Goal: Task Accomplishment & Management: Manage account settings

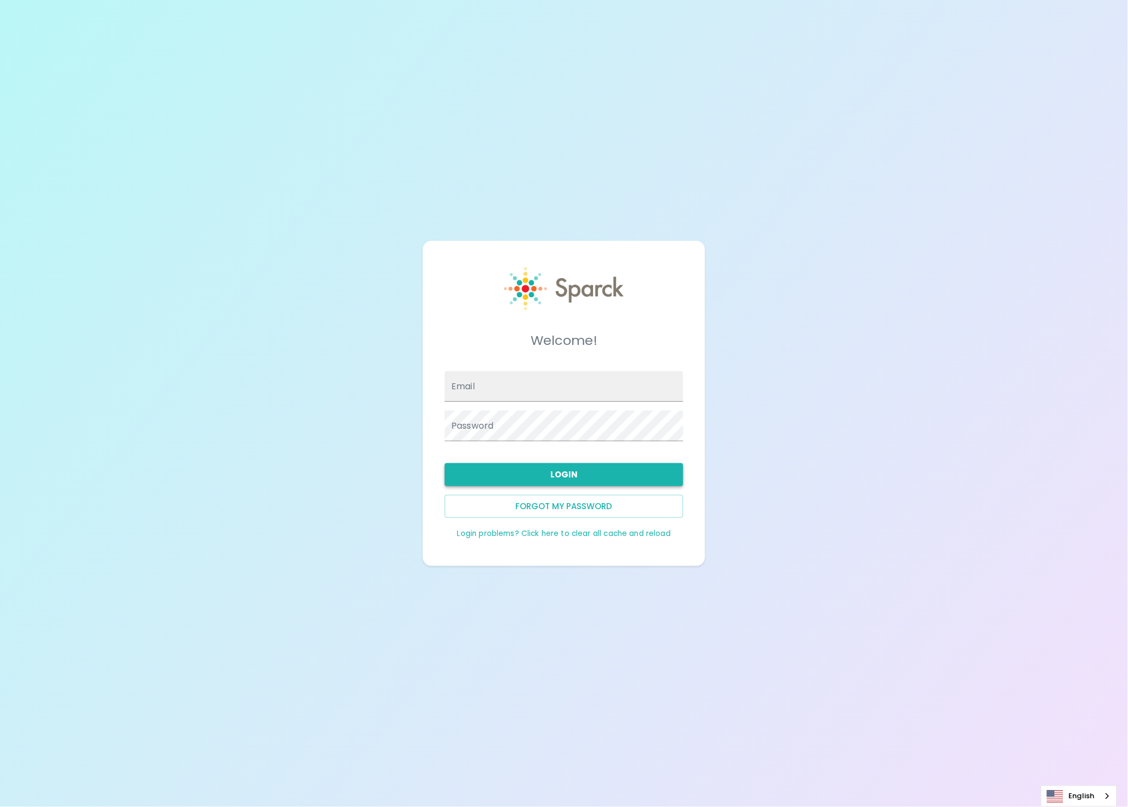
type input "admin@sparckco.com"
click at [527, 477] on button "Login" at bounding box center [564, 474] width 239 height 23
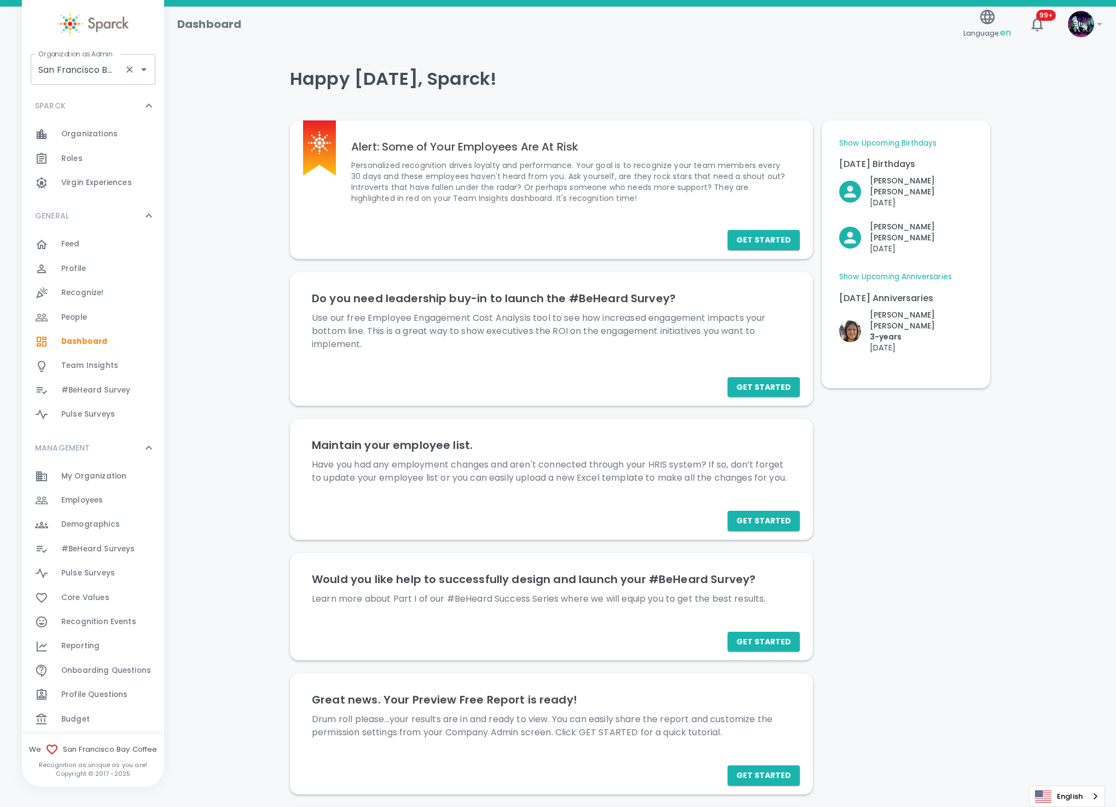
click at [111, 49] on div "Organization as Admin San Francisco Bay Coffee • 1357 Organization as Admin SPA…" at bounding box center [93, 393] width 142 height 786
click at [107, 67] on input "San Francisco Bay Coffee • 1357" at bounding box center [78, 69] width 84 height 21
click at [130, 100] on li "[US_STATE] Tech Credit Union • 760" at bounding box center [93, 105] width 125 height 33
type input "[US_STATE] Tech Credit Union • 760"
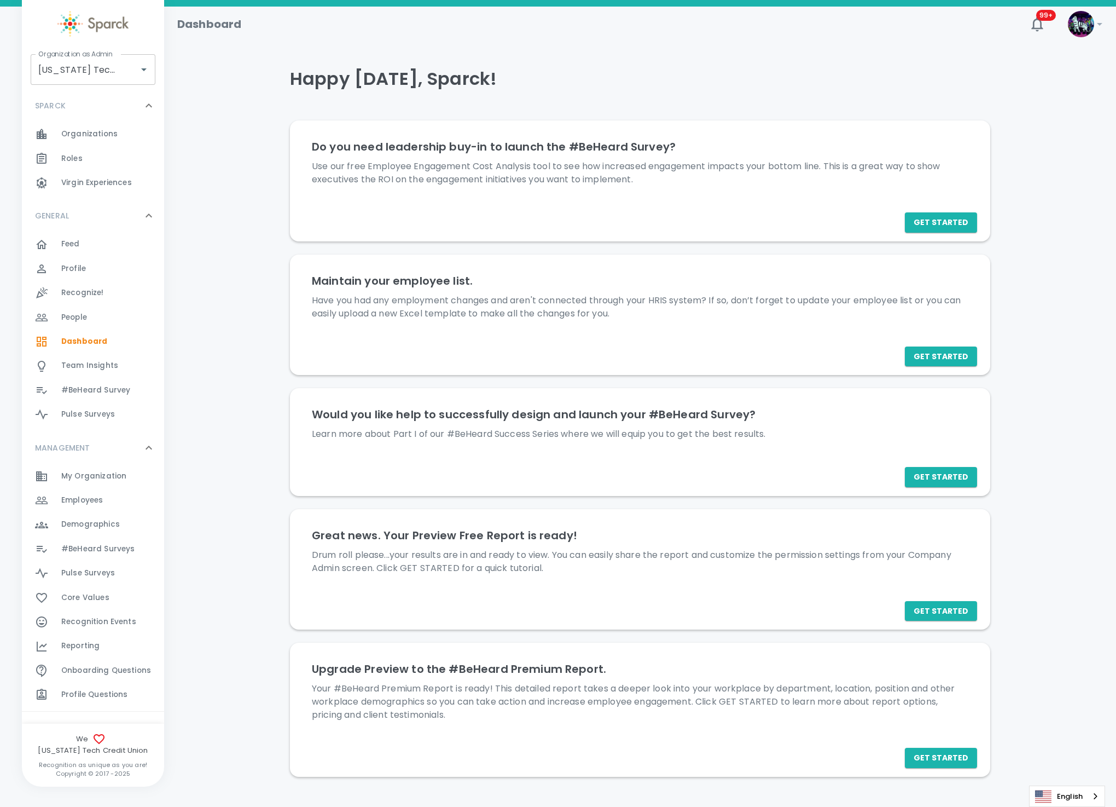
click at [119, 554] on span "#BeHeard Surveys 0" at bounding box center [97, 548] width 73 height 15
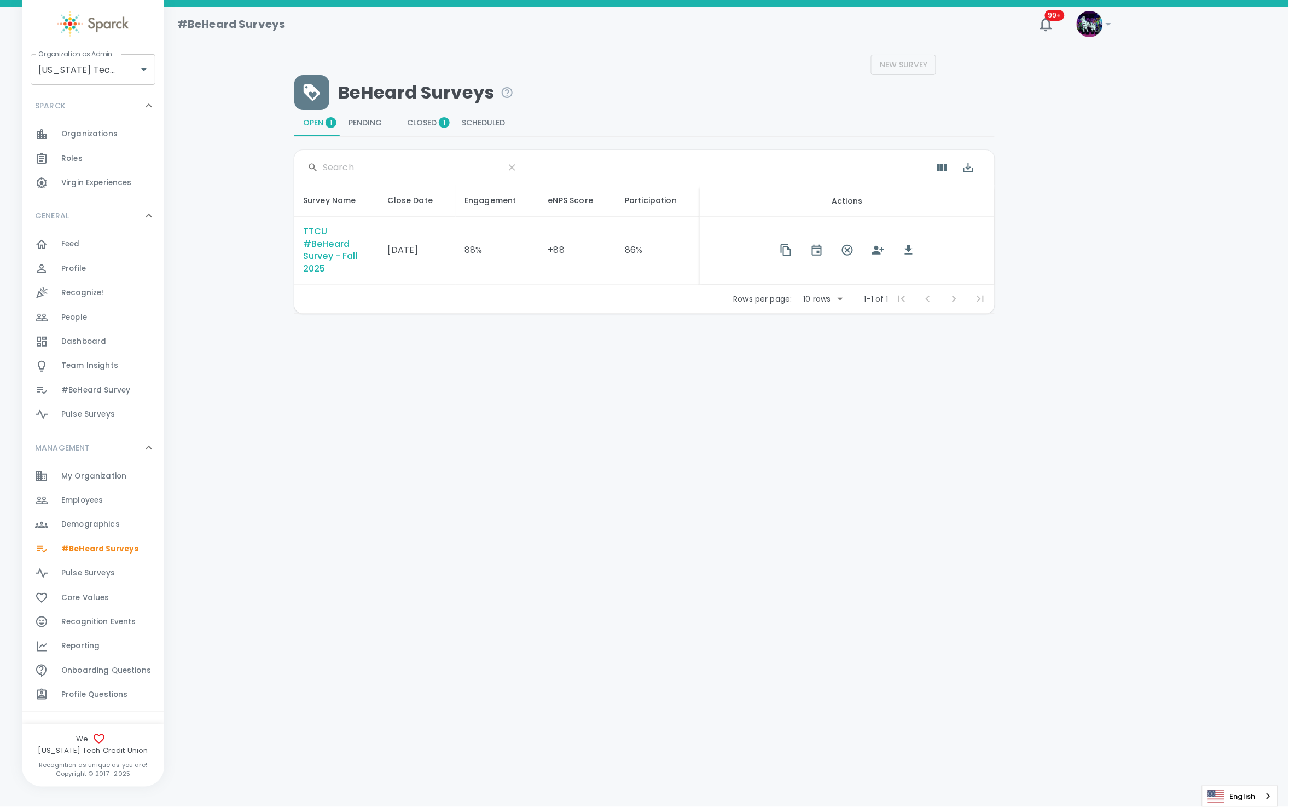
drag, startPoint x: 1202, startPoint y: 74, endPoint x: 1200, endPoint y: 84, distance: 9.7
click at [1128, 75] on div "New Survey BeHeard Surveys Open 1 Pending 0 Closed 1 Scheduled 0 ​ Survey Name …" at bounding box center [726, 184] width 1099 height 259
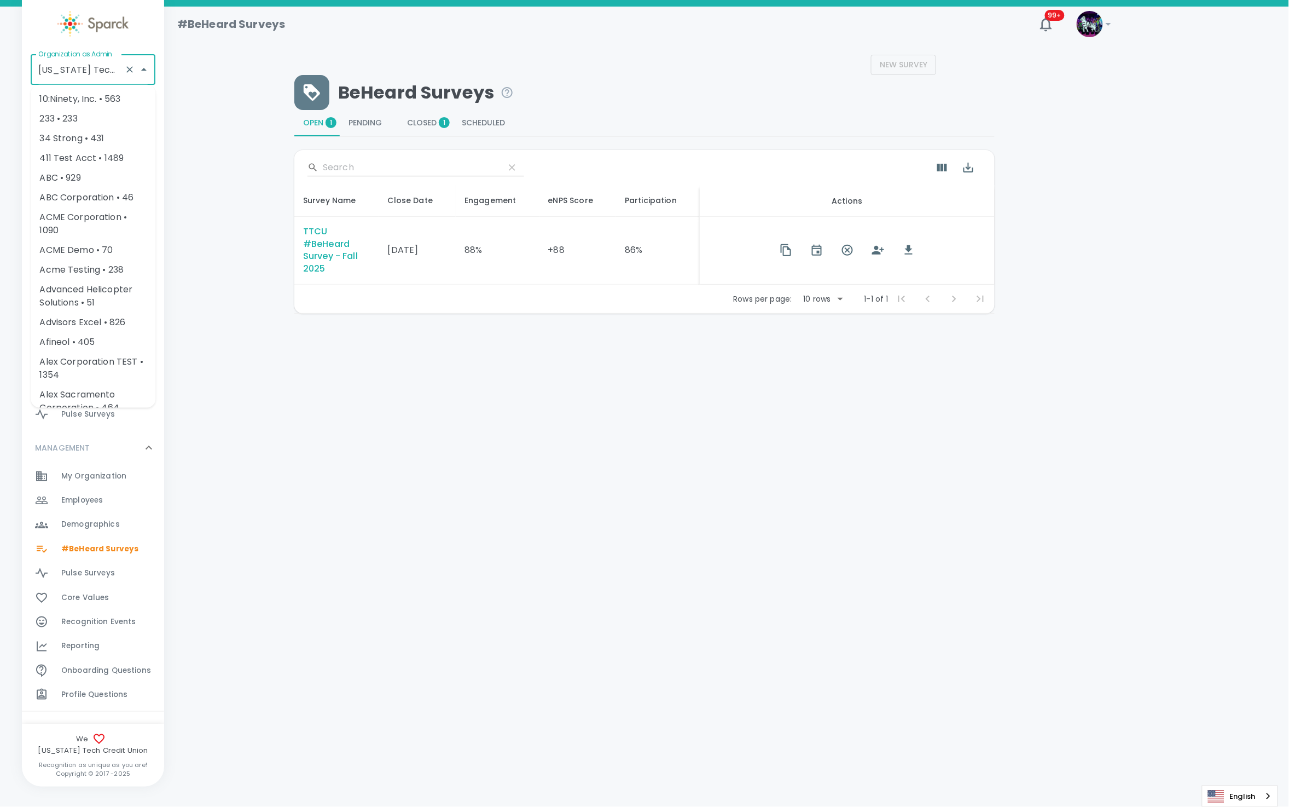
click at [109, 73] on input "[US_STATE] Tech Credit Union • 760" at bounding box center [78, 69] width 84 height 21
click at [129, 71] on icon "Clear" at bounding box center [129, 69] width 11 height 11
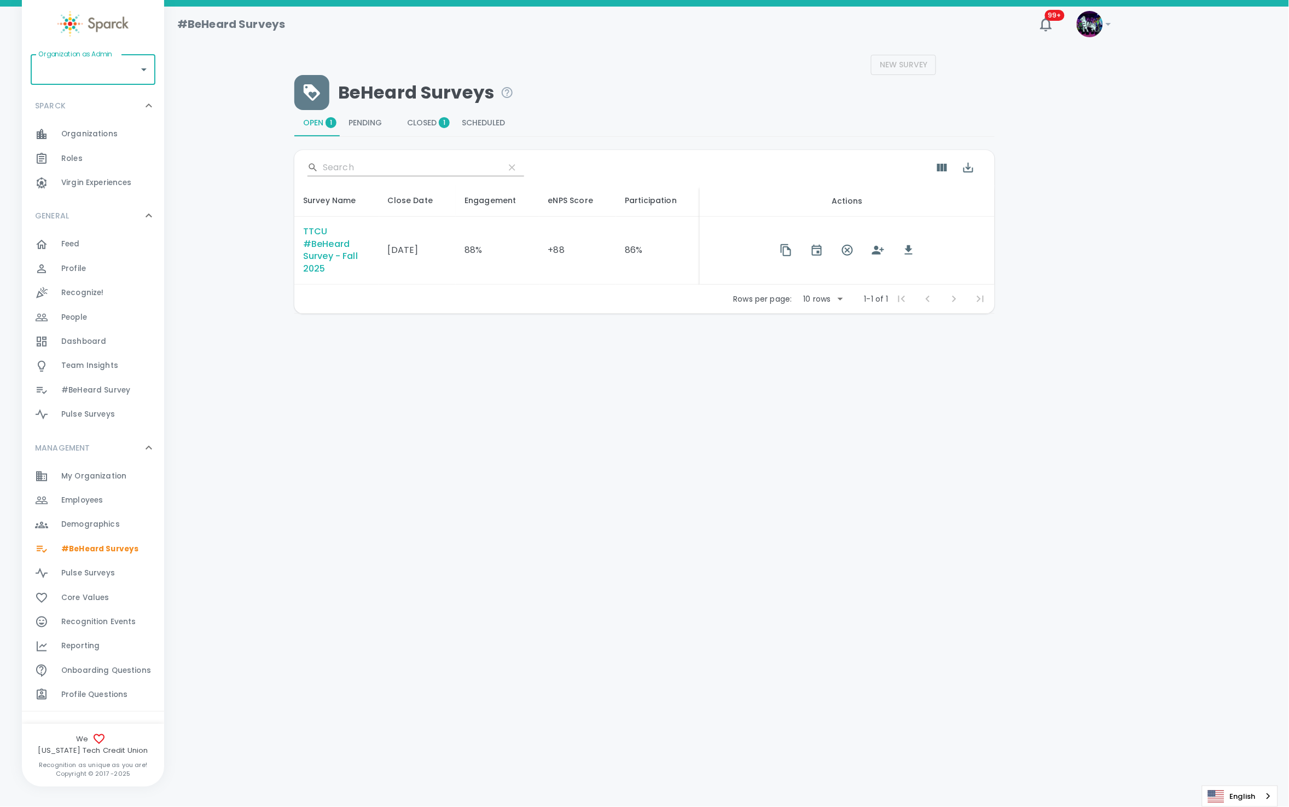
click at [129, 71] on input "Organization as Admin" at bounding box center [85, 69] width 99 height 21
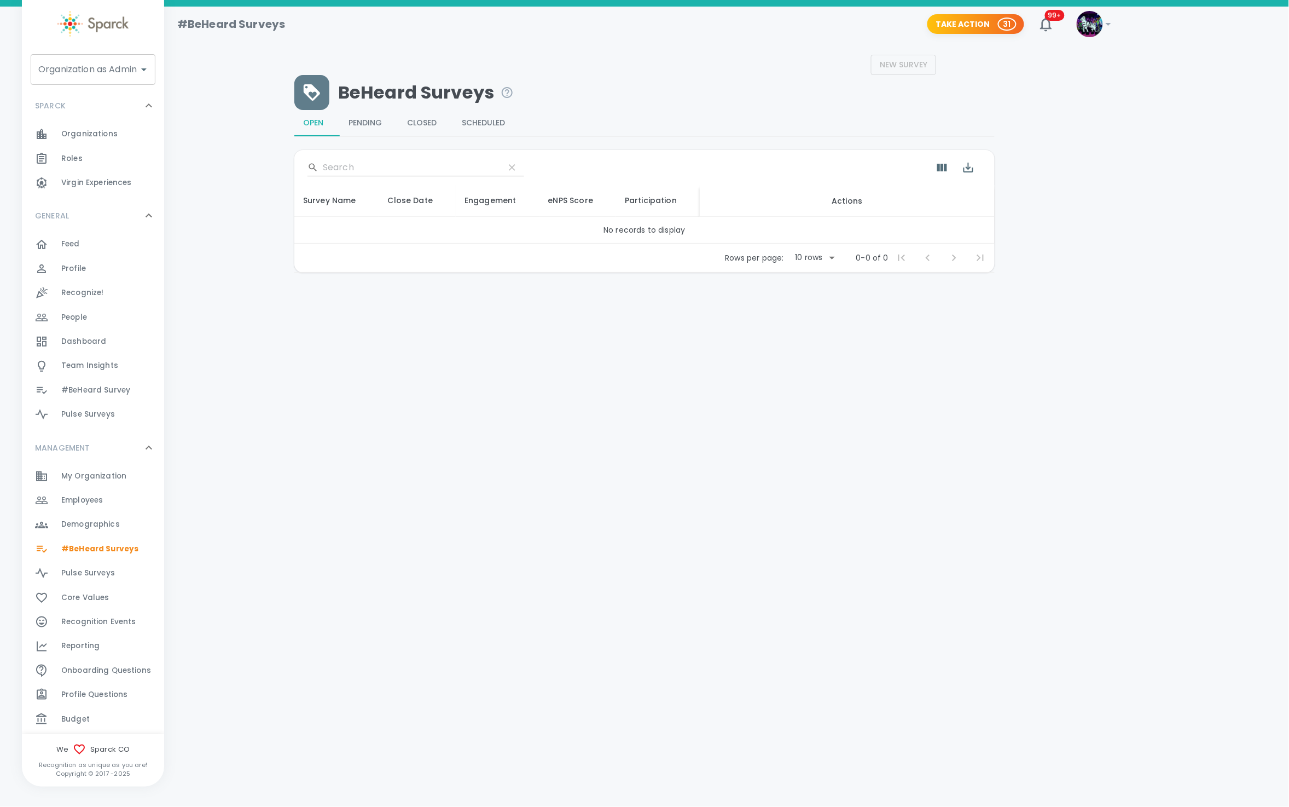
click at [61, 94] on div "Organization as Admin Organization as Admin SPARCK 0 Organizations 0 Roles 0 Vi…" at bounding box center [93, 393] width 142 height 786
click at [70, 67] on div "Organization as Admin Organization as Admin" at bounding box center [93, 69] width 125 height 31
click at [96, 105] on li "CoOp Demo • 1356" at bounding box center [93, 99] width 125 height 20
type input "CoOp Demo • 1356"
click at [88, 494] on span "Employees 0" at bounding box center [82, 500] width 42 height 15
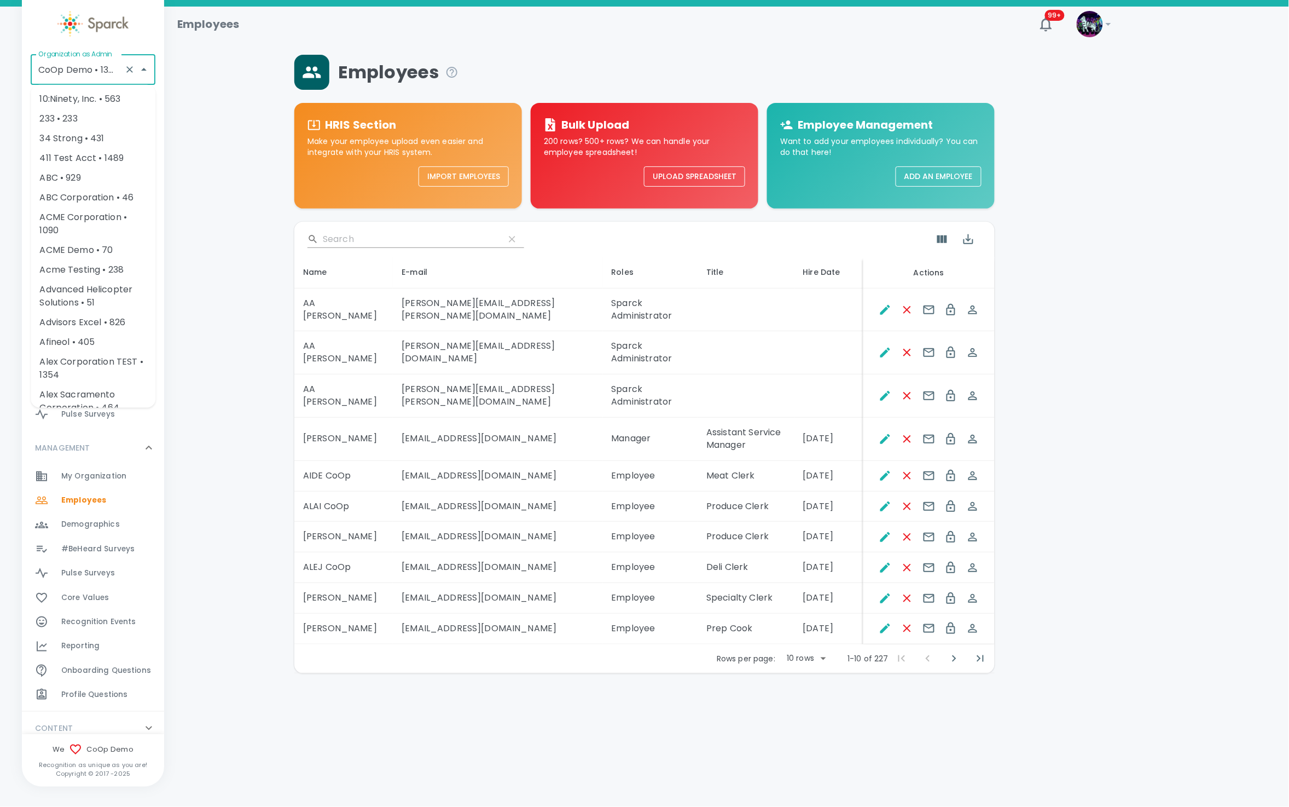
click at [42, 80] on input "CoOp Demo • 1356" at bounding box center [78, 69] width 84 height 21
type input "T"
type input "t"
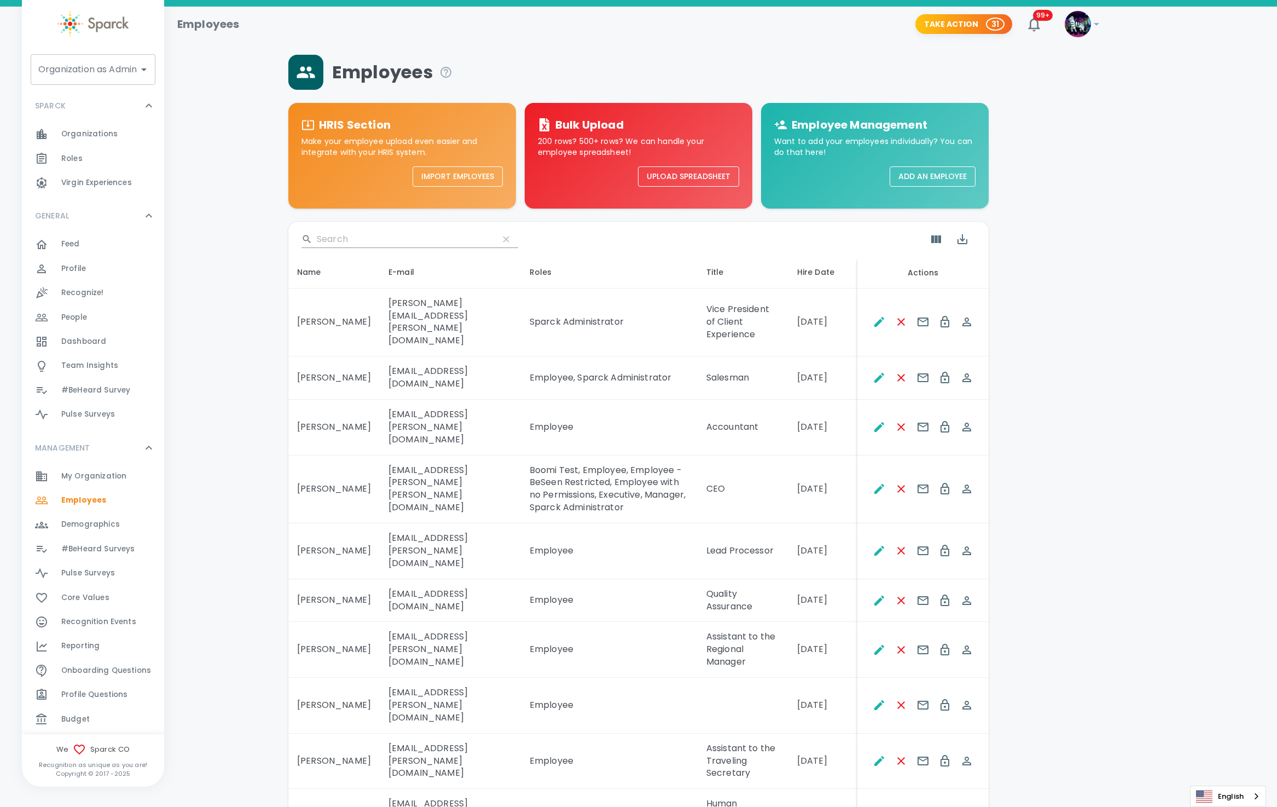
click at [88, 72] on input "Organization as Admin" at bounding box center [85, 69] width 99 height 21
click at [100, 91] on li "[US_STATE] Tech Credit Union • 760" at bounding box center [93, 105] width 125 height 33
type input "[US_STATE] Tech Credit Union • 760"
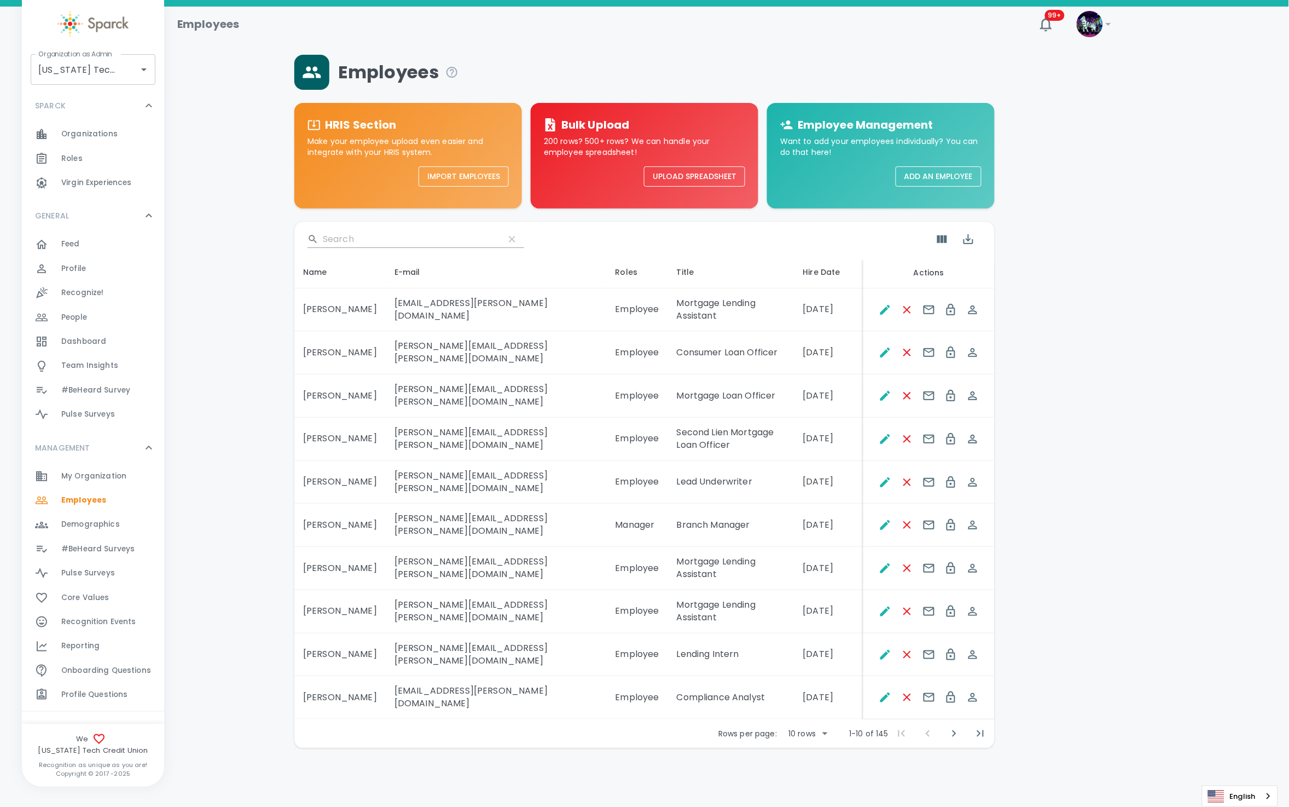
click at [117, 524] on span "Demographics" at bounding box center [90, 524] width 59 height 11
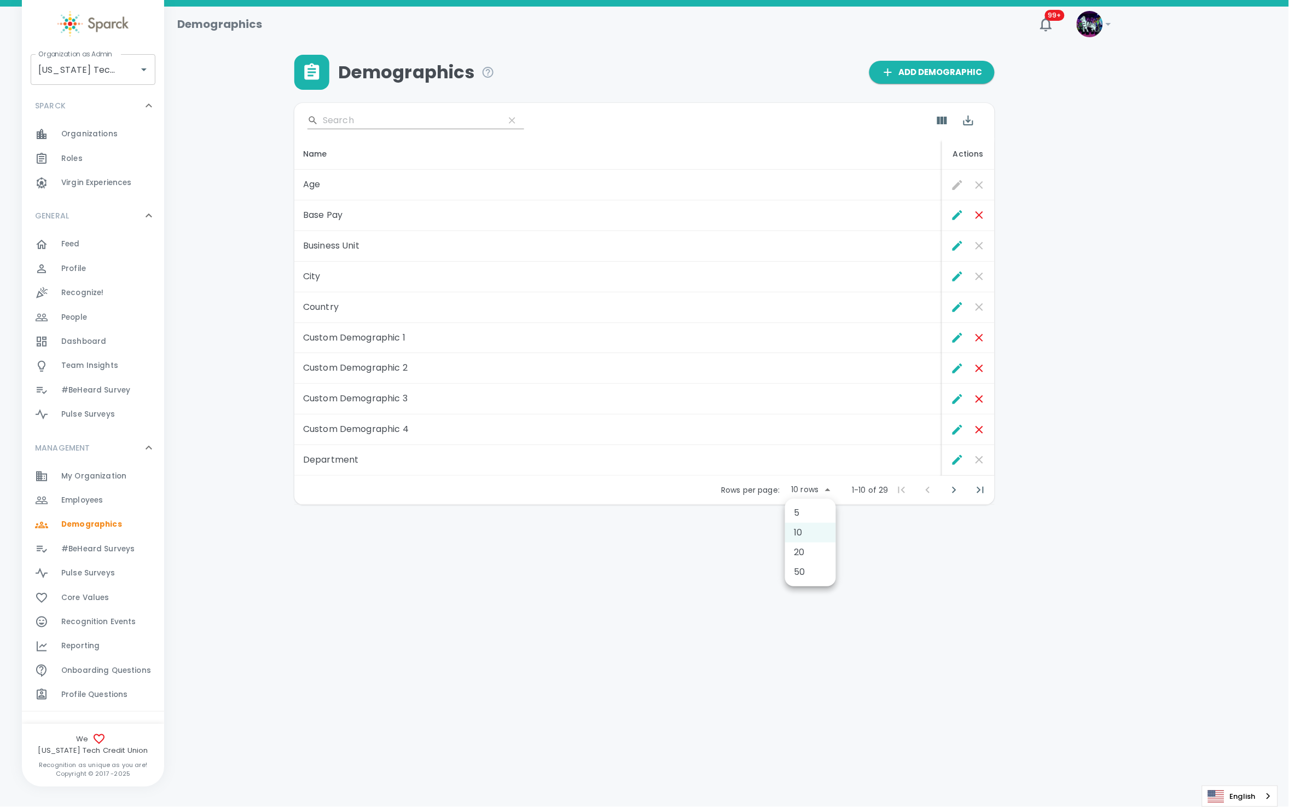
click at [813, 496] on body "Skip Navigation Demographics 99+ ! Organization as Admin Texas Tech Credit Unio…" at bounding box center [644, 280] width 1289 height 561
click at [809, 565] on li "50" at bounding box center [810, 572] width 51 height 20
type input "50"
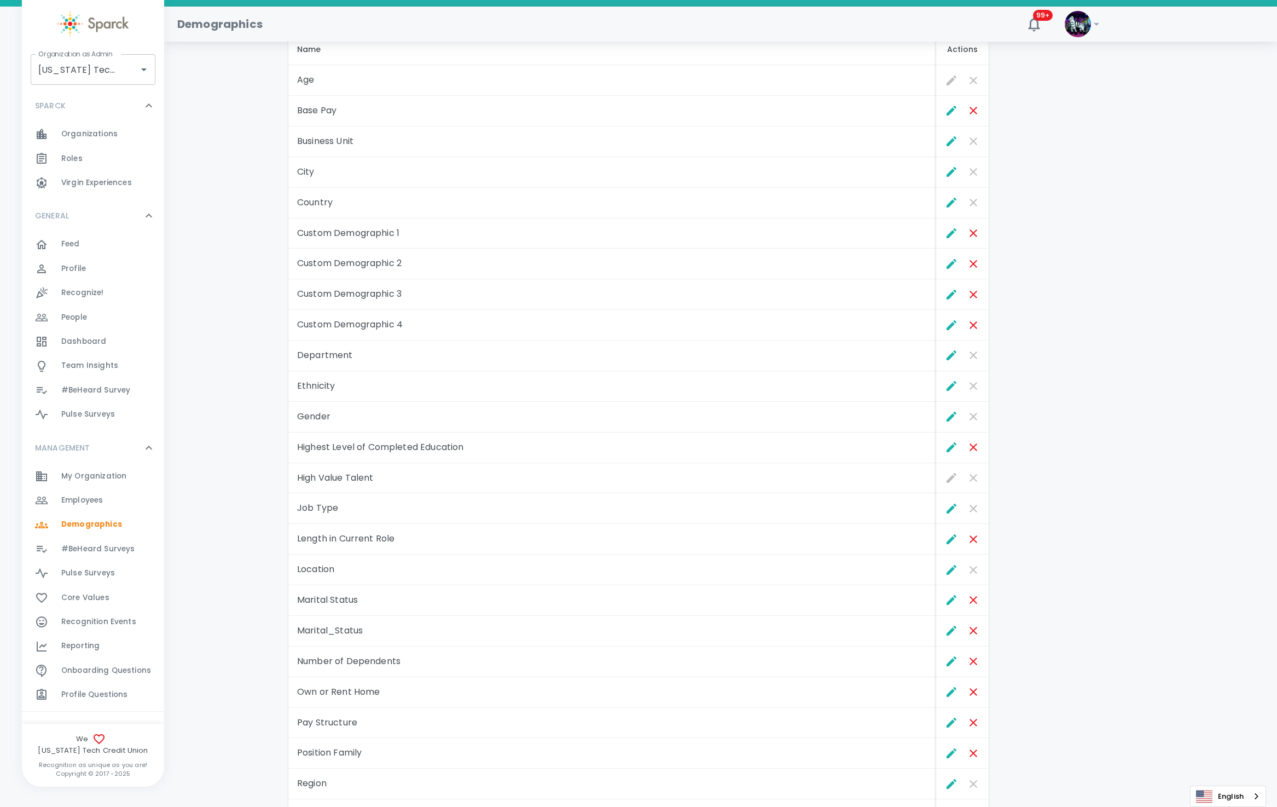
scroll to position [91, 0]
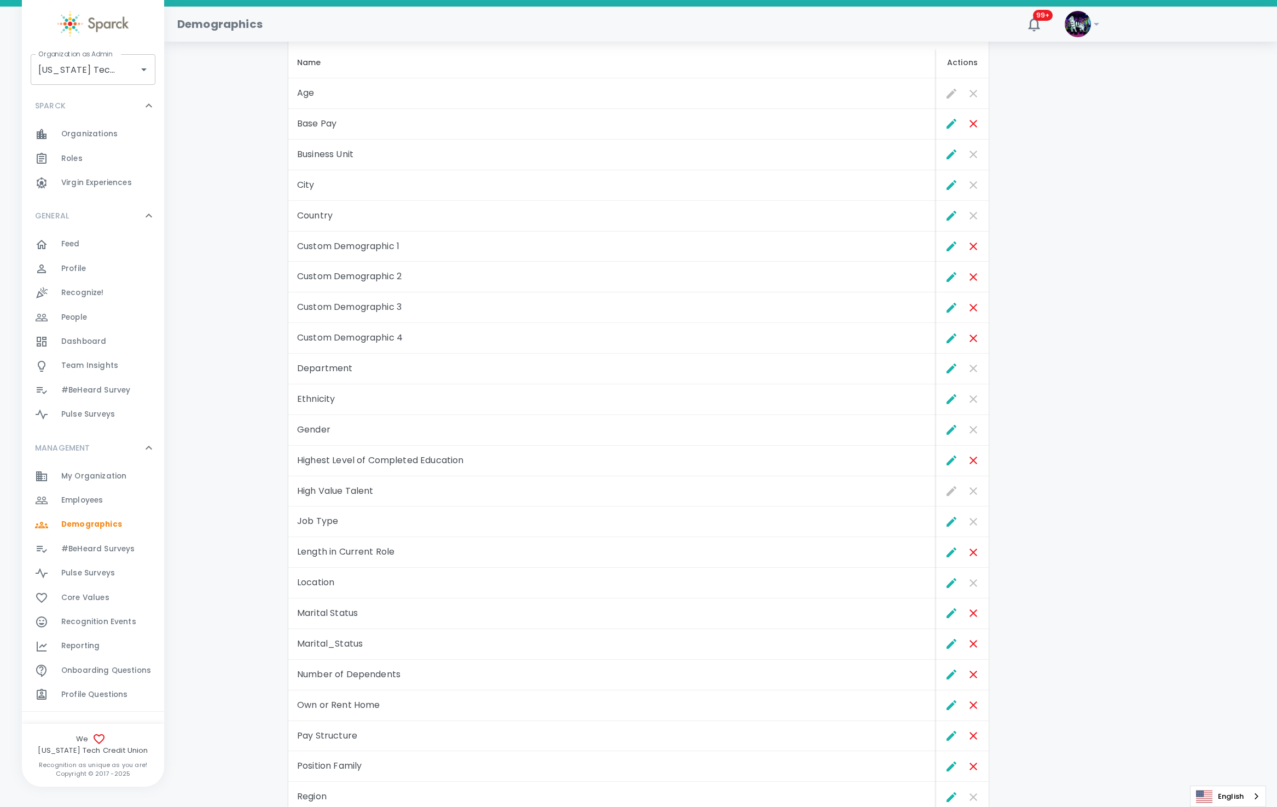
click at [390, 337] on td "Custom Demographic 4" at bounding box center [612, 338] width 648 height 31
click at [398, 302] on td "Custom Demographic 3" at bounding box center [612, 307] width 648 height 31
click at [403, 274] on td "Custom Demographic 2" at bounding box center [612, 277] width 648 height 31
click at [406, 248] on td "Custom Demographic 1" at bounding box center [612, 246] width 648 height 31
click at [94, 552] on span "#BeHeard Surveys" at bounding box center [97, 548] width 73 height 11
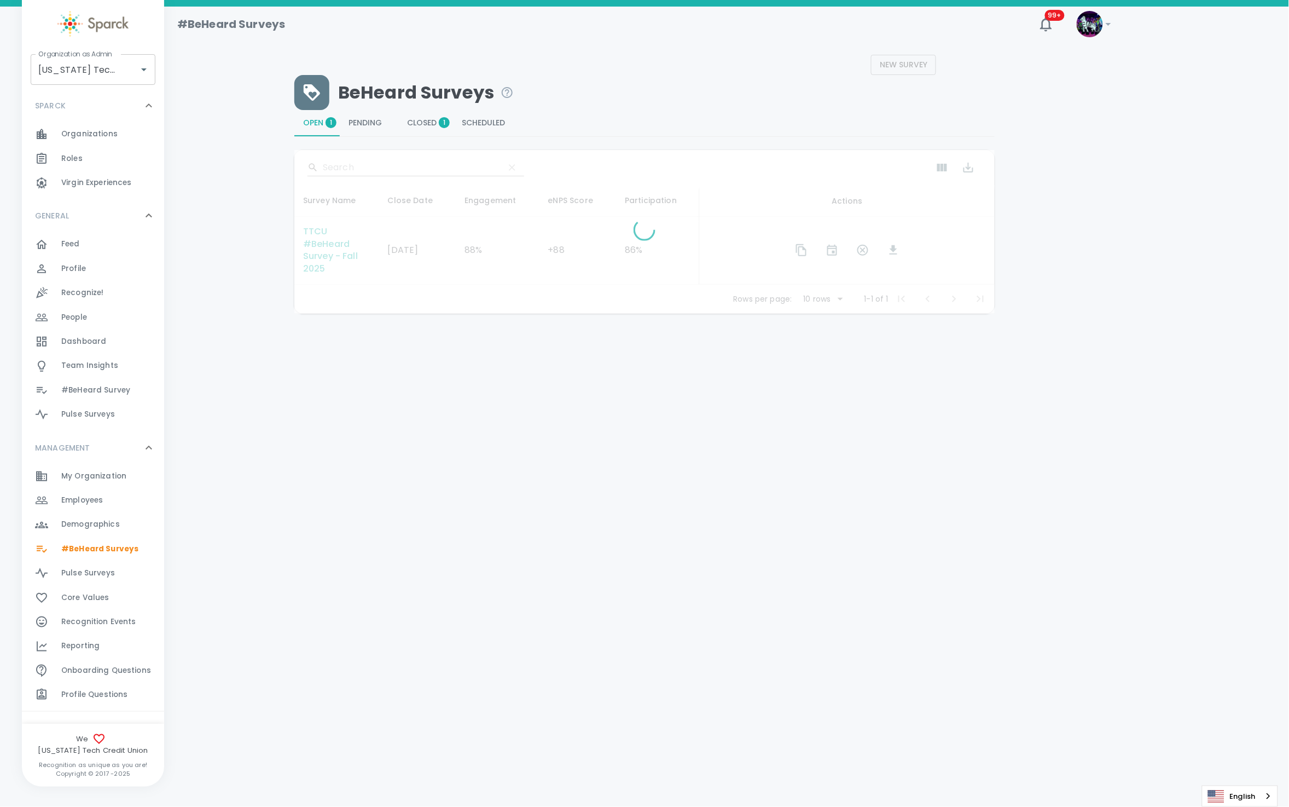
click at [304, 254] on div at bounding box center [644, 232] width 700 height 164
click at [314, 249] on div "TTCU #BeHeard Survey - Fall 2025" at bounding box center [336, 250] width 67 height 50
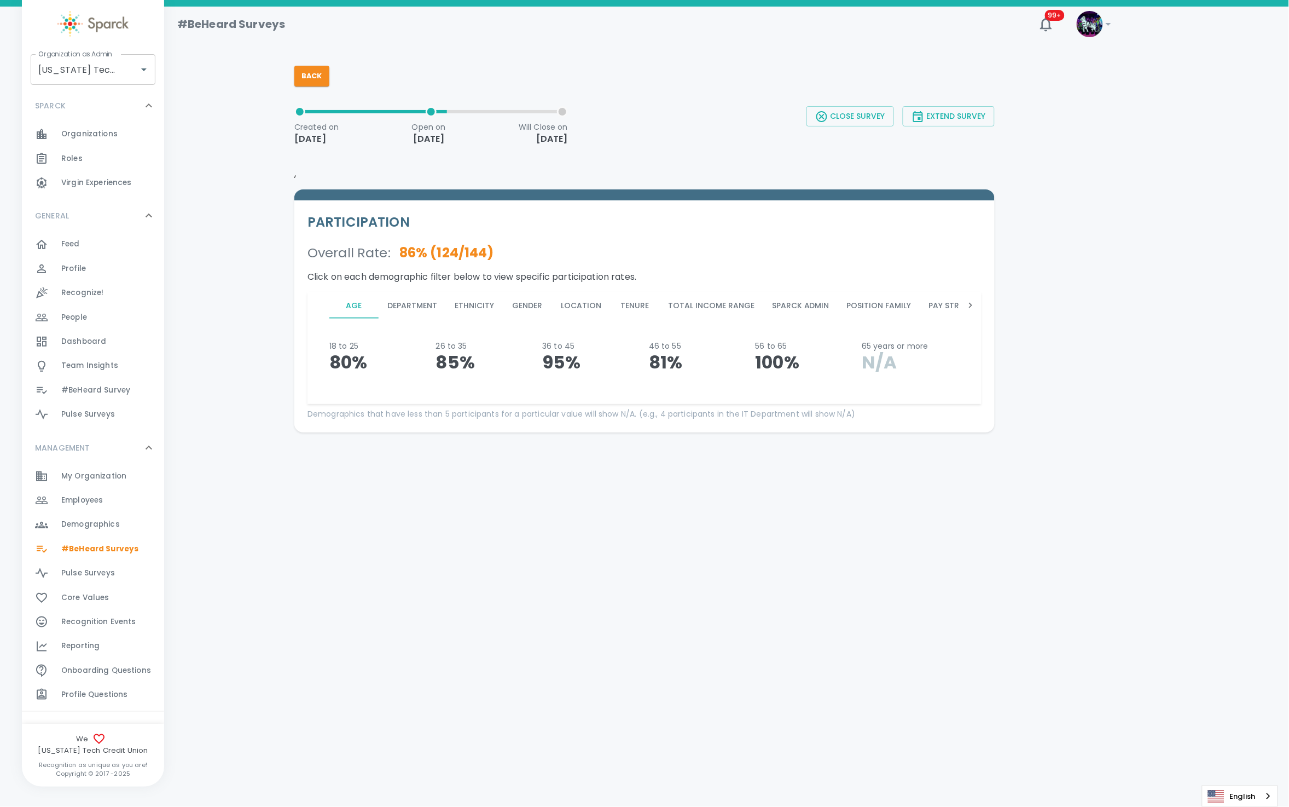
click at [409, 308] on button "Department" at bounding box center [412, 305] width 67 height 26
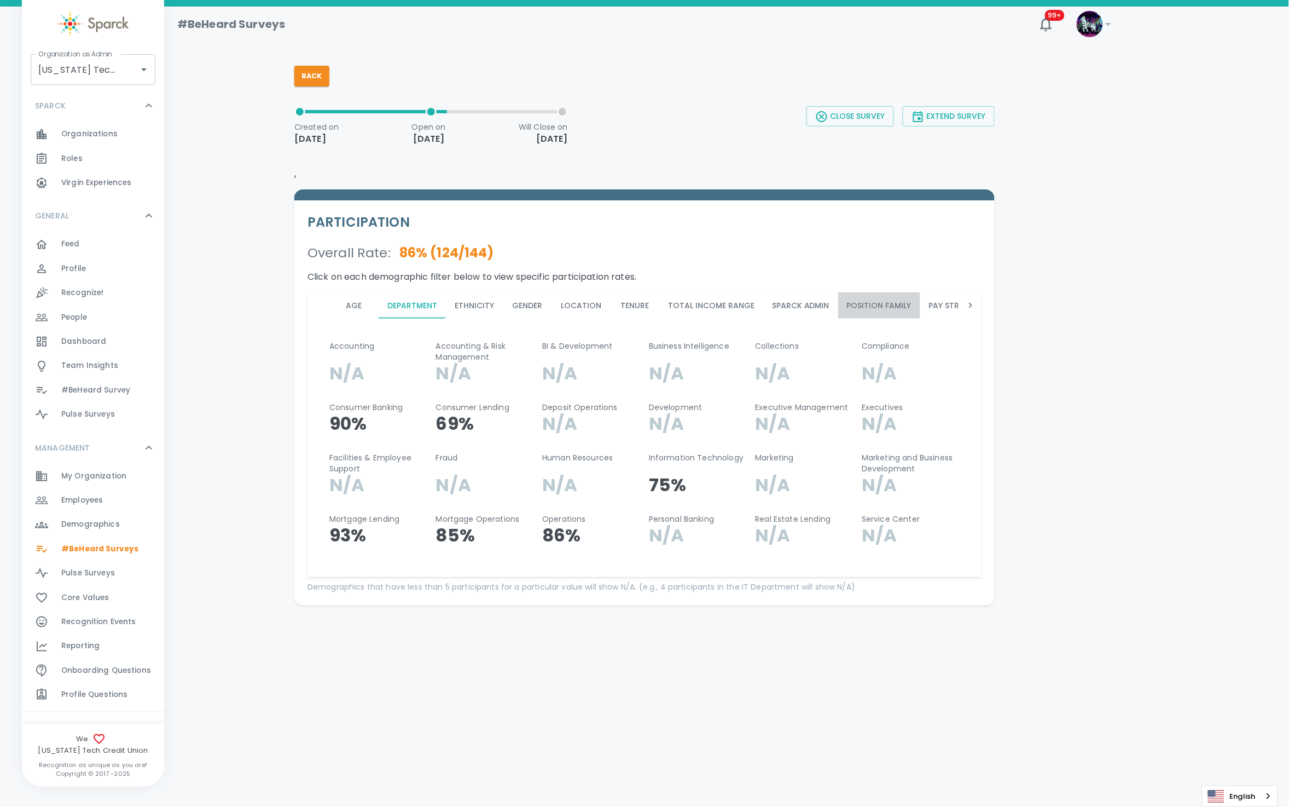
click at [884, 307] on button "Position Family" at bounding box center [879, 305] width 82 height 26
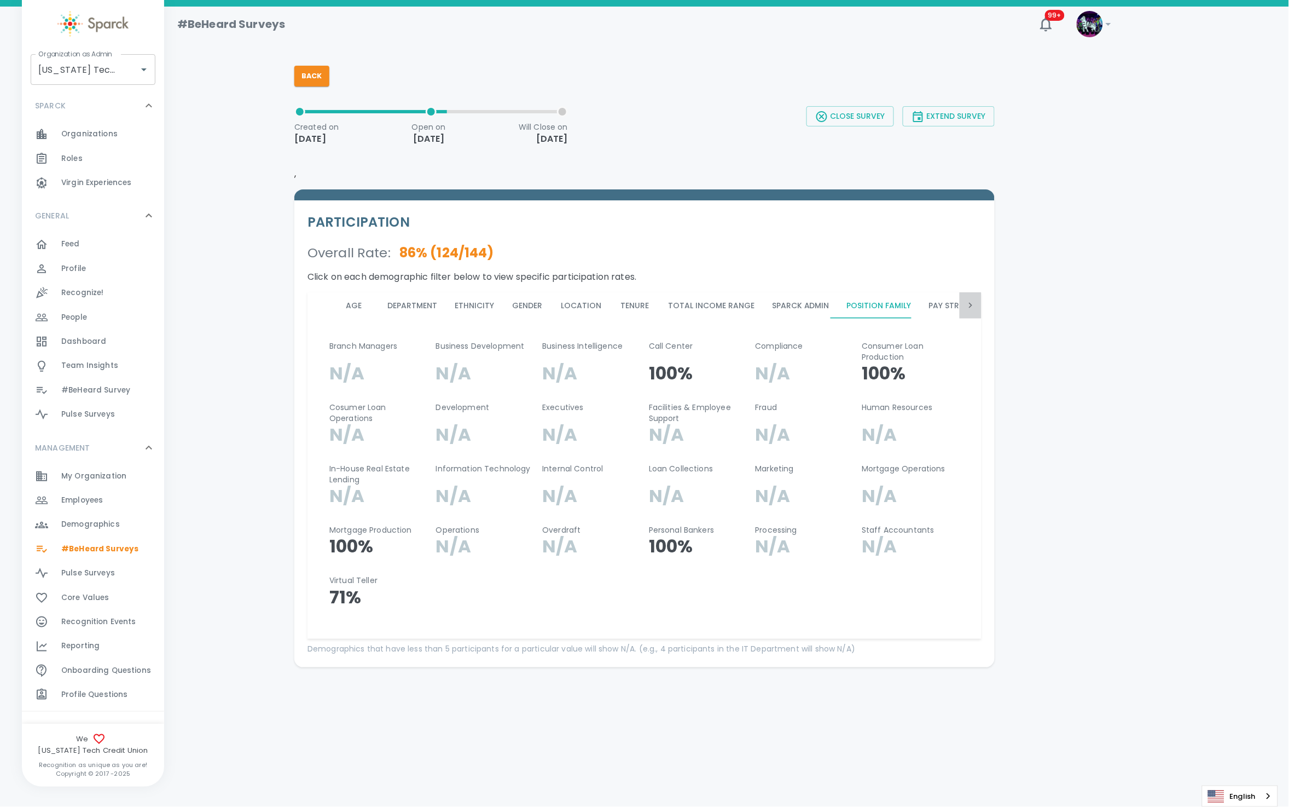
click at [970, 306] on icon at bounding box center [970, 305] width 11 height 11
click at [654, 305] on button "Pay_Structure" at bounding box center [666, 305] width 83 height 26
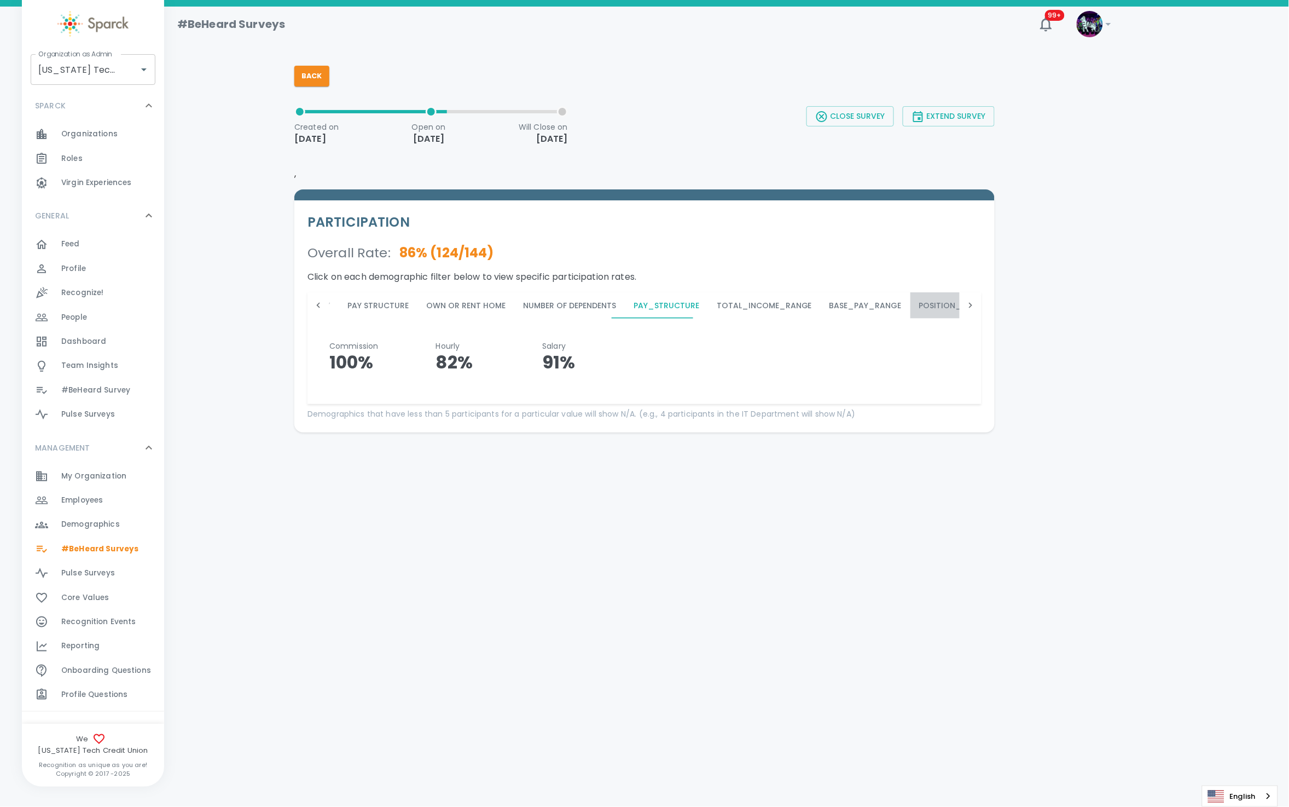
click at [932, 308] on button "Position_Family" at bounding box center [954, 305] width 86 height 26
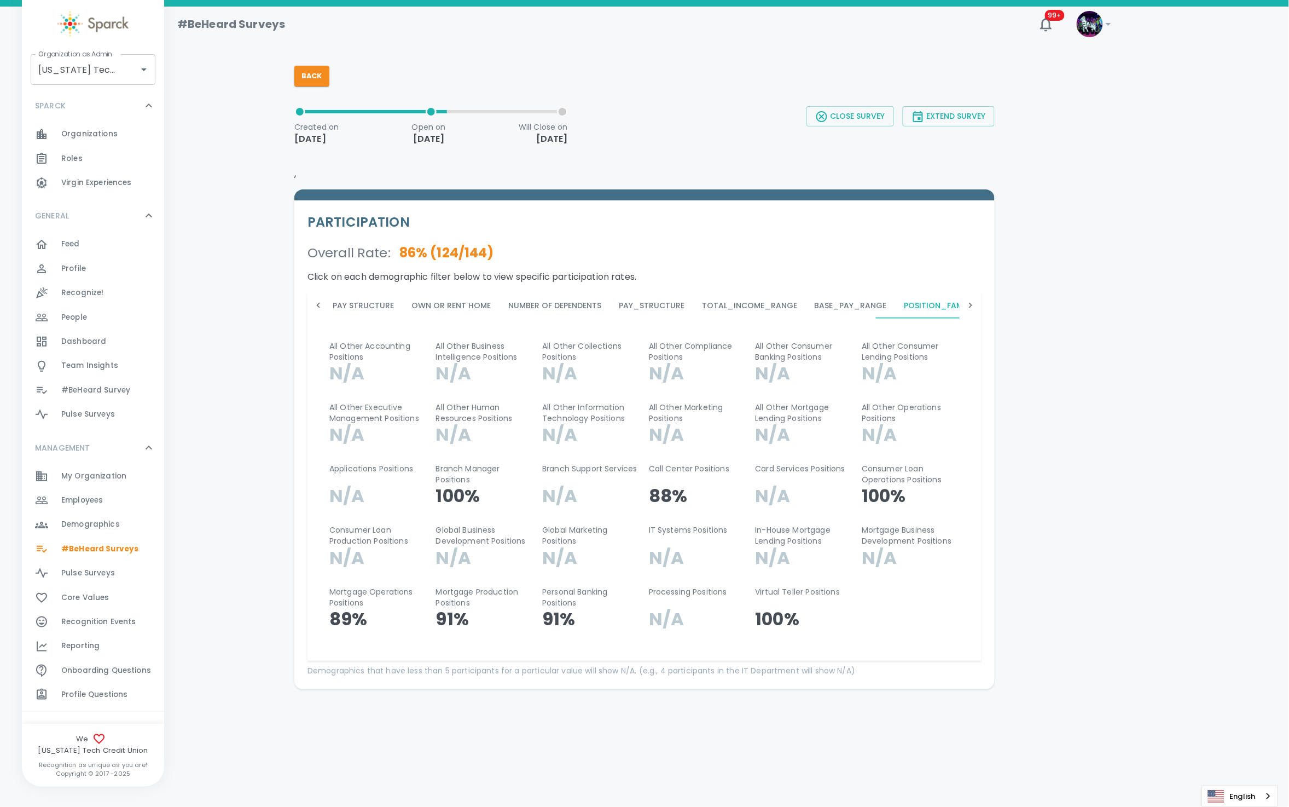
scroll to position [0, 598]
click at [196, 349] on div "Back Created on Sep 5th 2025 Open on Sep 8th 2025 Will Close on Sep 19th 2025 C…" at bounding box center [726, 372] width 1099 height 634
click at [313, 67] on button "Back" at bounding box center [311, 76] width 35 height 21
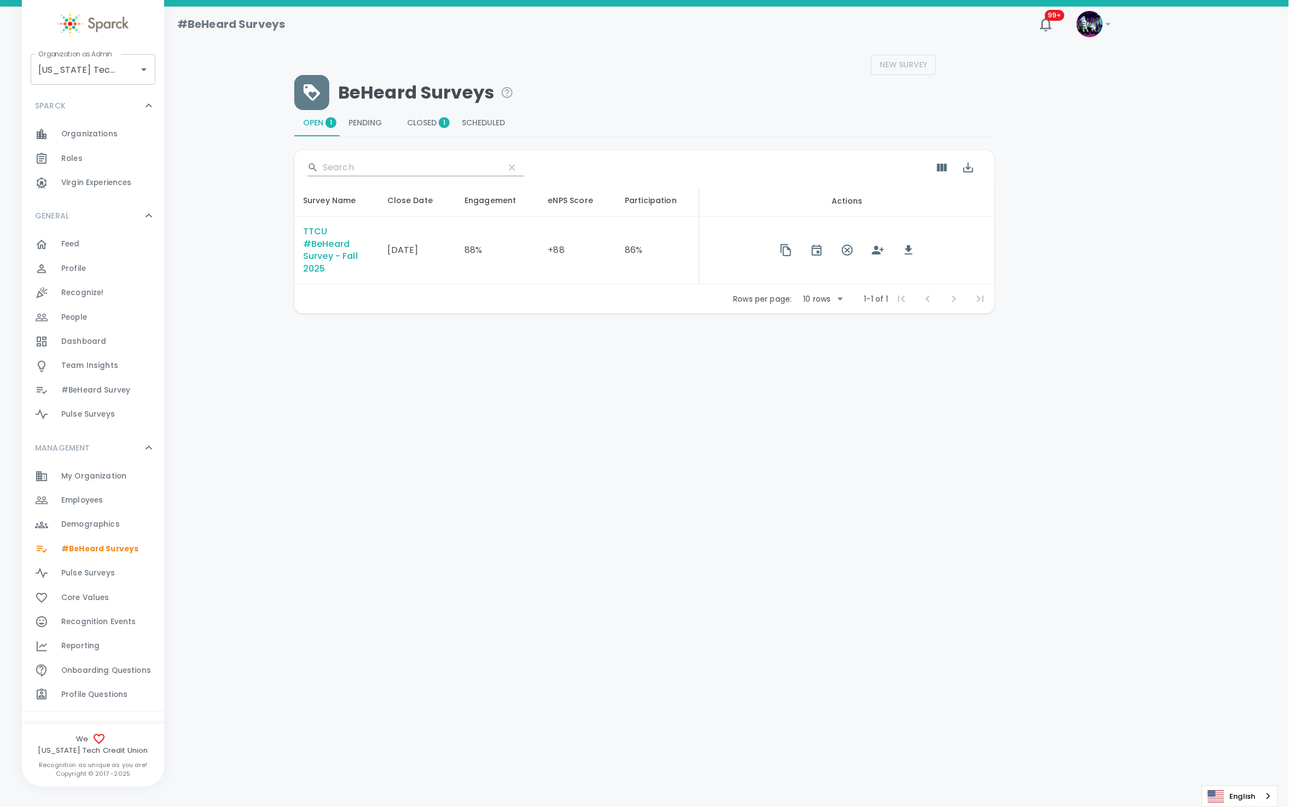
click at [342, 255] on div "TTCU #BeHeard Survey - Fall 2025" at bounding box center [336, 250] width 67 height 50
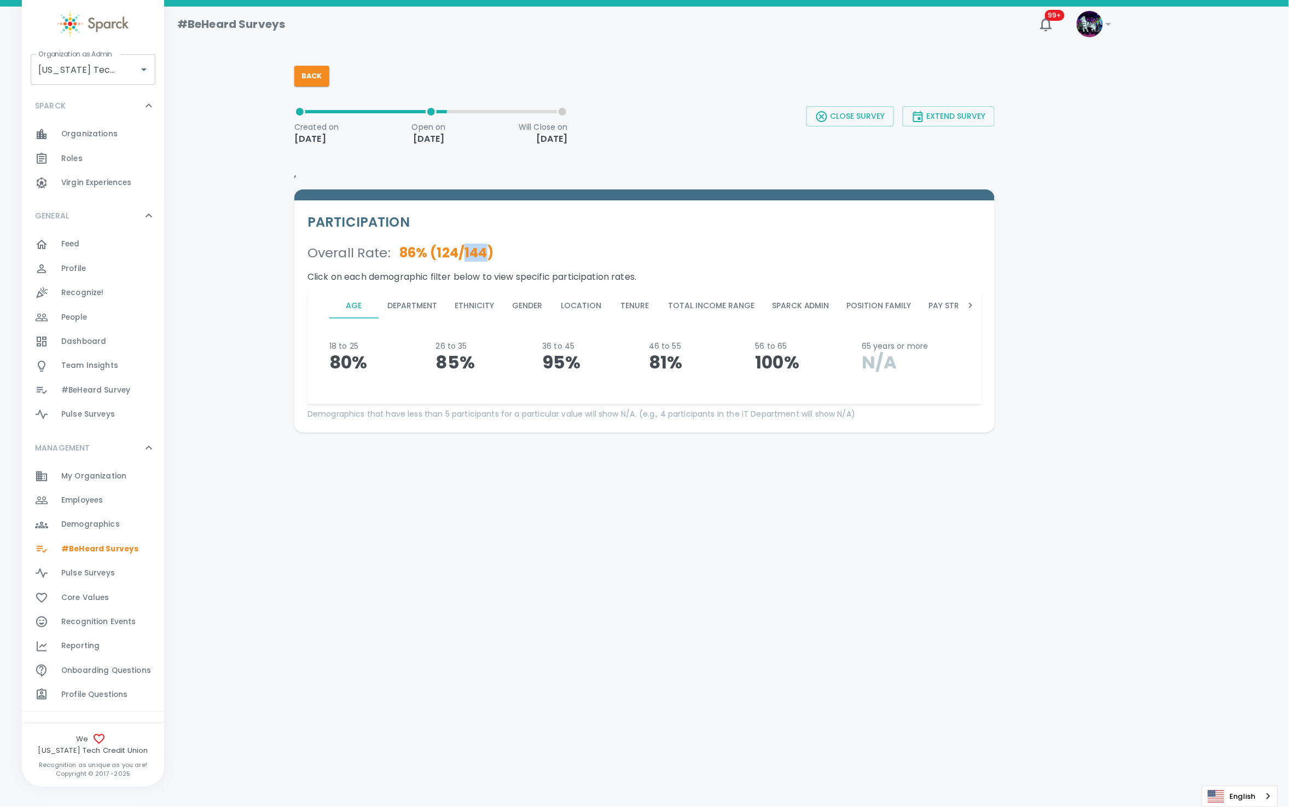
drag, startPoint x: 462, startPoint y: 254, endPoint x: 485, endPoint y: 251, distance: 22.8
click at [485, 251] on p "86 % ( 124 / 144 )" at bounding box center [442, 253] width 103 height 18
click at [487, 251] on p "86 % ( 124 / 144 )" at bounding box center [442, 253] width 103 height 18
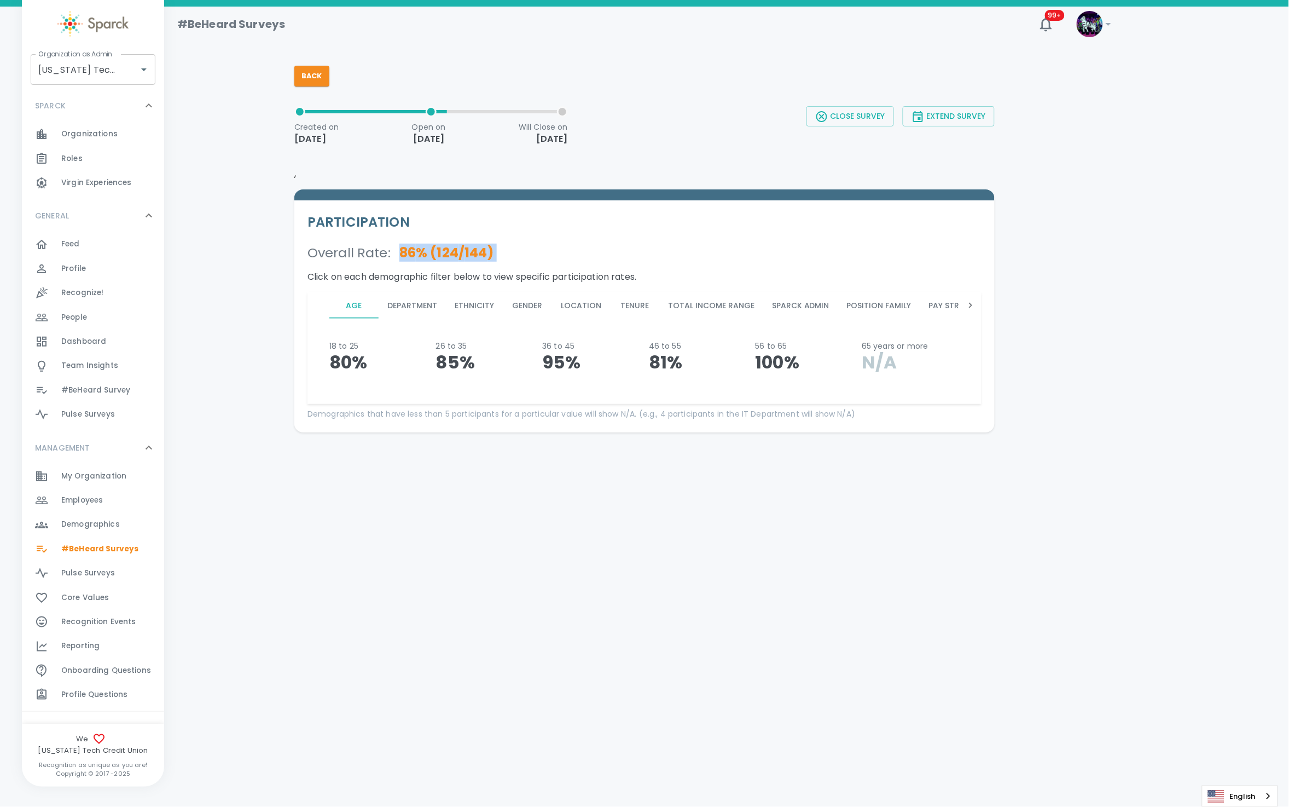
click at [486, 248] on p "86 % ( 124 / 144 )" at bounding box center [442, 253] width 103 height 18
drag, startPoint x: 467, startPoint y: 248, endPoint x: 484, endPoint y: 248, distance: 17.0
click at [484, 248] on p "86 % ( 124 / 144 )" at bounding box center [442, 253] width 103 height 18
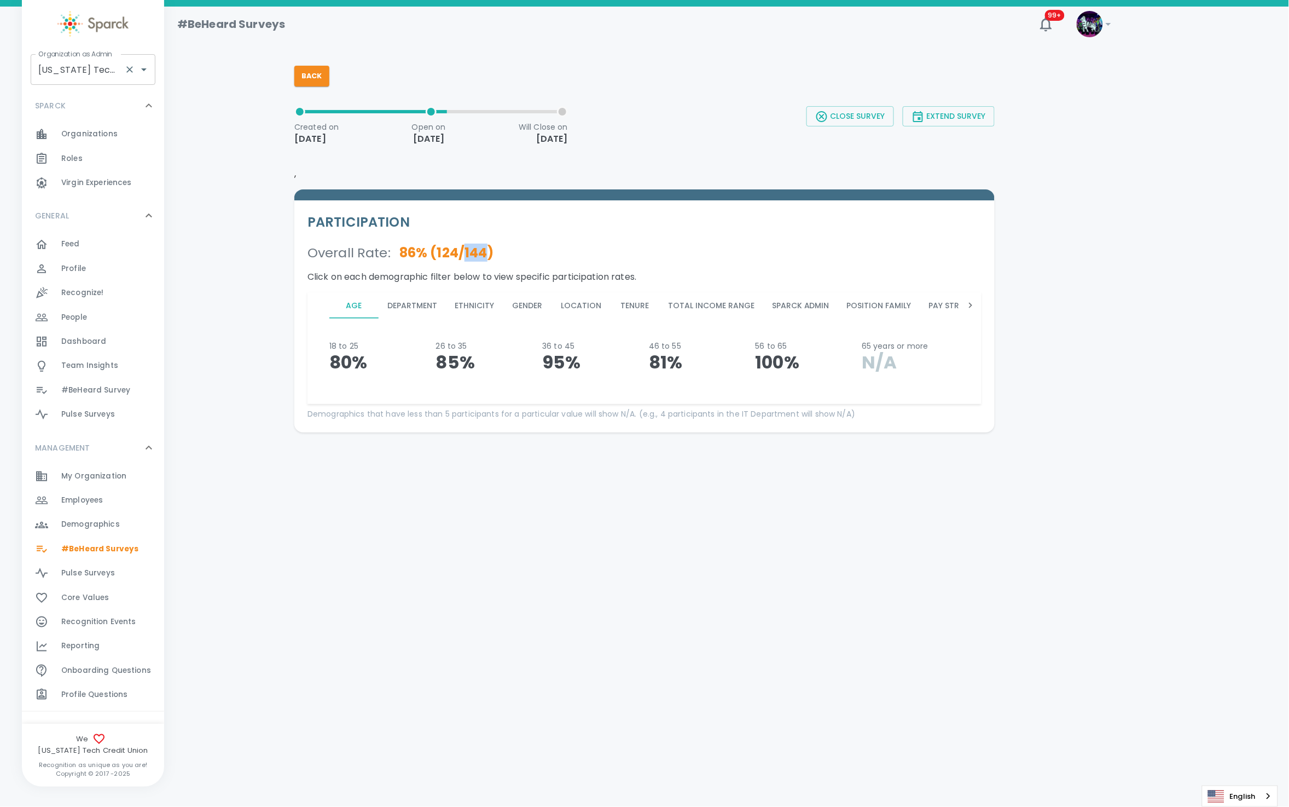
click at [81, 71] on input "Texas Tech Credit Union • 760" at bounding box center [78, 69] width 84 height 21
click at [89, 102] on li "WashU IT • 859" at bounding box center [93, 99] width 125 height 20
type input "WashU IT • 859"
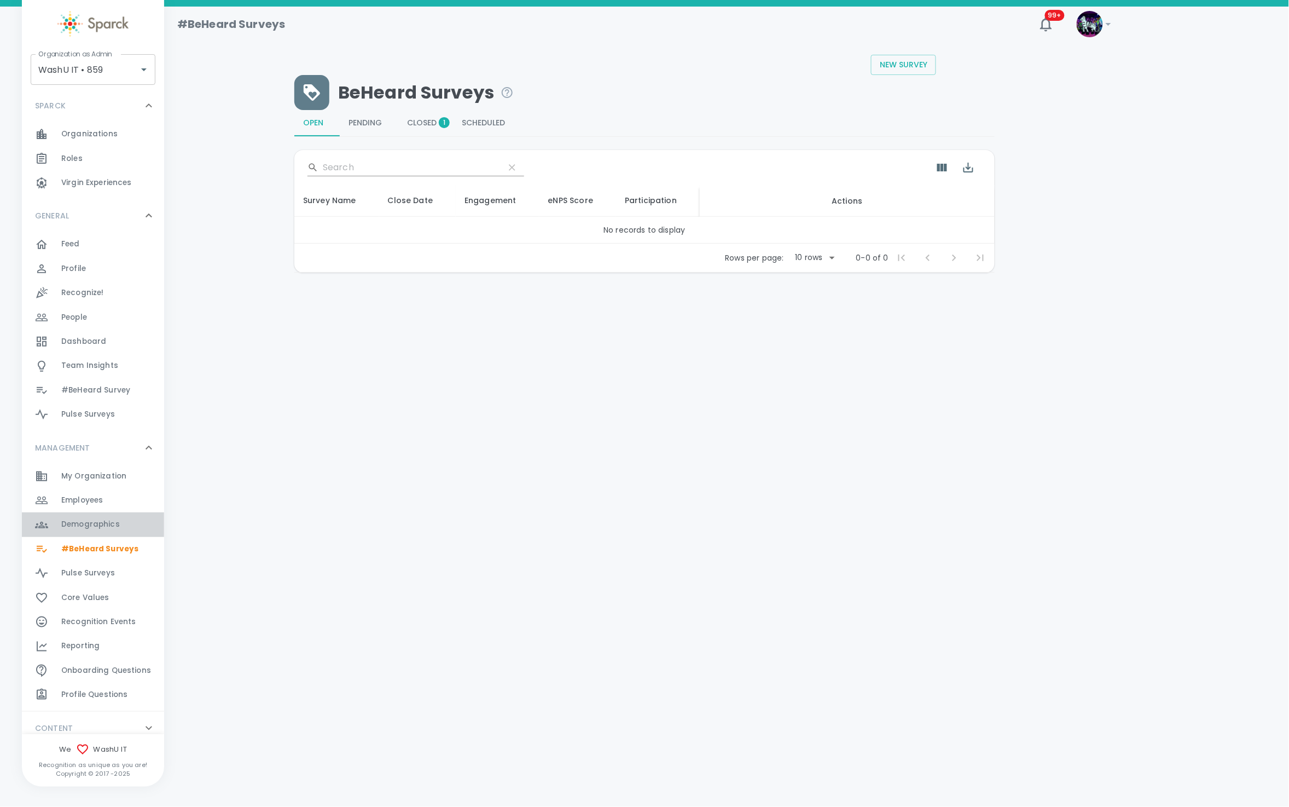
click at [93, 523] on span "Demographics" at bounding box center [90, 524] width 59 height 11
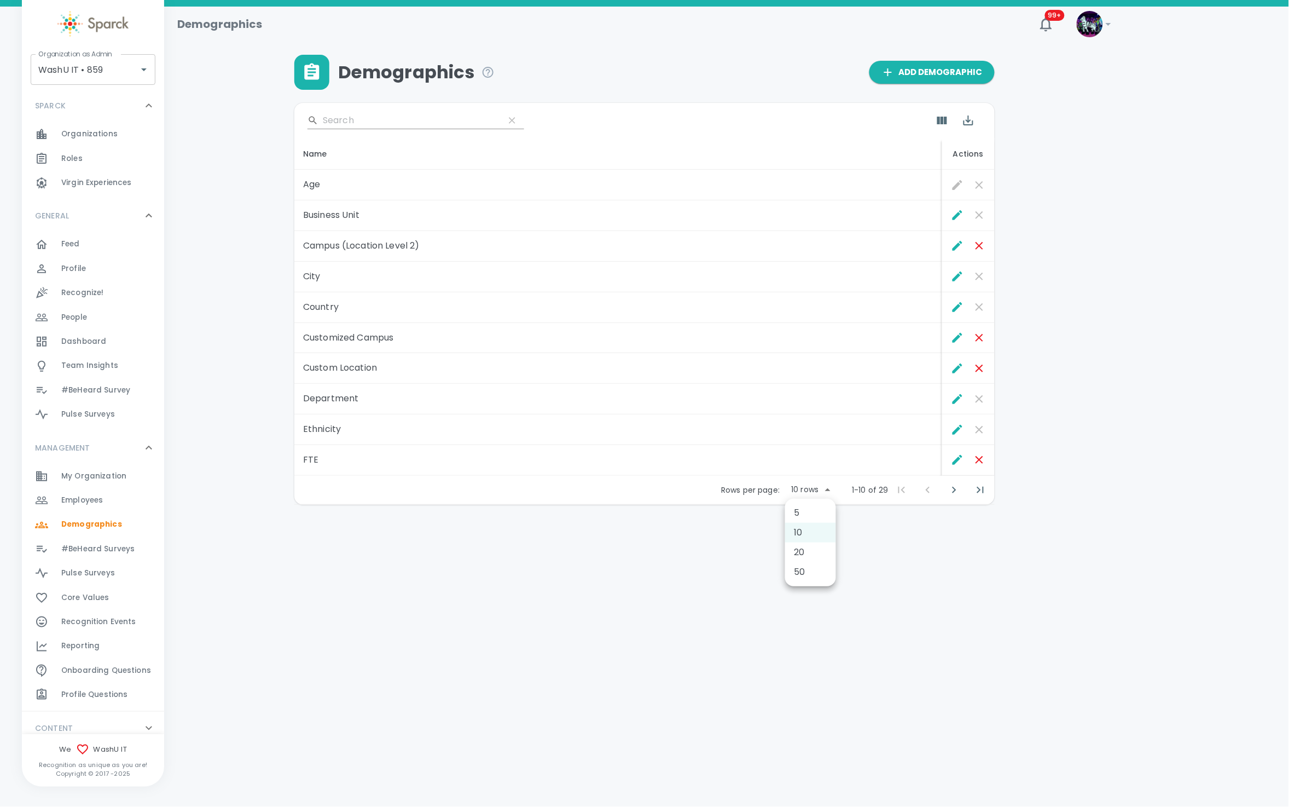
click at [813, 484] on body "Skip Navigation Demographics 99+ ! Organization as Admin WashU IT • 859 Organiz…" at bounding box center [644, 280] width 1289 height 561
click at [820, 563] on li "50" at bounding box center [810, 572] width 51 height 20
type input "50"
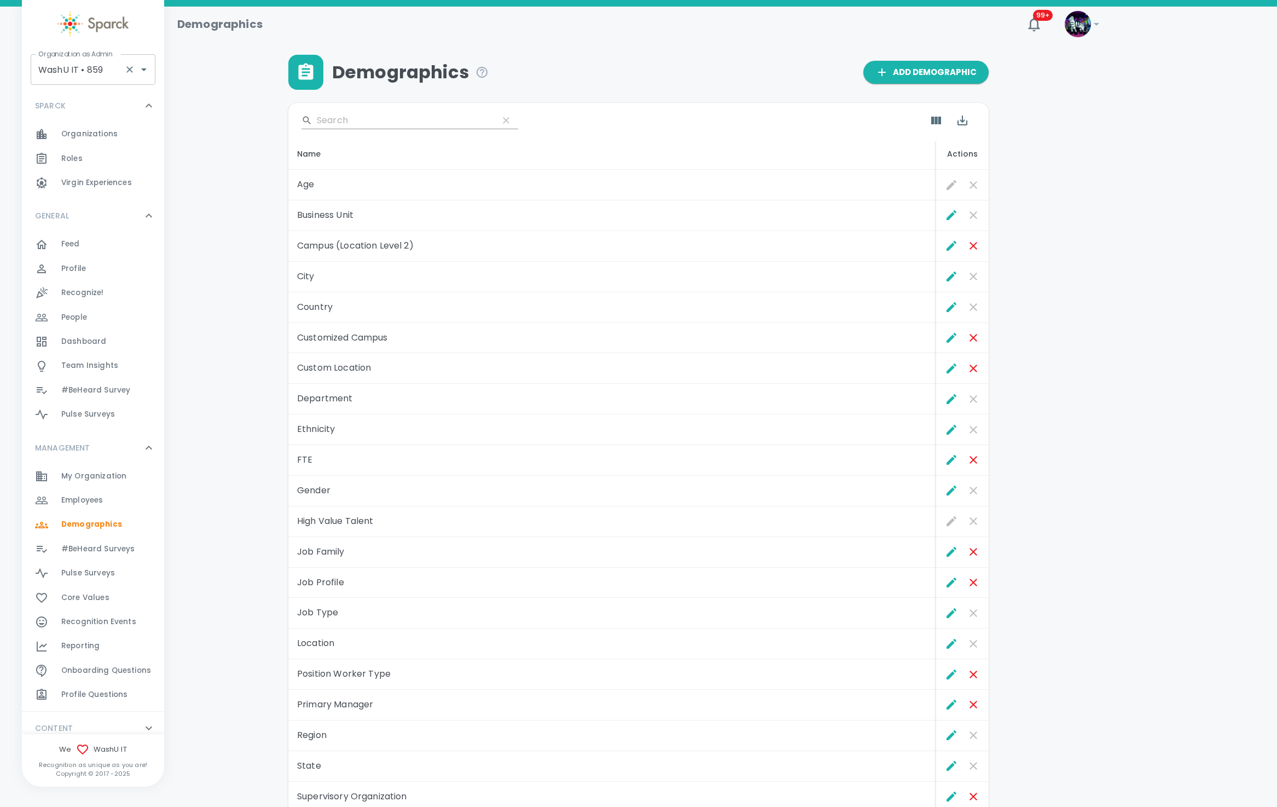
click at [98, 68] on input "WashU IT • 859" at bounding box center [78, 69] width 84 height 21
click at [40, 112] on li "Dingo Outsourcing • 793" at bounding box center [93, 119] width 125 height 20
type input "Dingo Outsourcing • 793"
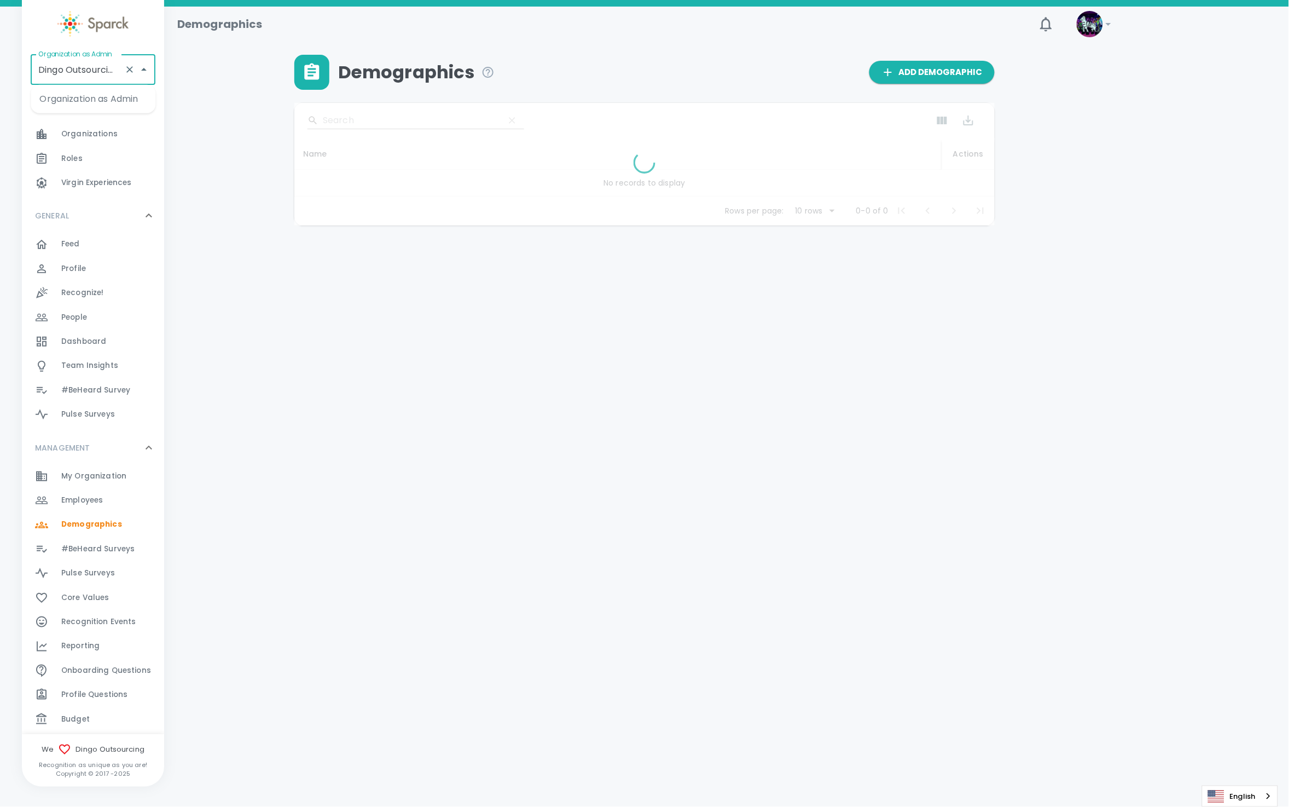
click at [107, 71] on input "Dingo Outsourcing • 793" at bounding box center [78, 69] width 84 height 21
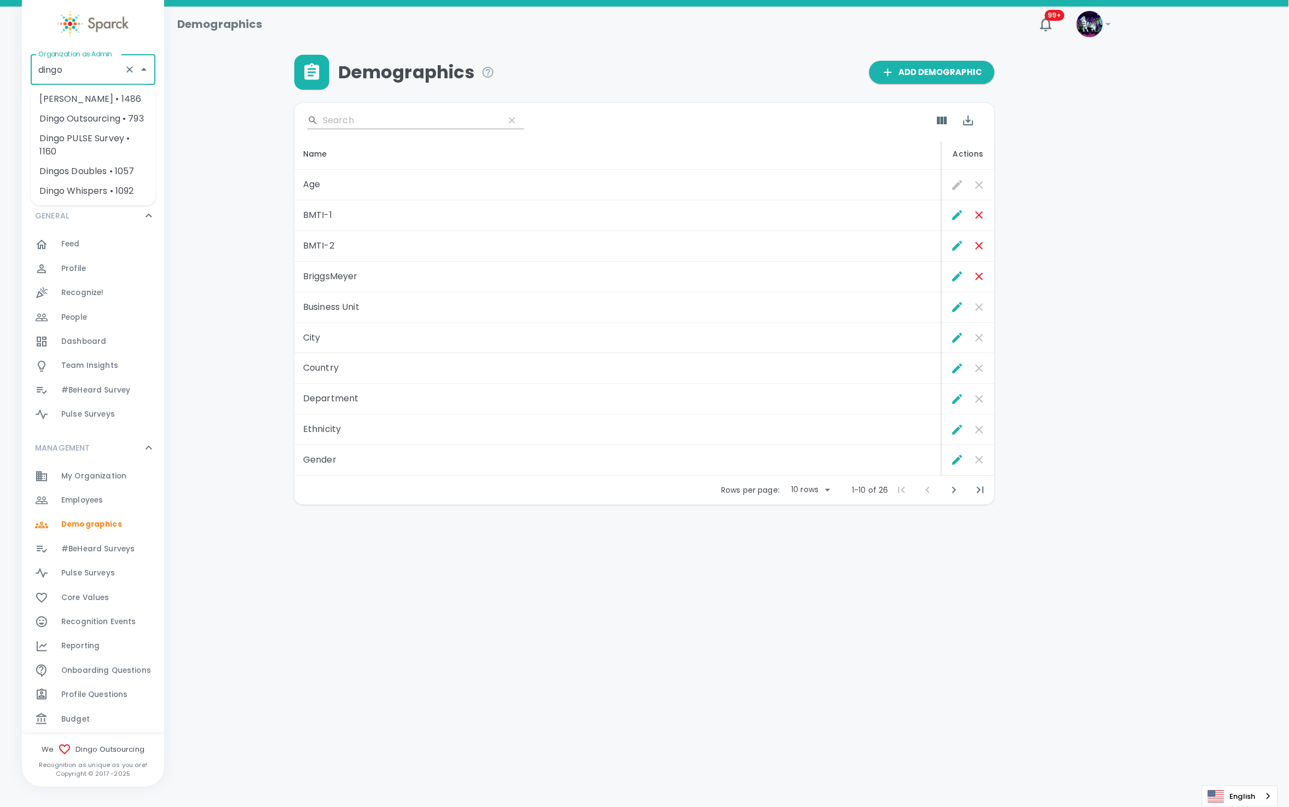
click at [113, 94] on li "[PERSON_NAME] • 1486" at bounding box center [93, 99] width 125 height 20
type input "[PERSON_NAME] • 1486"
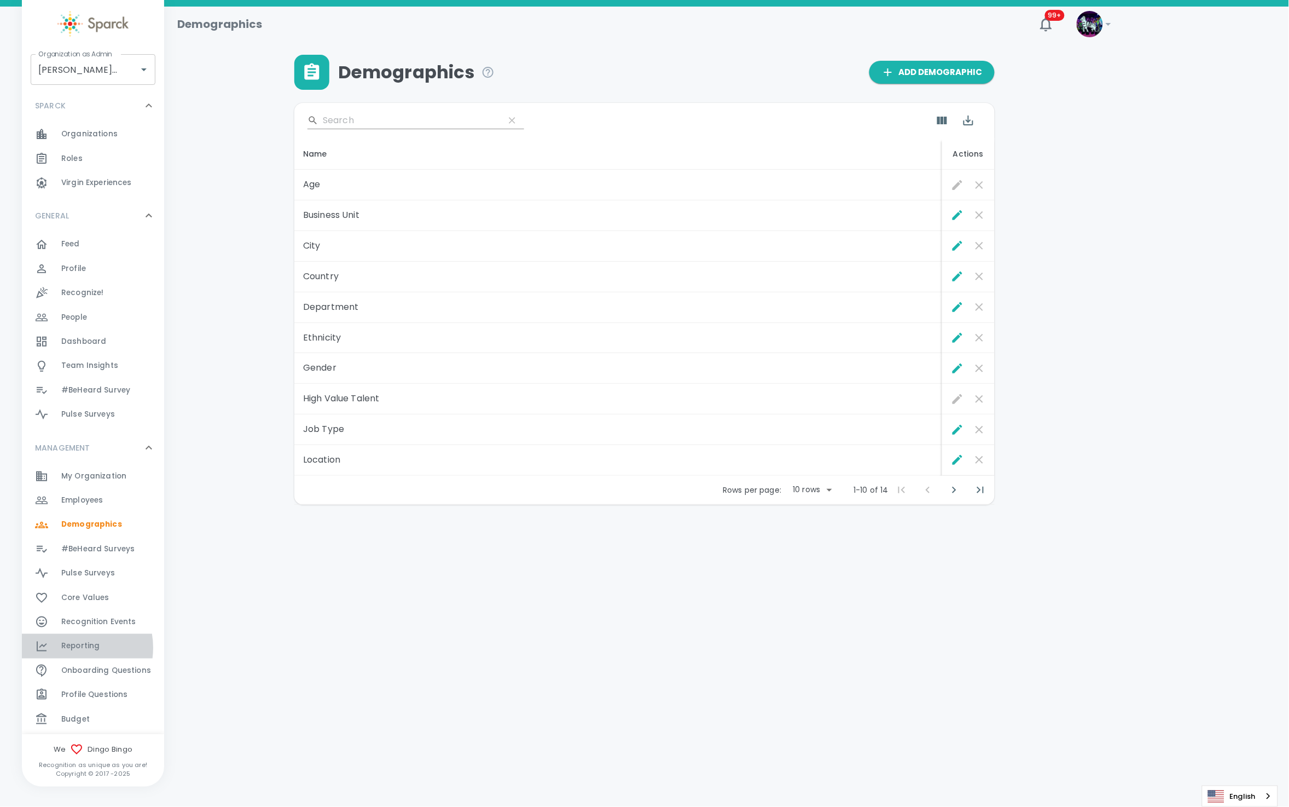
click at [73, 647] on span "Reporting" at bounding box center [80, 645] width 38 height 11
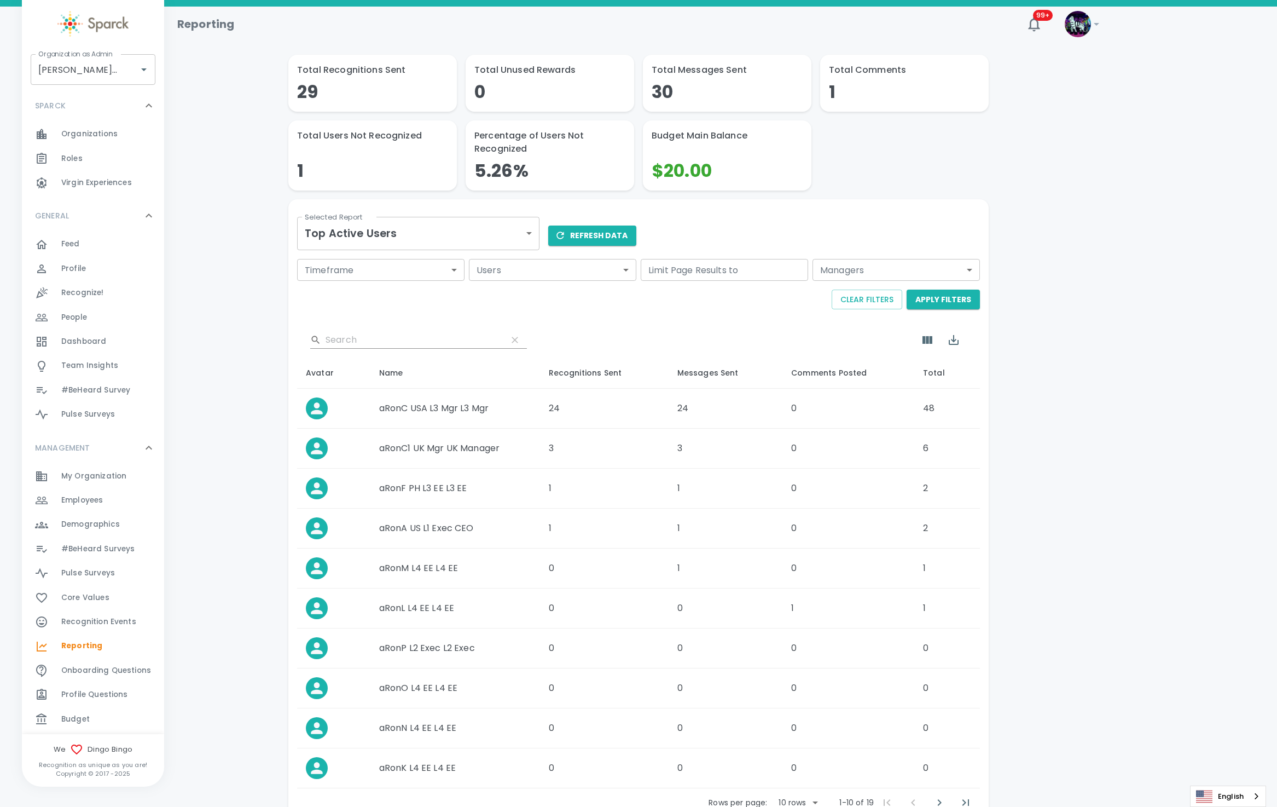
click at [103, 712] on div "Budget 0" at bounding box center [112, 718] width 103 height 15
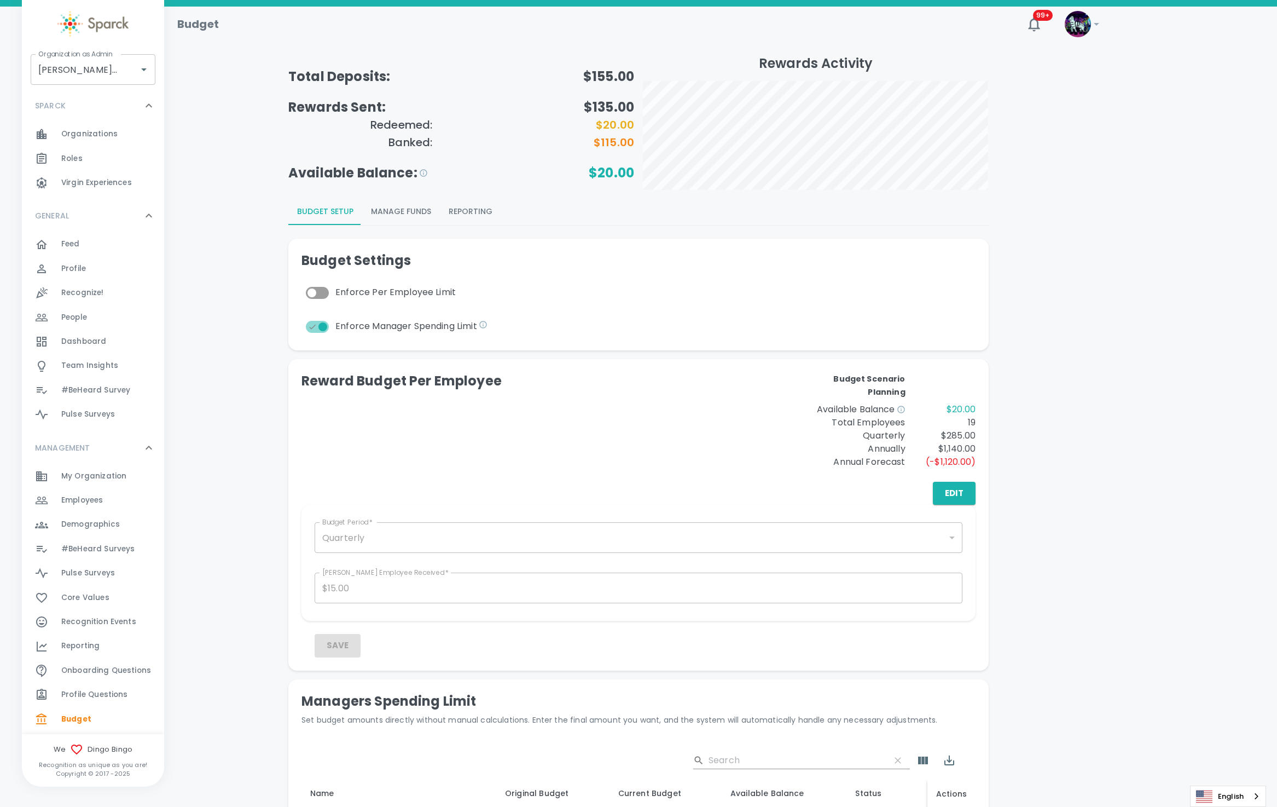
click at [472, 210] on button "Reporting" at bounding box center [470, 212] width 61 height 26
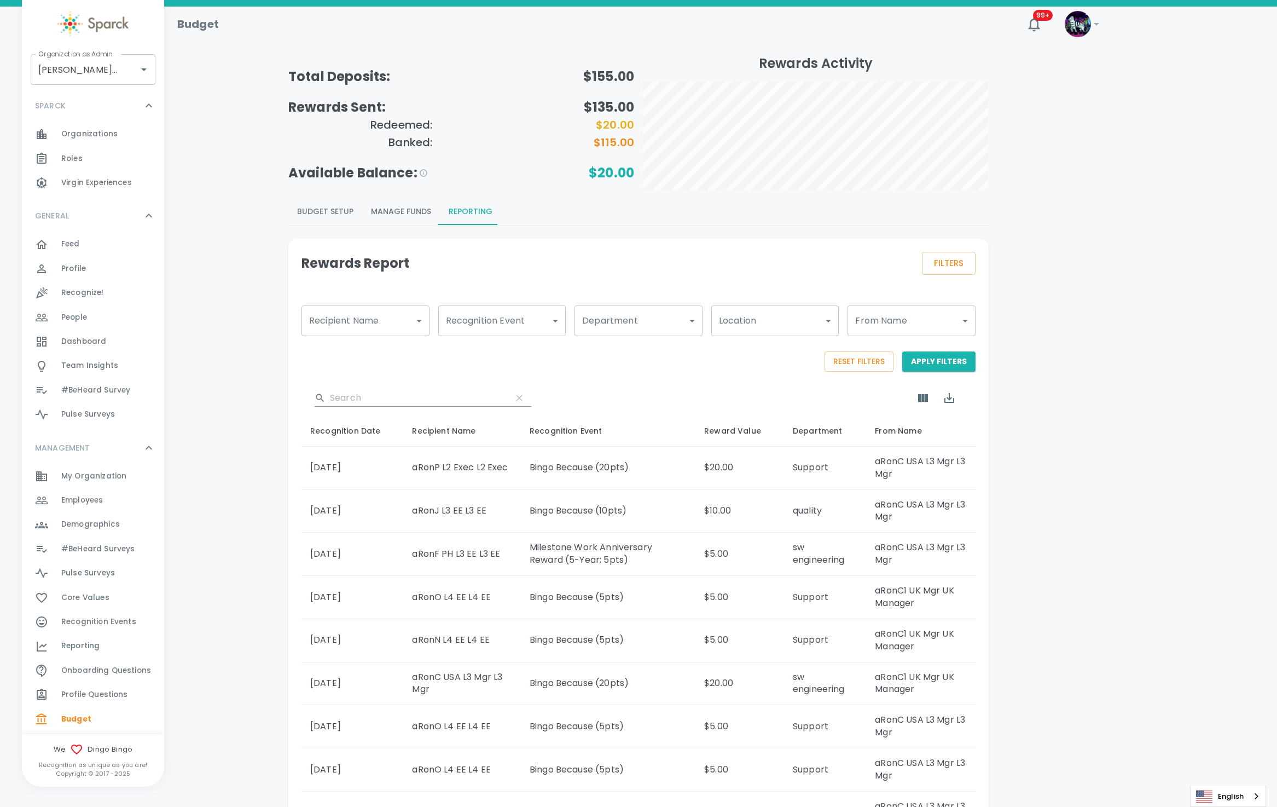
click at [710, 241] on div "Rewards Report Filters Recipient Name ​ Recipient Name Recognition Event ​ Reco…" at bounding box center [638, 579] width 700 height 681
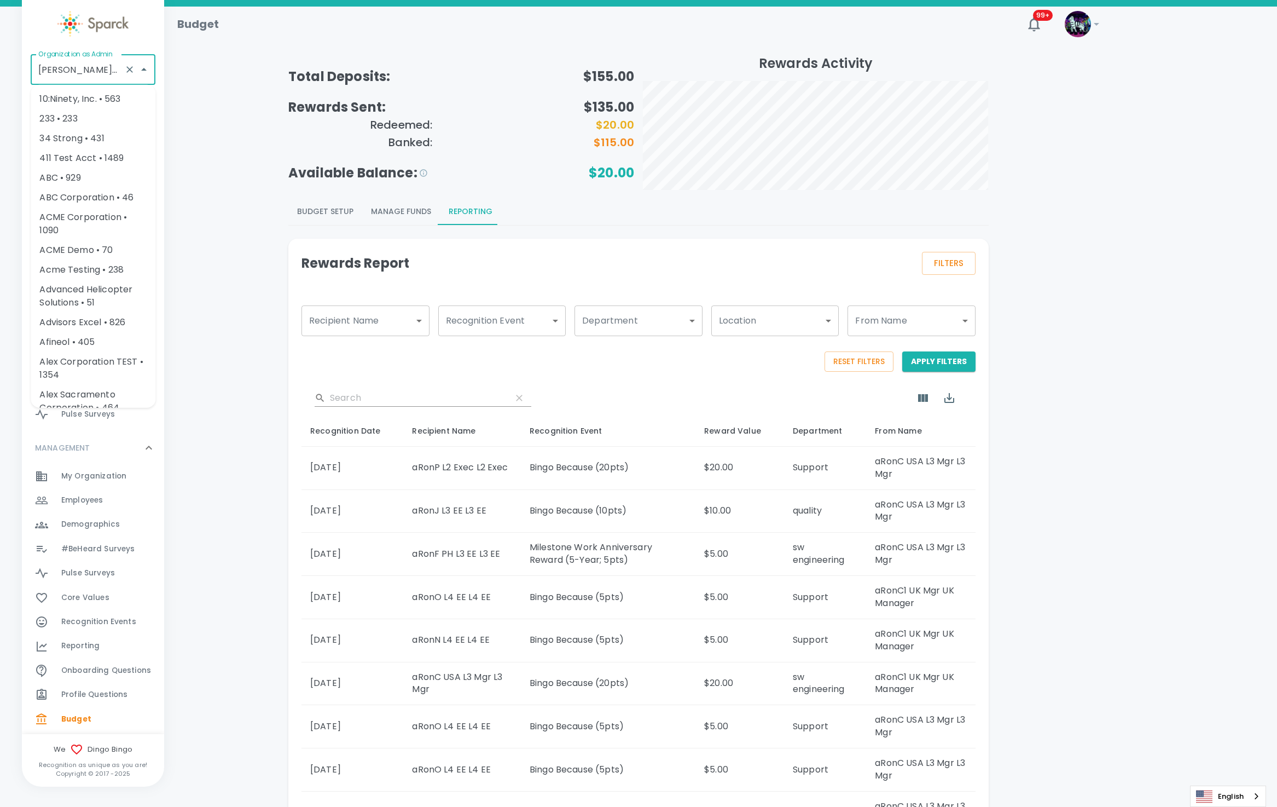
click at [61, 73] on input "Dingo Bingo • 1486" at bounding box center [78, 69] width 84 height 21
click at [126, 108] on li "San Francisco Bay Coffee • 1357" at bounding box center [93, 105] width 125 height 33
type input "San Francisco Bay Coffee • 1357"
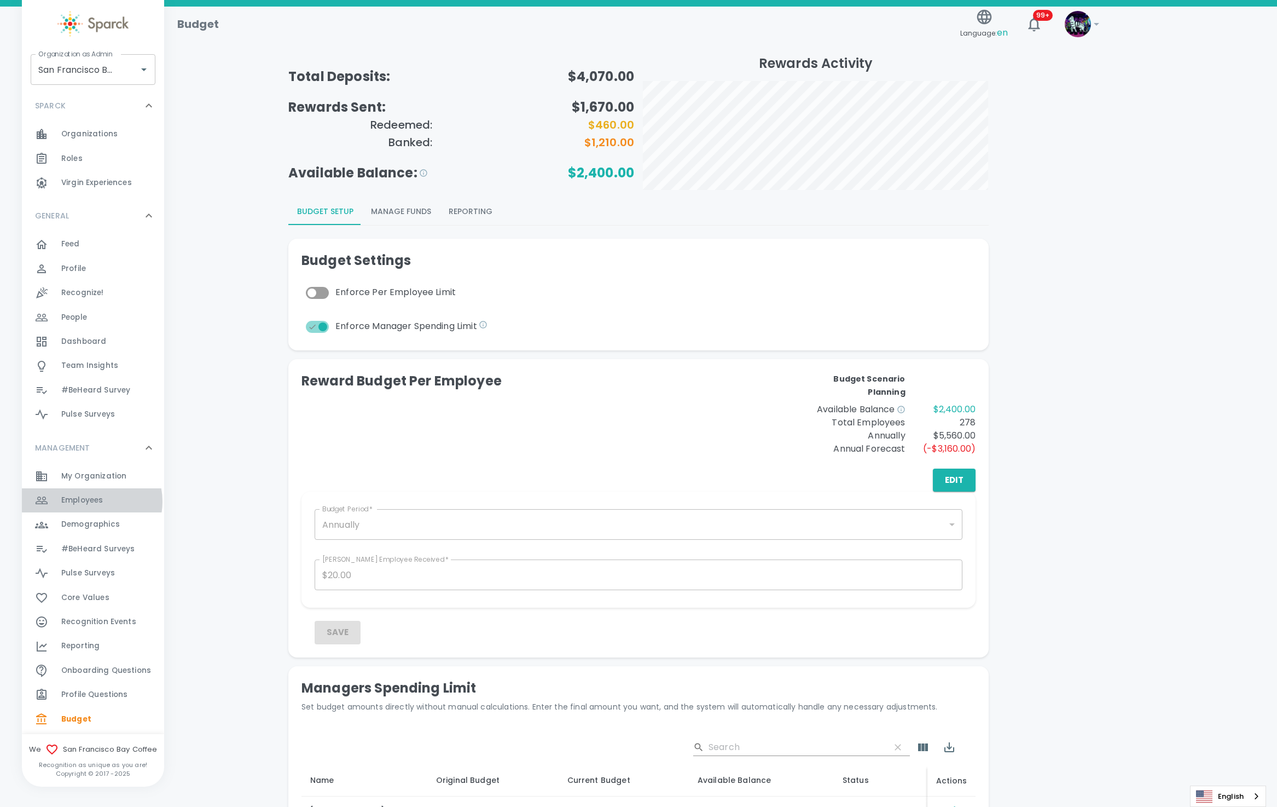
click at [91, 501] on span "Employees" at bounding box center [82, 500] width 42 height 11
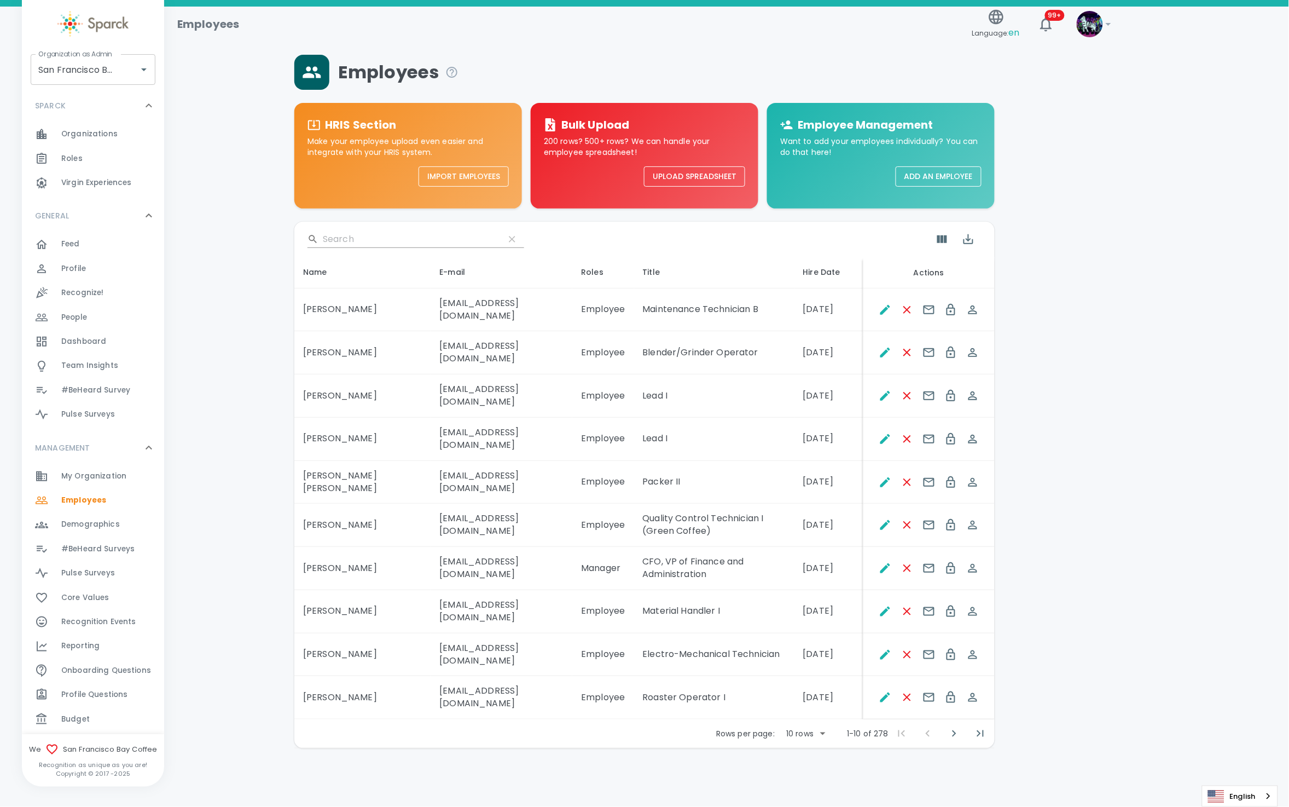
click at [109, 476] on span "My Organization" at bounding box center [93, 476] width 65 height 11
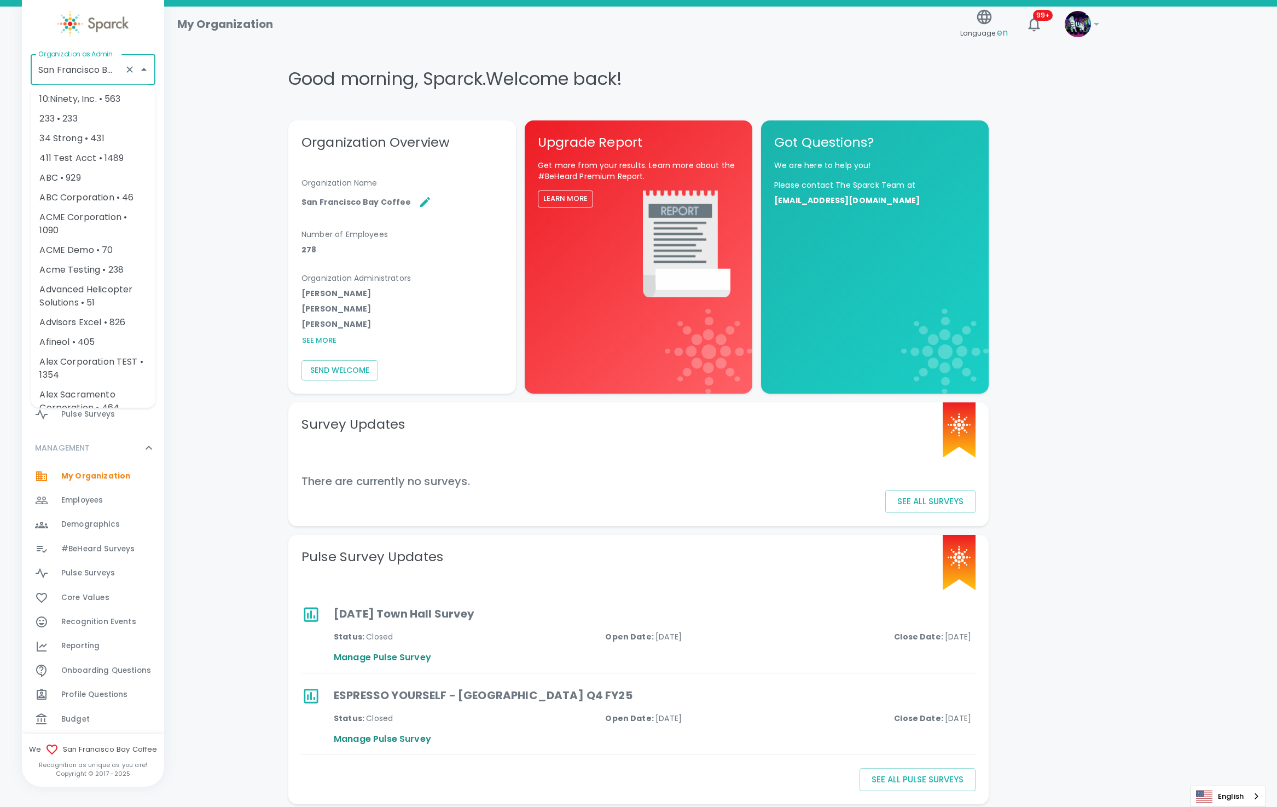
click at [97, 74] on input "San Francisco Bay Coffee • 1357" at bounding box center [78, 69] width 84 height 21
click at [126, 97] on li "[US_STATE] Tech Credit Union • 760" at bounding box center [93, 105] width 125 height 33
type input "[US_STATE] Tech Credit Union • 760"
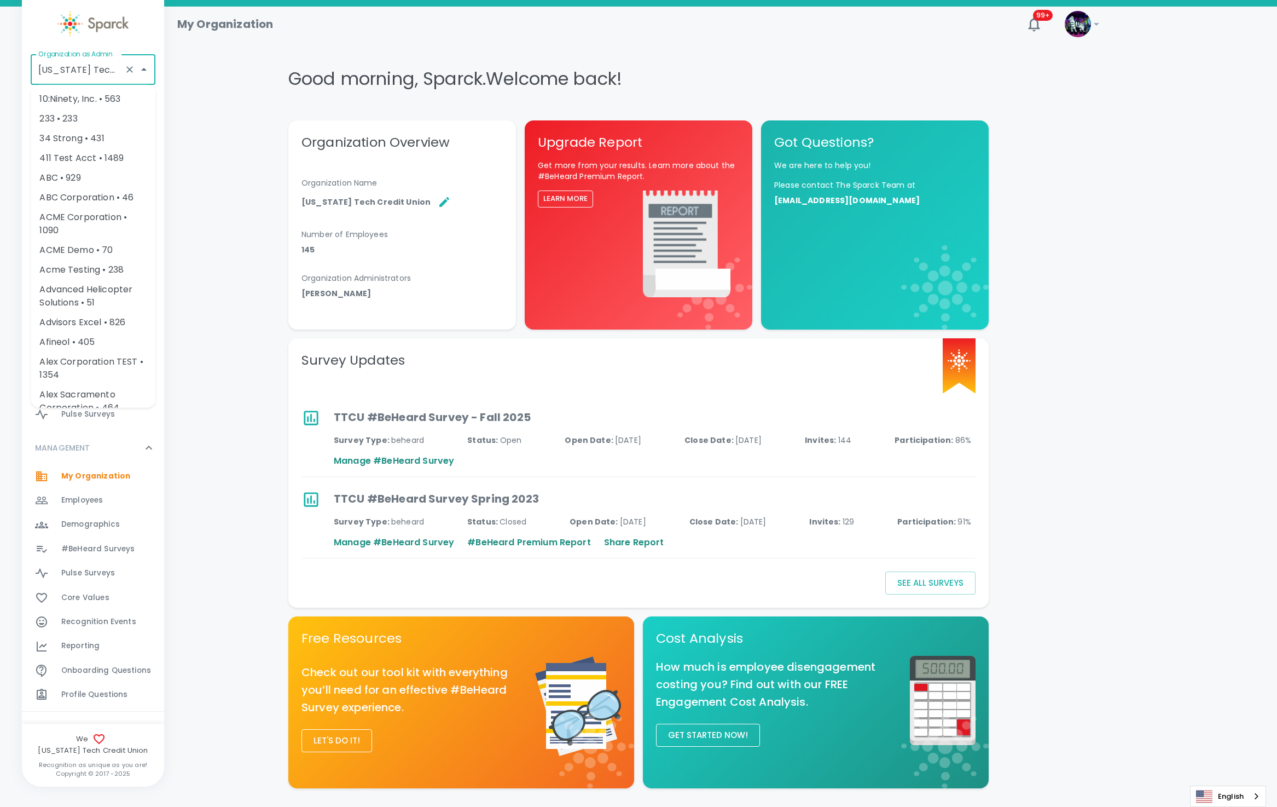
click at [103, 74] on input "[US_STATE] Tech Credit Union • 760" at bounding box center [78, 69] width 84 height 21
click at [100, 103] on li "San Francisco Bay Coffee • 1357" at bounding box center [93, 105] width 125 height 33
type input "San Francisco Bay Coffee • 1357"
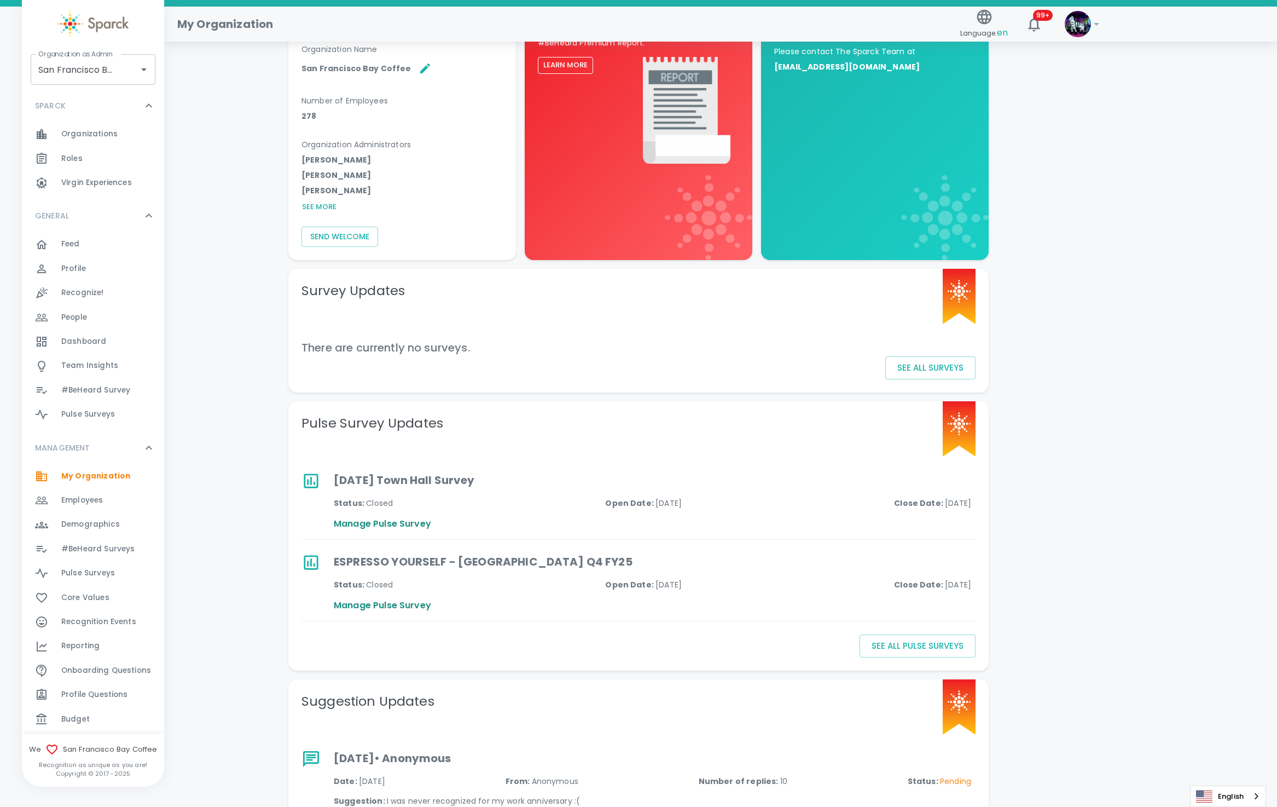
scroll to position [164, 0]
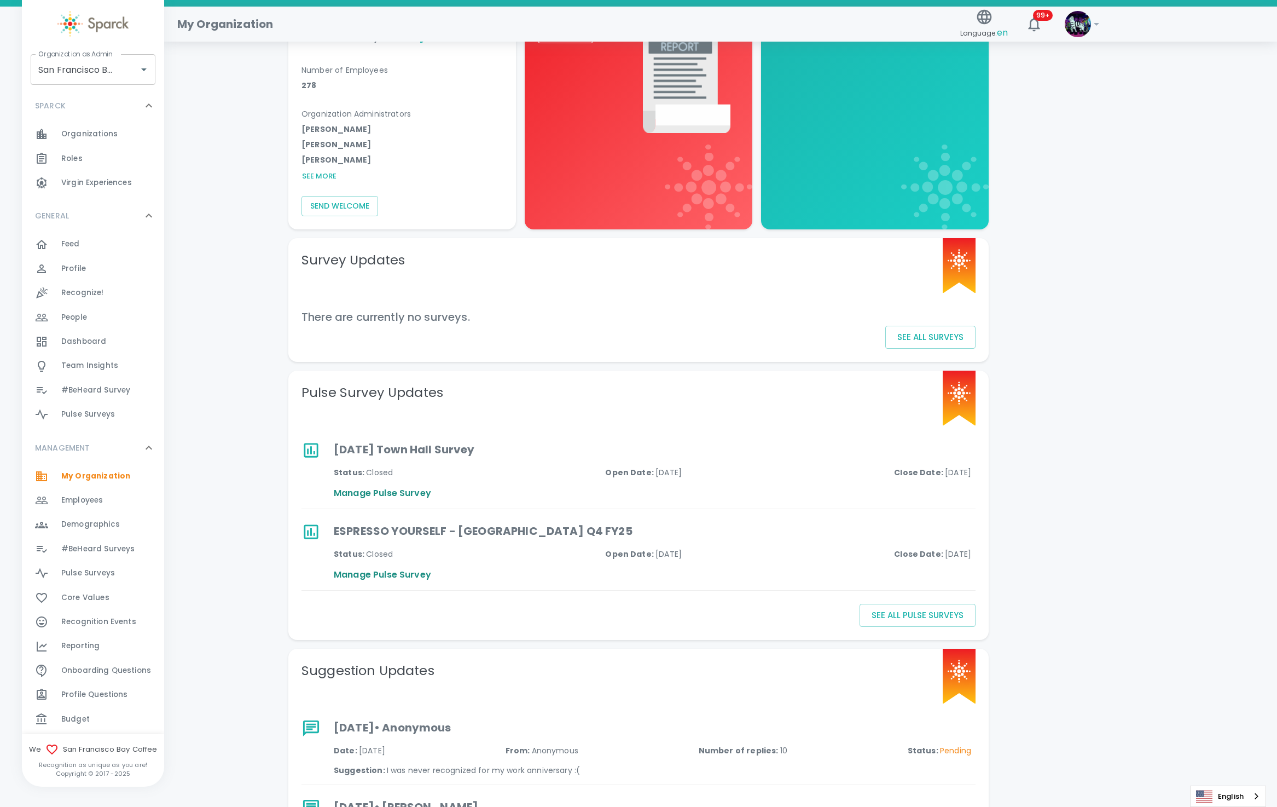
click at [85, 246] on div "Feed 0" at bounding box center [112, 243] width 103 height 15
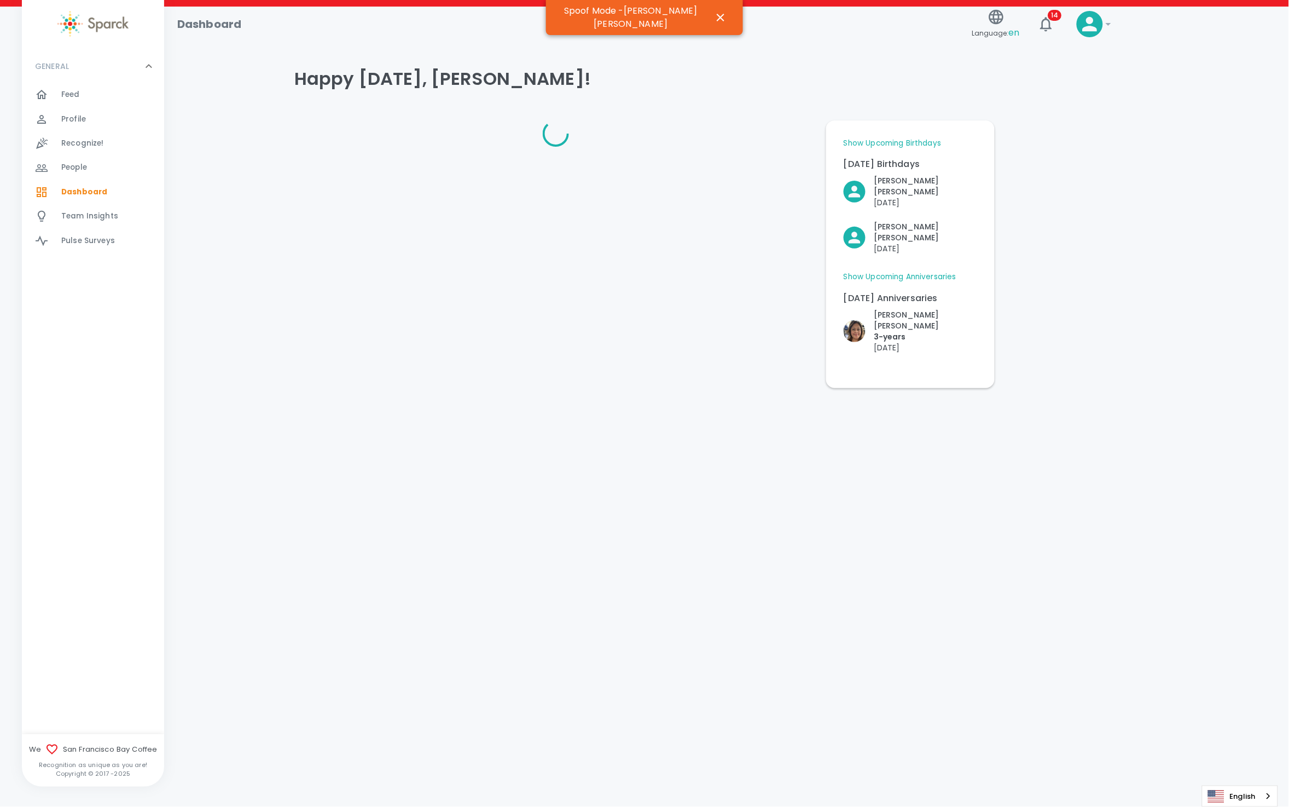
click at [55, 208] on div "Team Insights 0" at bounding box center [99, 215] width 129 height 15
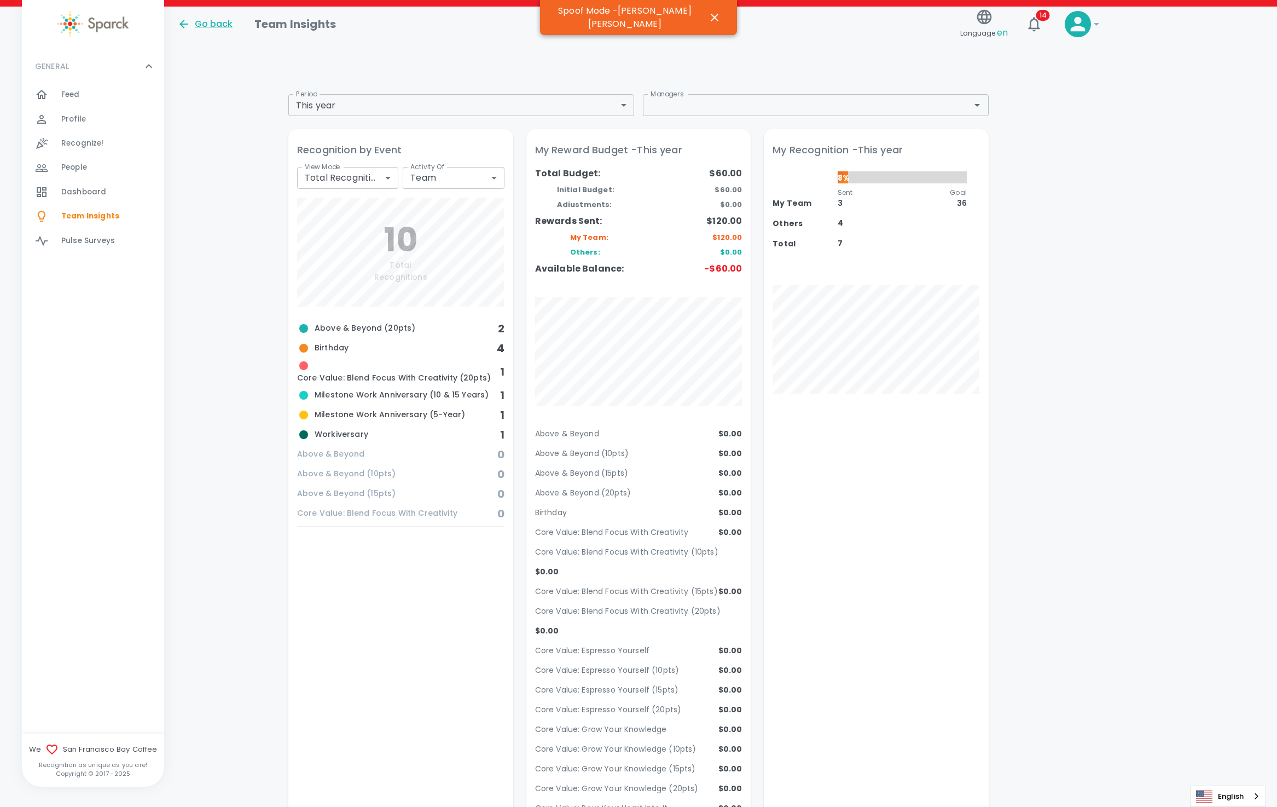
click at [80, 171] on span "People" at bounding box center [74, 167] width 26 height 11
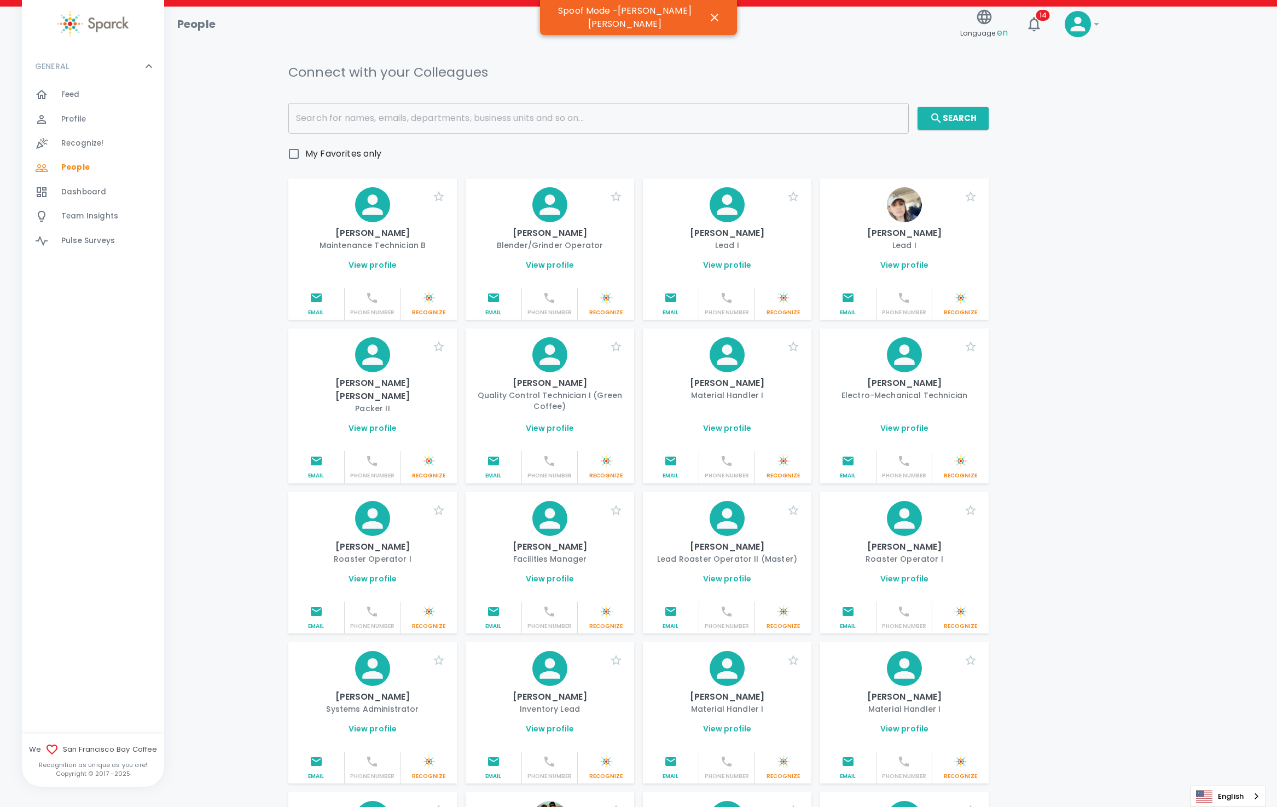
click at [73, 91] on span "Feed" at bounding box center [70, 94] width 19 height 11
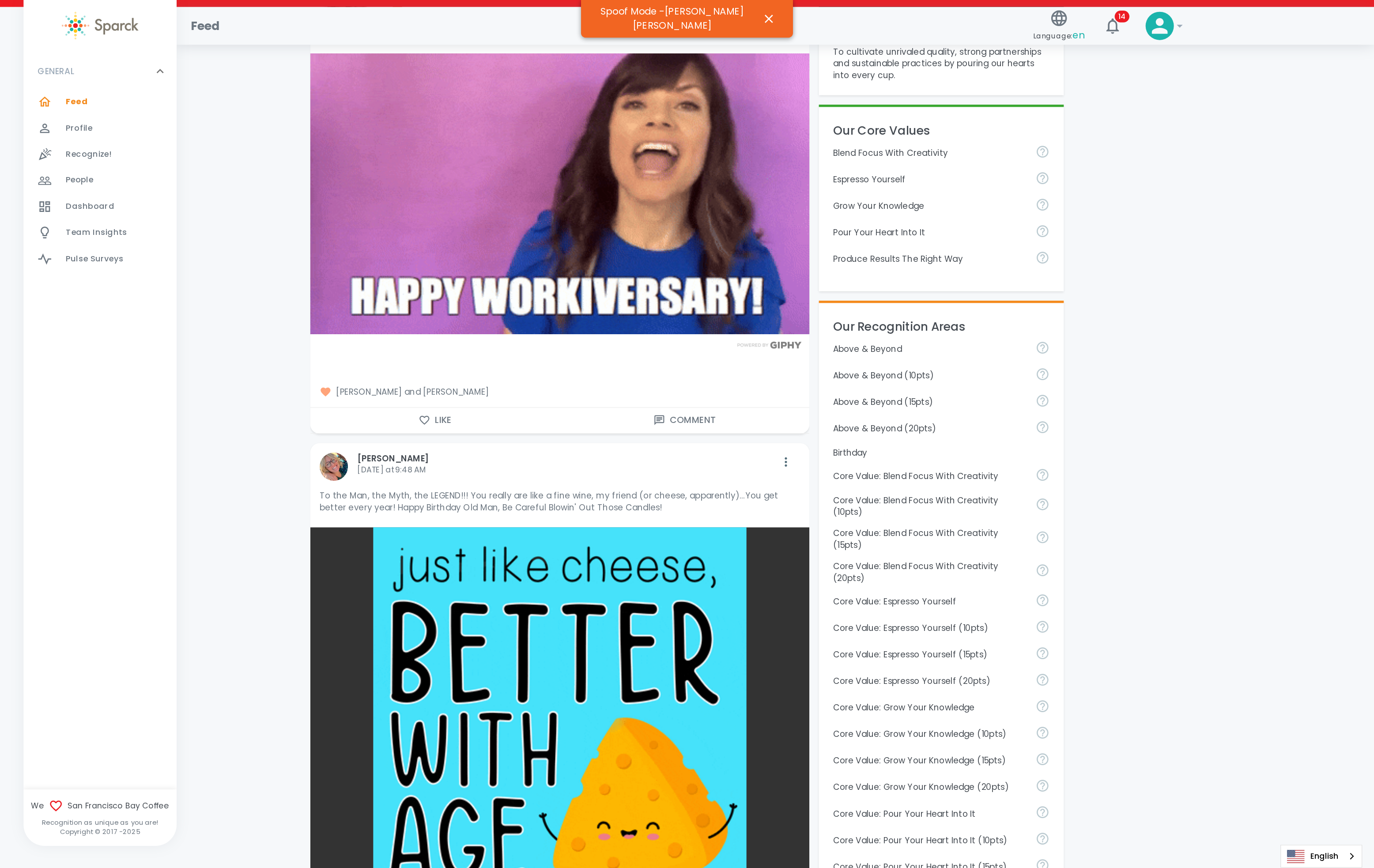
scroll to position [197, 0]
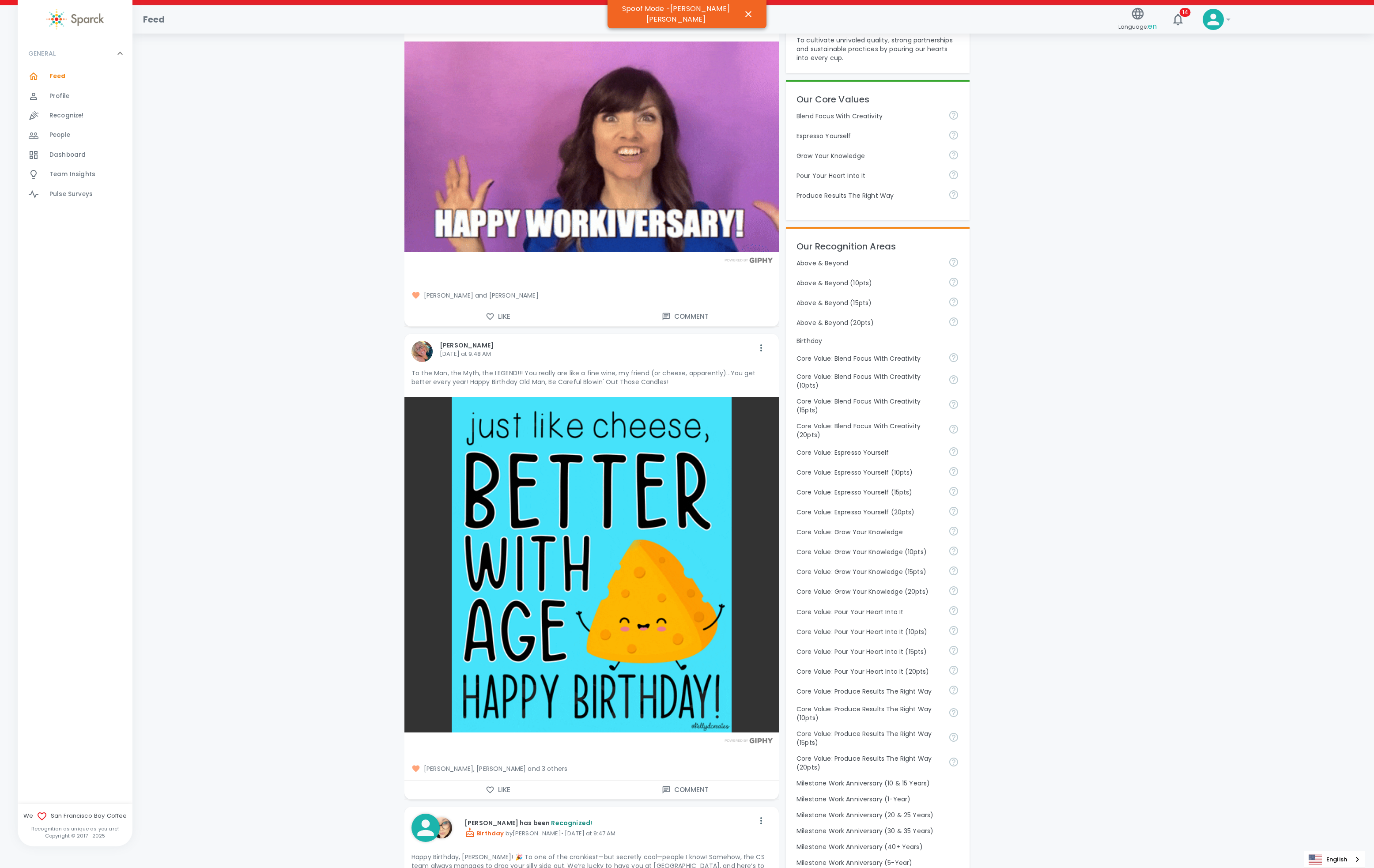
drag, startPoint x: 865, startPoint y: 7, endPoint x: 1062, endPoint y: 504, distance: 534.6
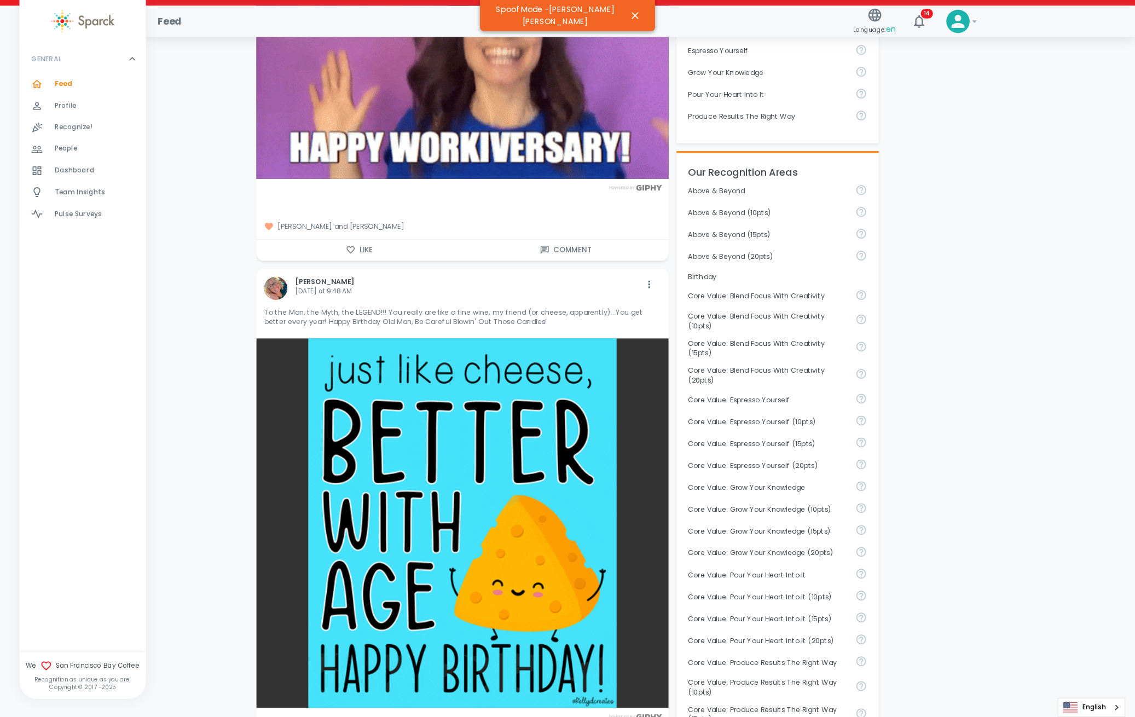
scroll to position [356, 0]
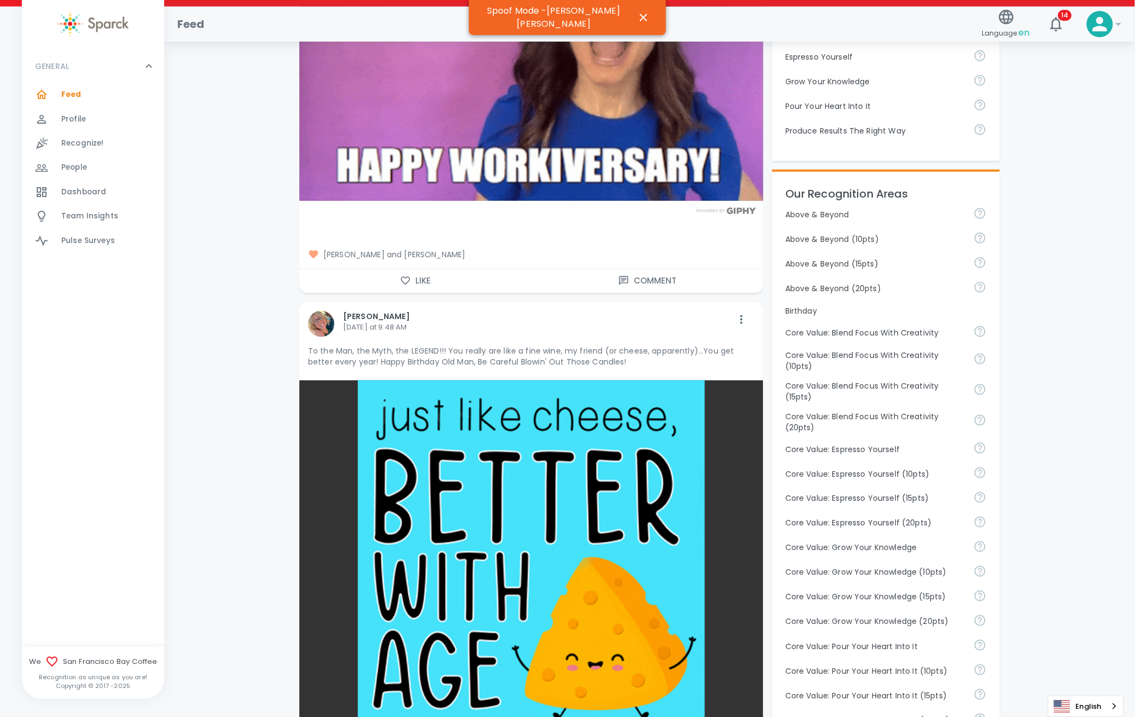
drag, startPoint x: 1510, startPoint y: 7, endPoint x: 1085, endPoint y: 630, distance: 755.3
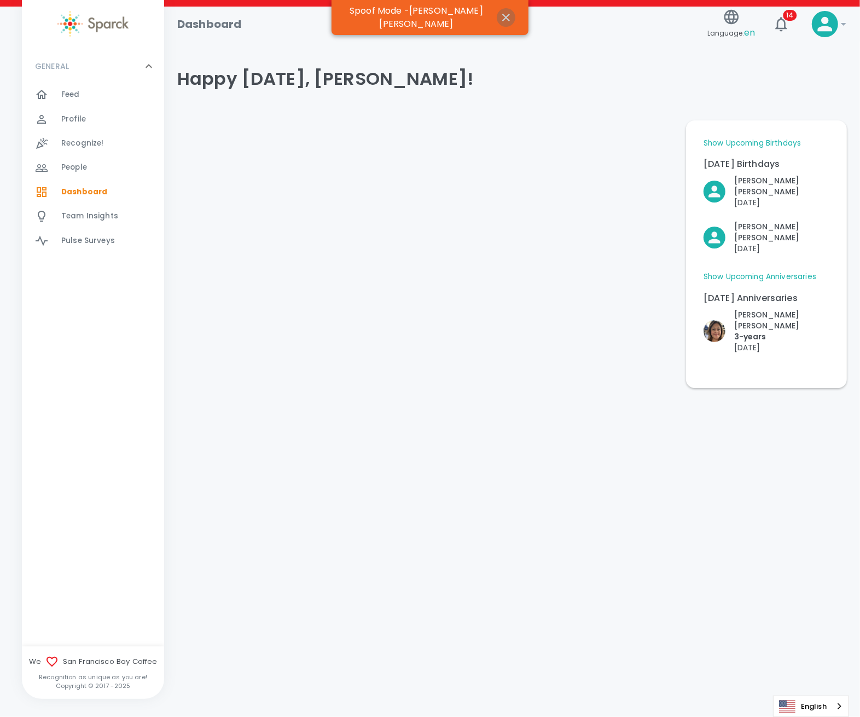
click at [501, 13] on icon "button" at bounding box center [506, 17] width 13 height 13
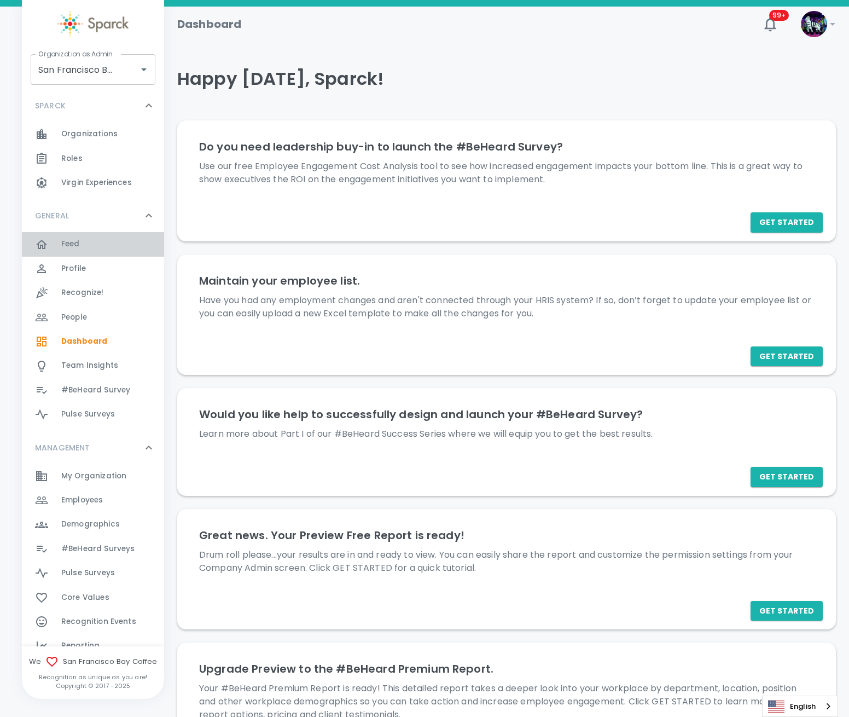
click at [100, 248] on div "Feed 0" at bounding box center [112, 243] width 103 height 15
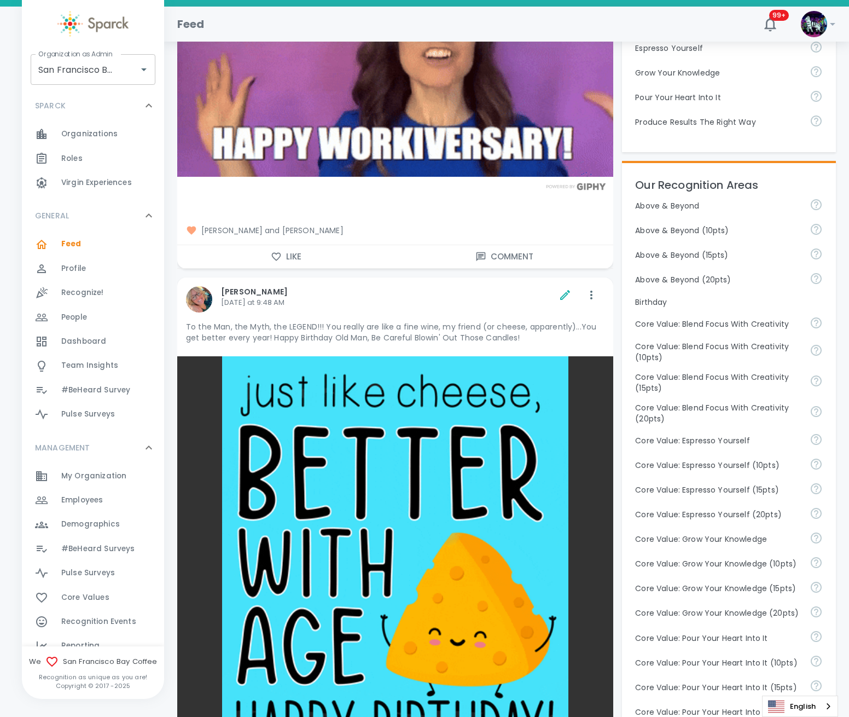
scroll to position [438, 0]
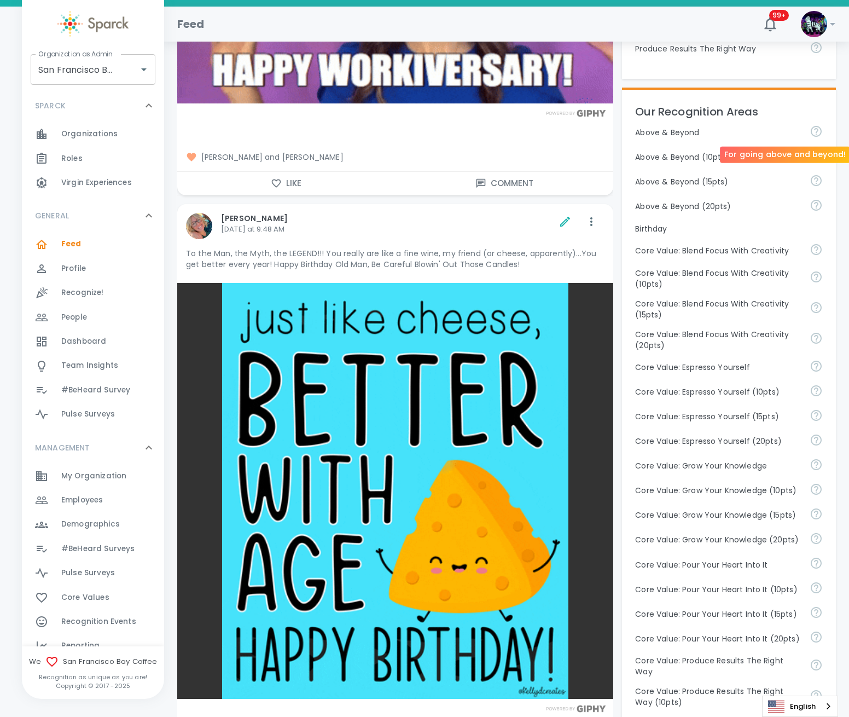
click at [813, 130] on icon "For going above and beyond!" at bounding box center [816, 131] width 13 height 13
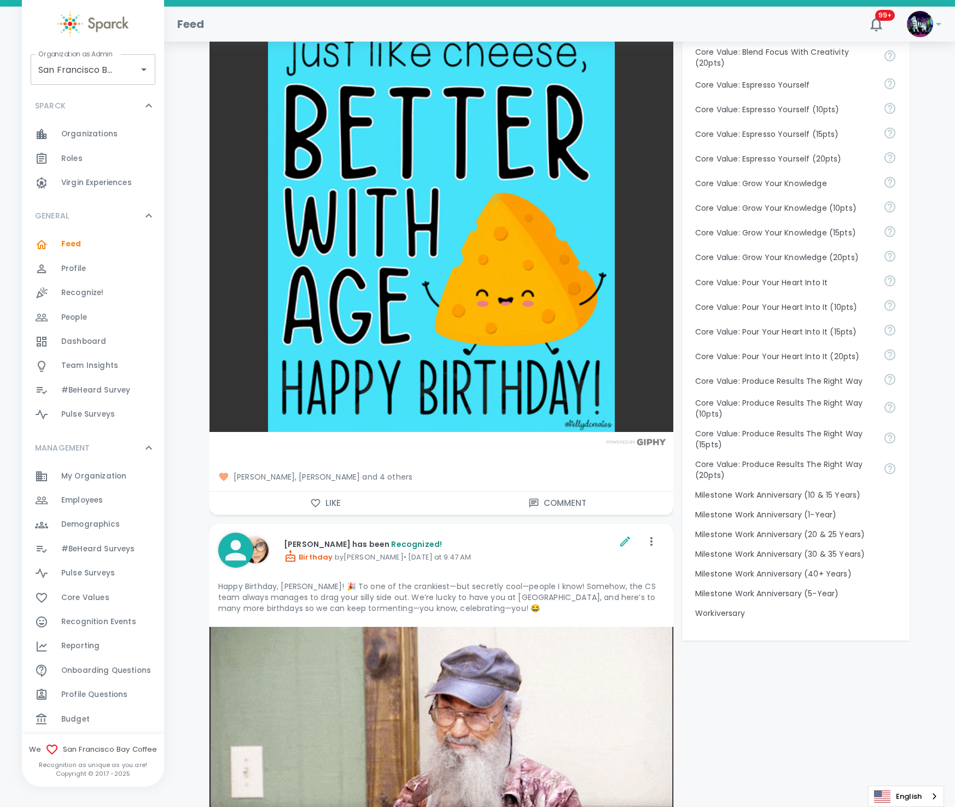
scroll to position [820, 0]
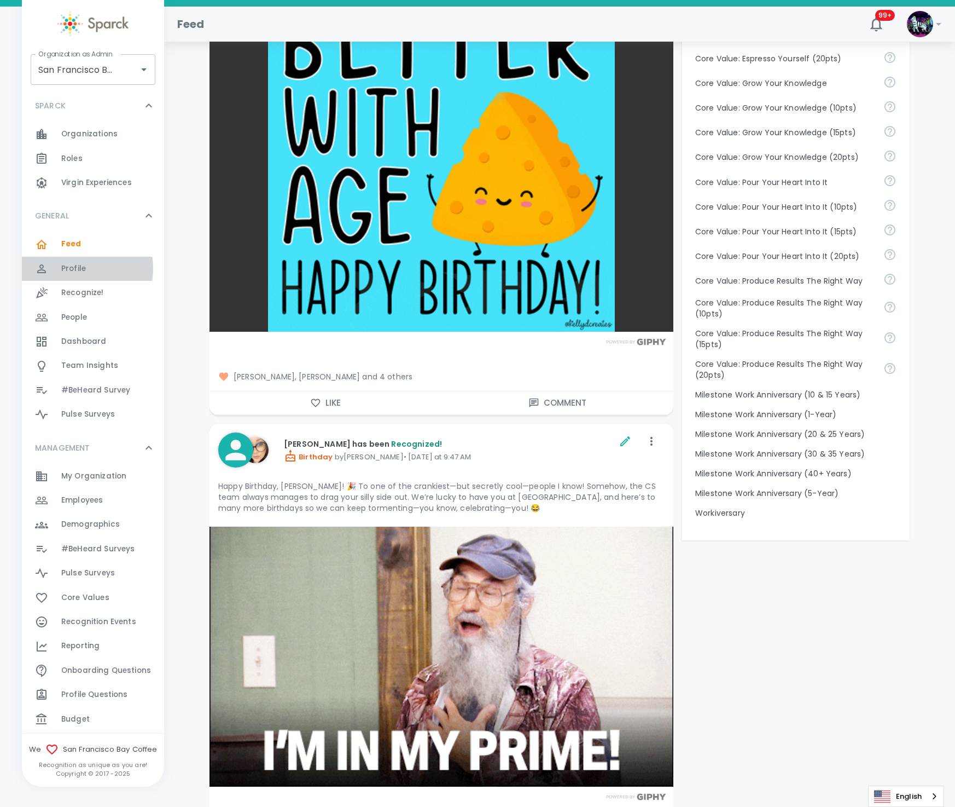
click at [74, 269] on span "Profile" at bounding box center [73, 268] width 25 height 11
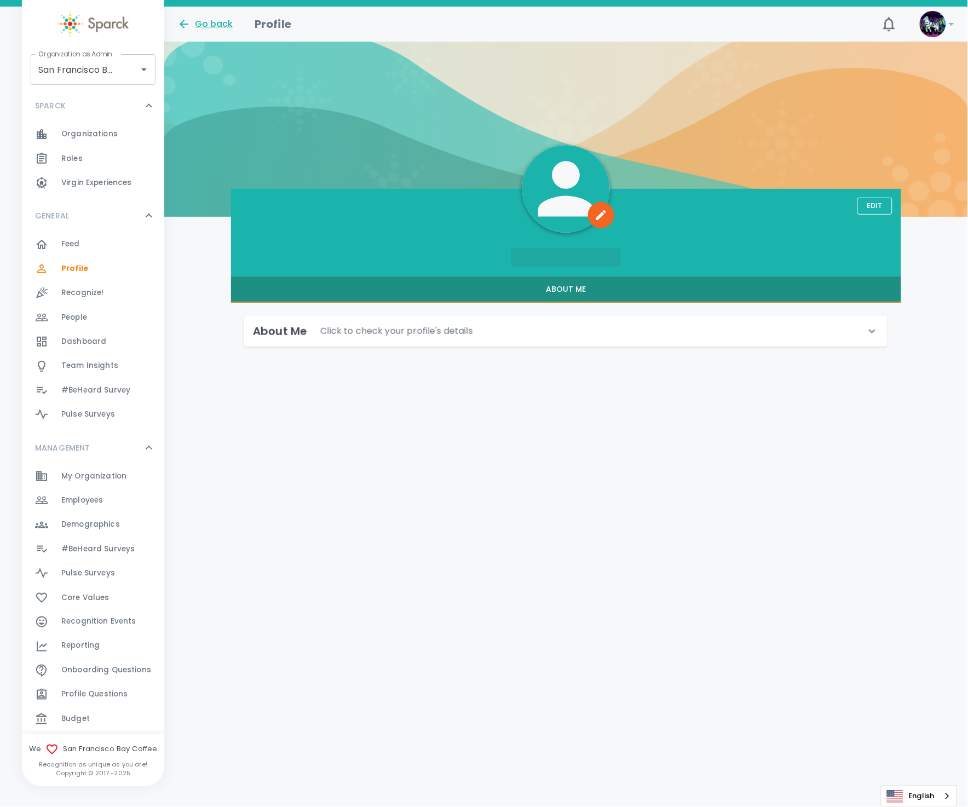
click at [421, 333] on p "Click to check your profile's details" at bounding box center [397, 331] width 153 height 13
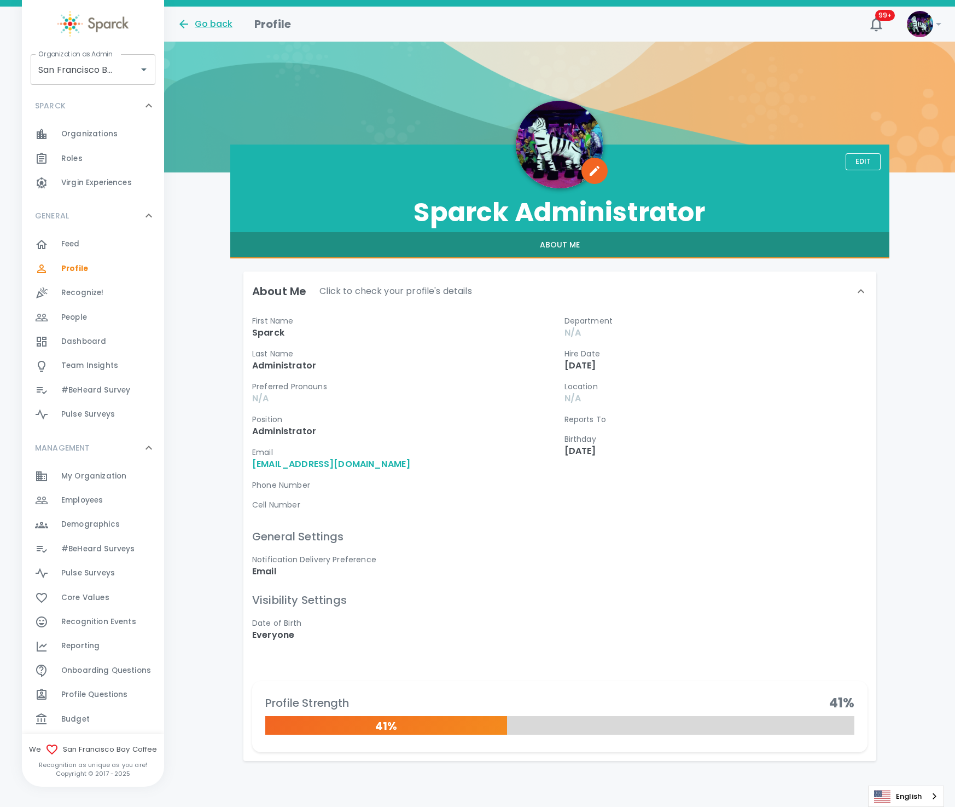
scroll to position [54, 0]
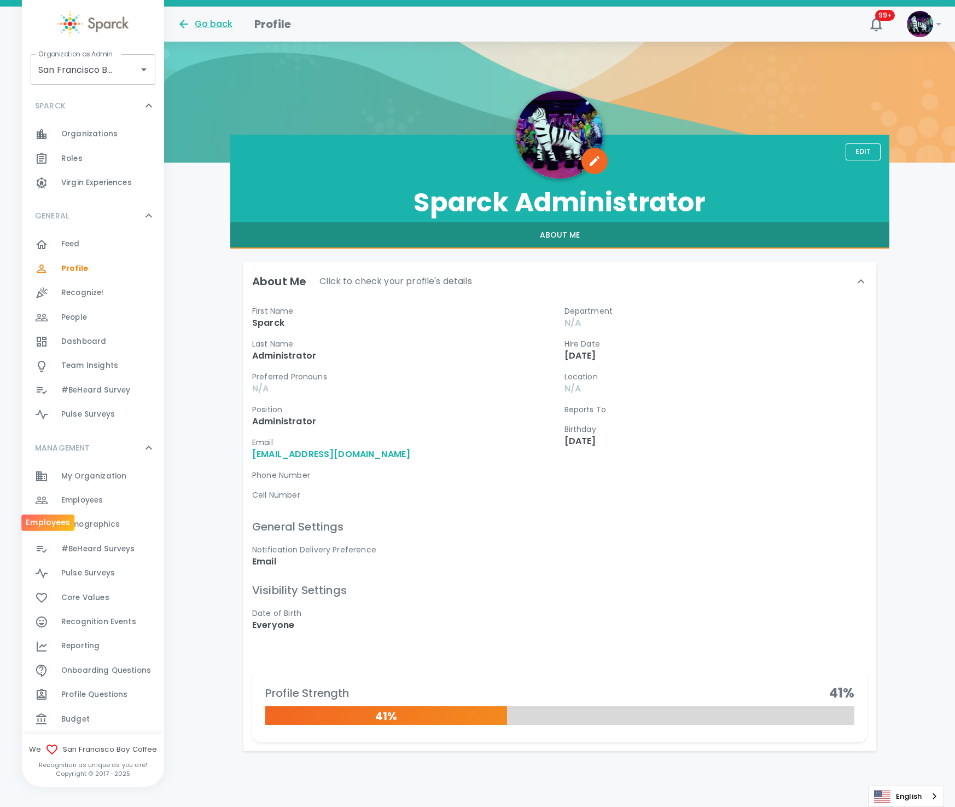
click at [59, 505] on div at bounding box center [48, 500] width 26 height 13
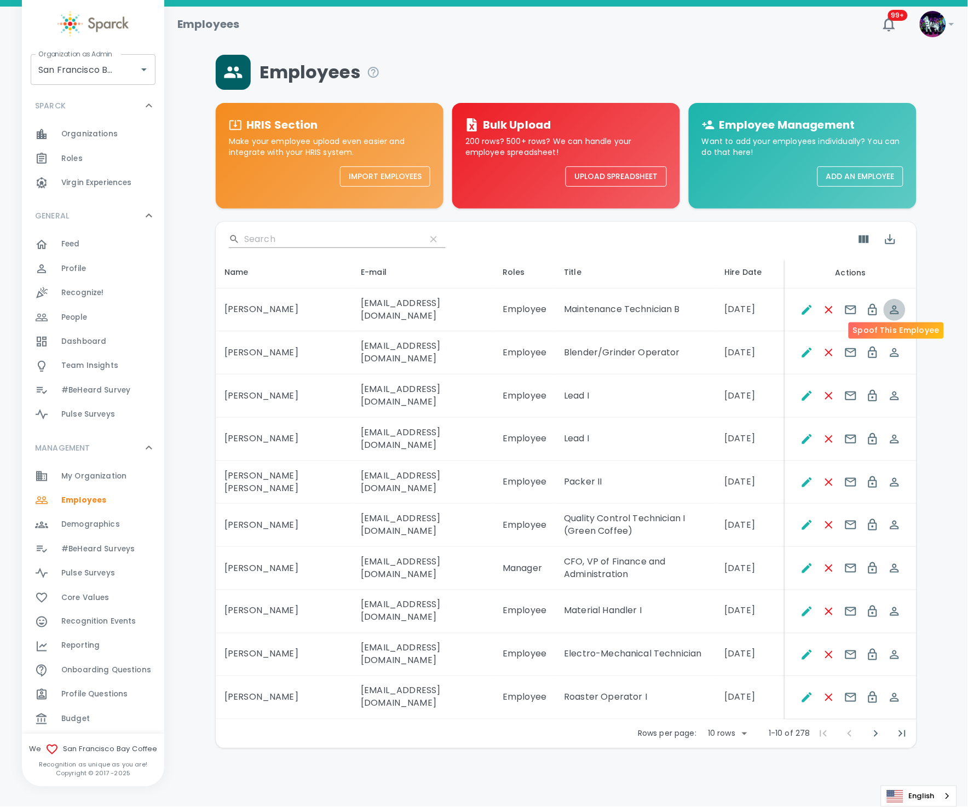
click at [860, 308] on icon "Spoof This Employee" at bounding box center [894, 309] width 13 height 13
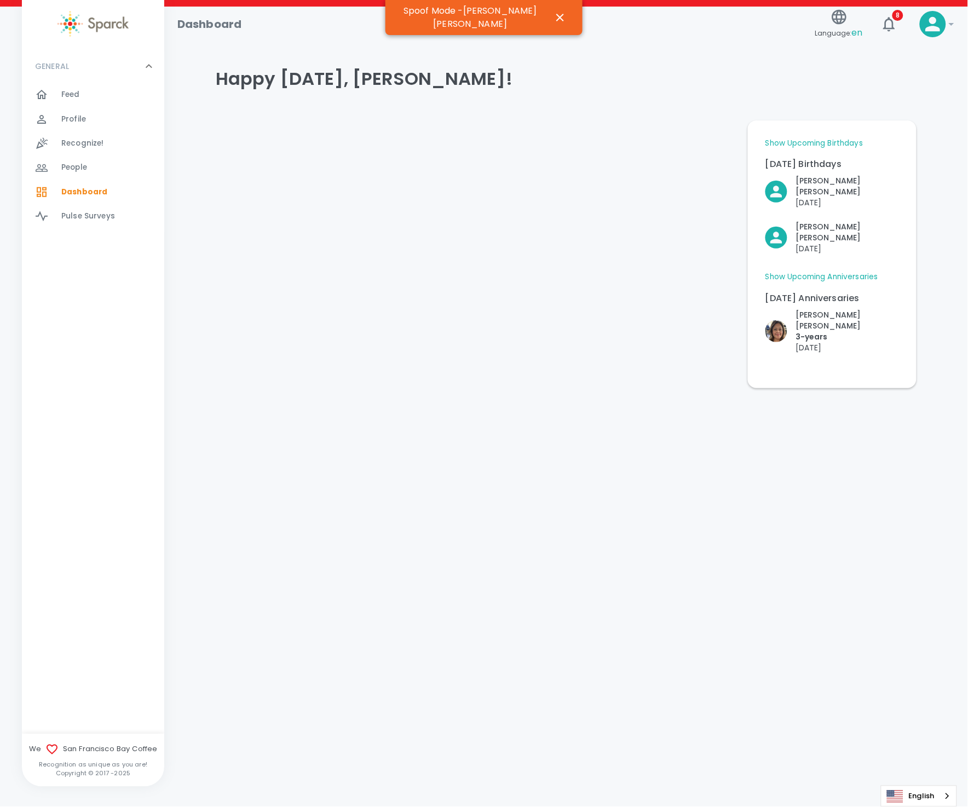
click at [118, 118] on div "Profile 0" at bounding box center [112, 119] width 103 height 15
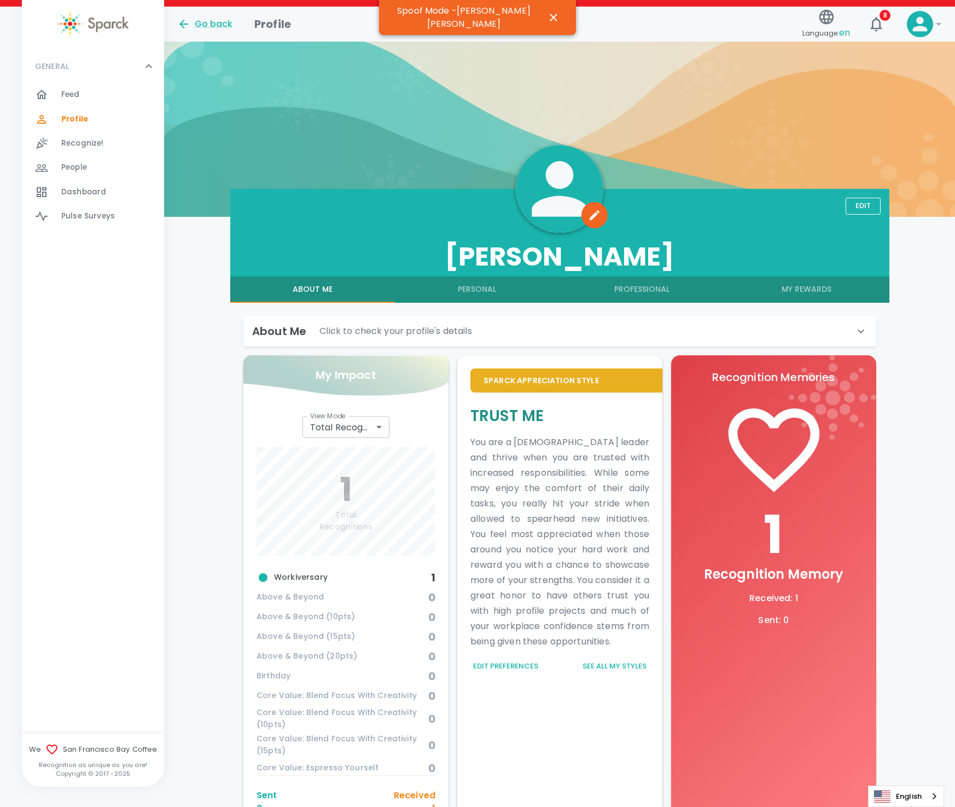
click at [311, 333] on div "About Me Click to check your profile's details" at bounding box center [553, 331] width 603 height 18
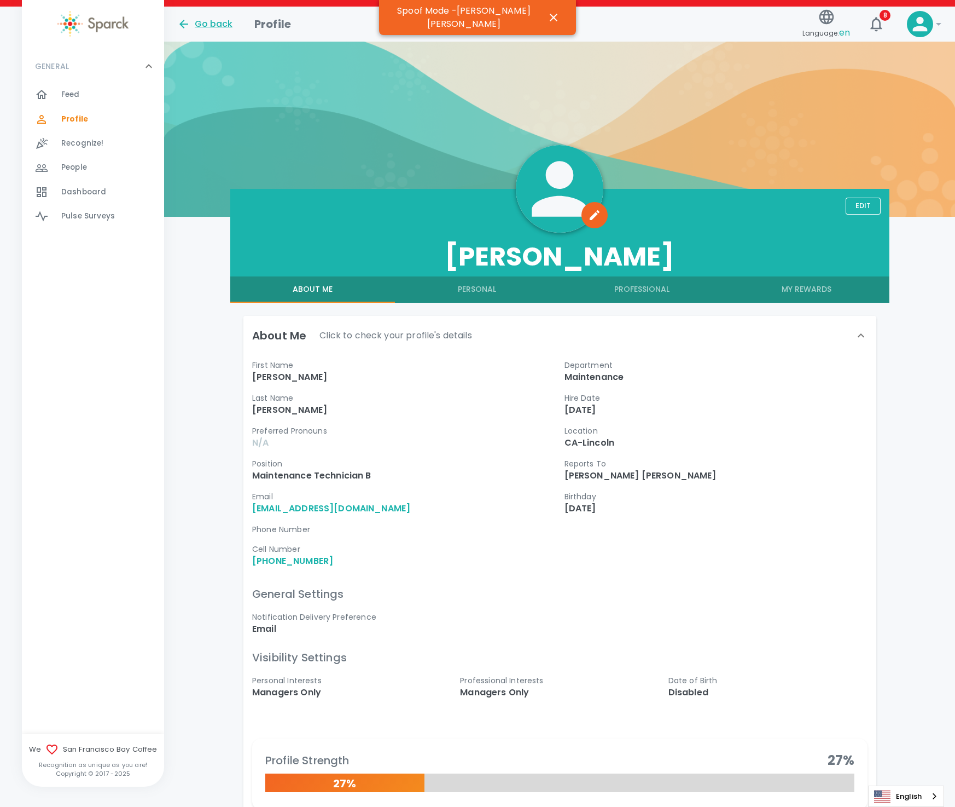
click at [311, 333] on div "About Me Click to check your profile's details" at bounding box center [553, 336] width 603 height 18
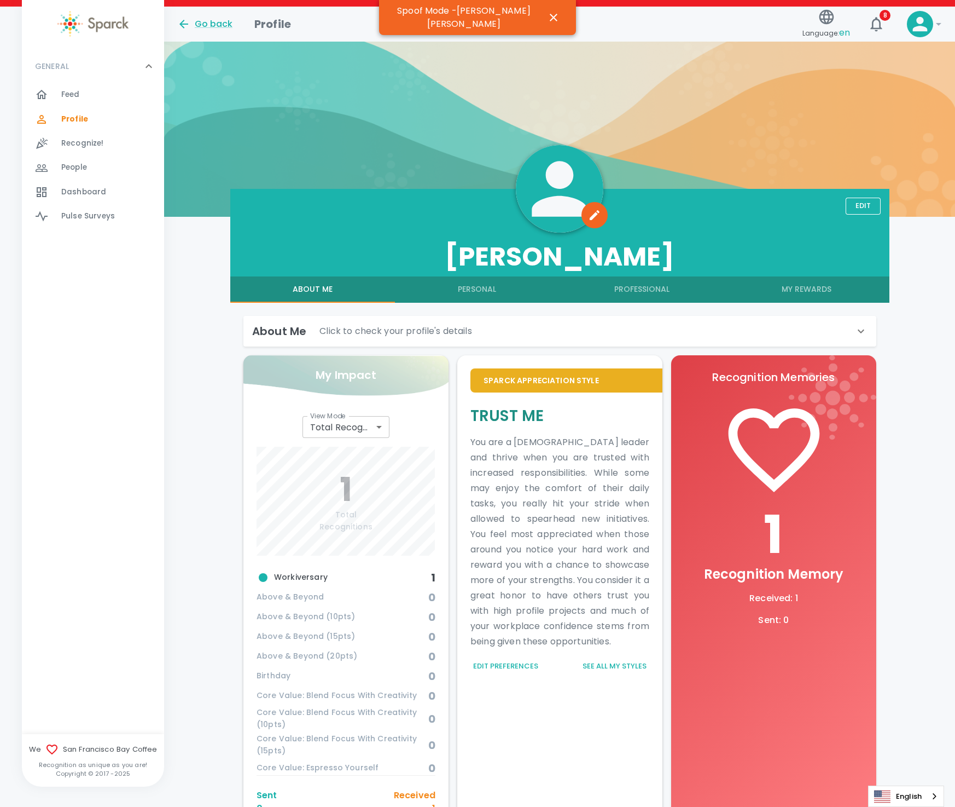
click at [858, 331] on icon at bounding box center [861, 331] width 13 height 13
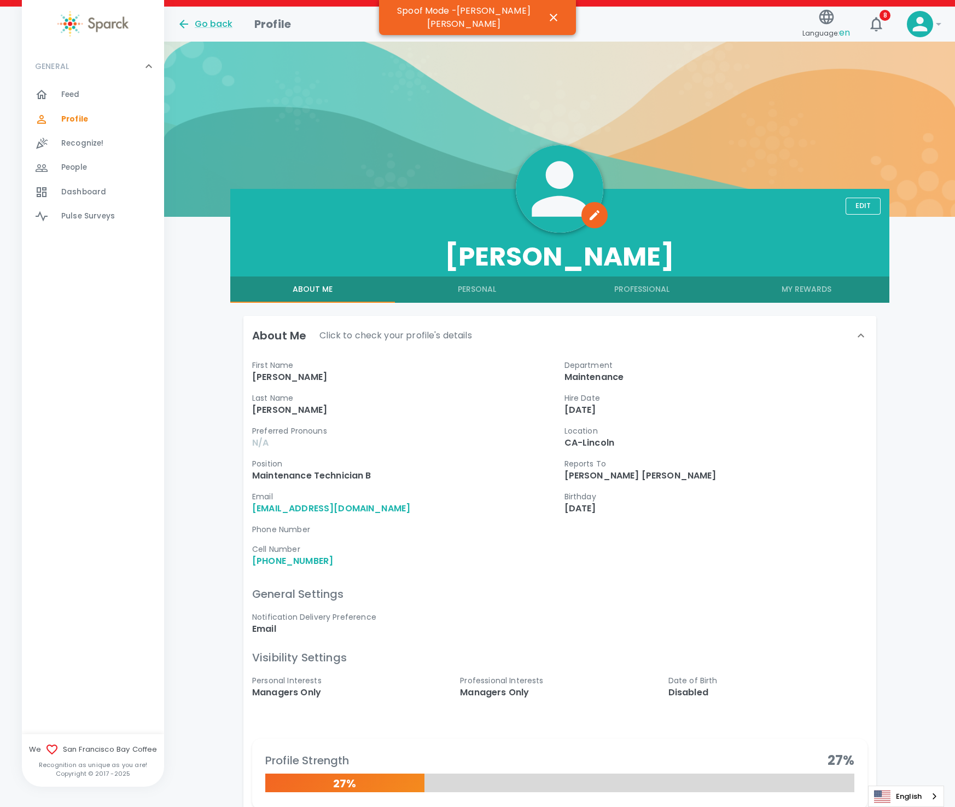
click at [859, 339] on icon at bounding box center [861, 335] width 13 height 13
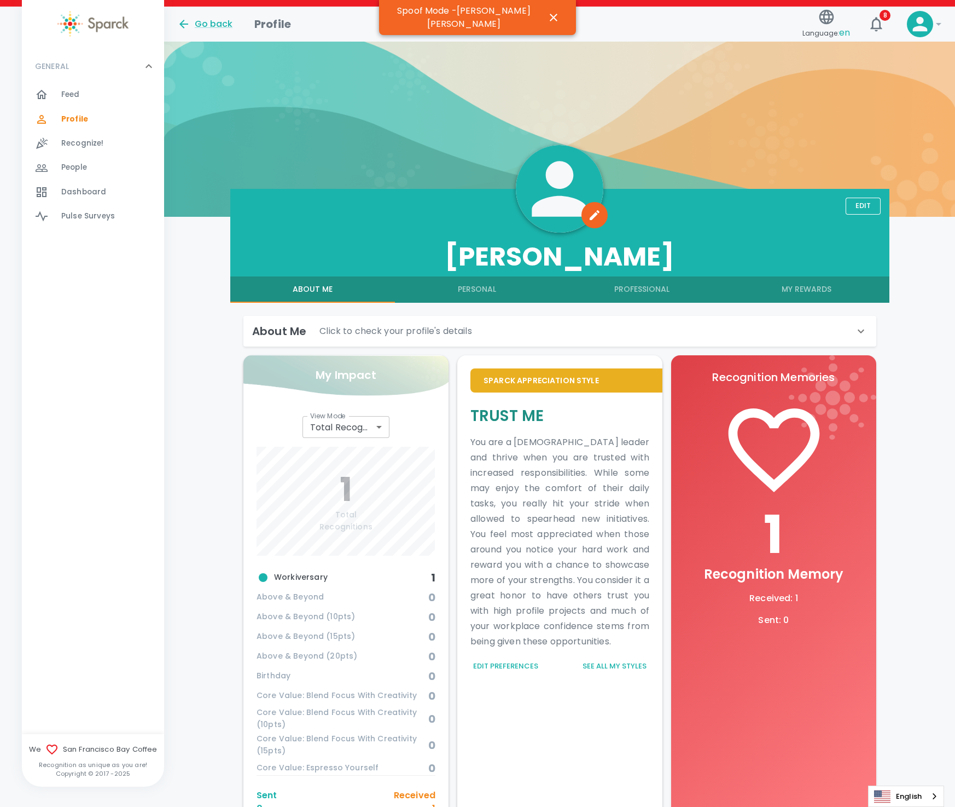
drag, startPoint x: 865, startPoint y: 326, endPoint x: 842, endPoint y: 340, distance: 27.2
click at [835, 341] on div "About Me Click to check your profile's details" at bounding box center [560, 331] width 633 height 31
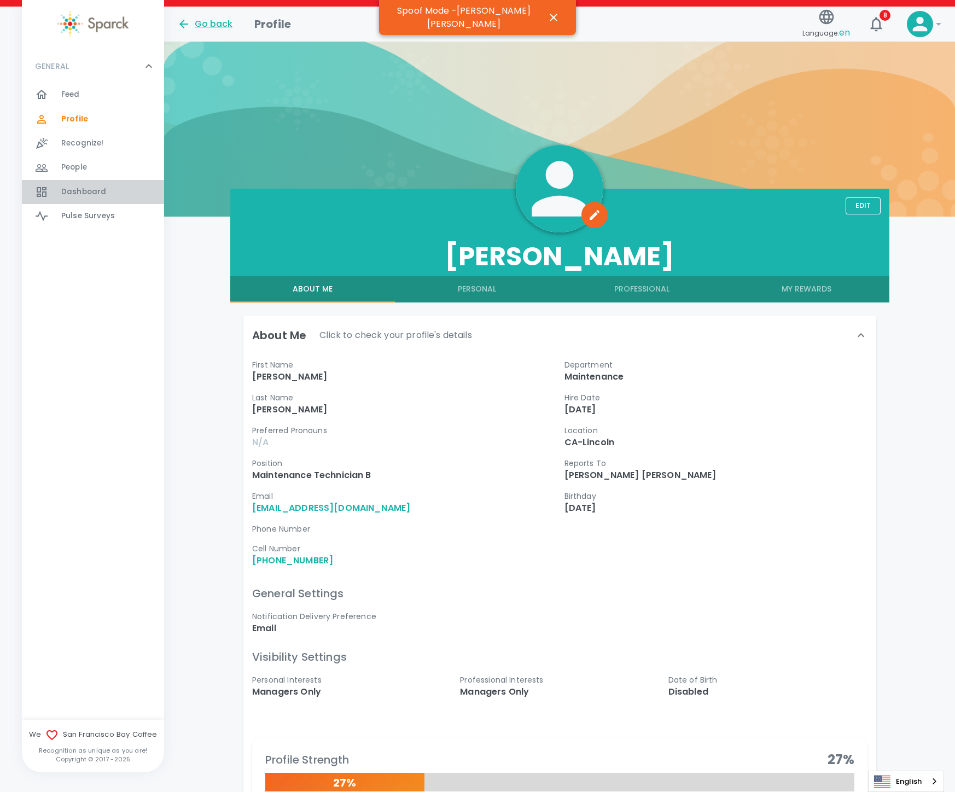
click at [91, 186] on span "Dashboard 0" at bounding box center [83, 191] width 45 height 15
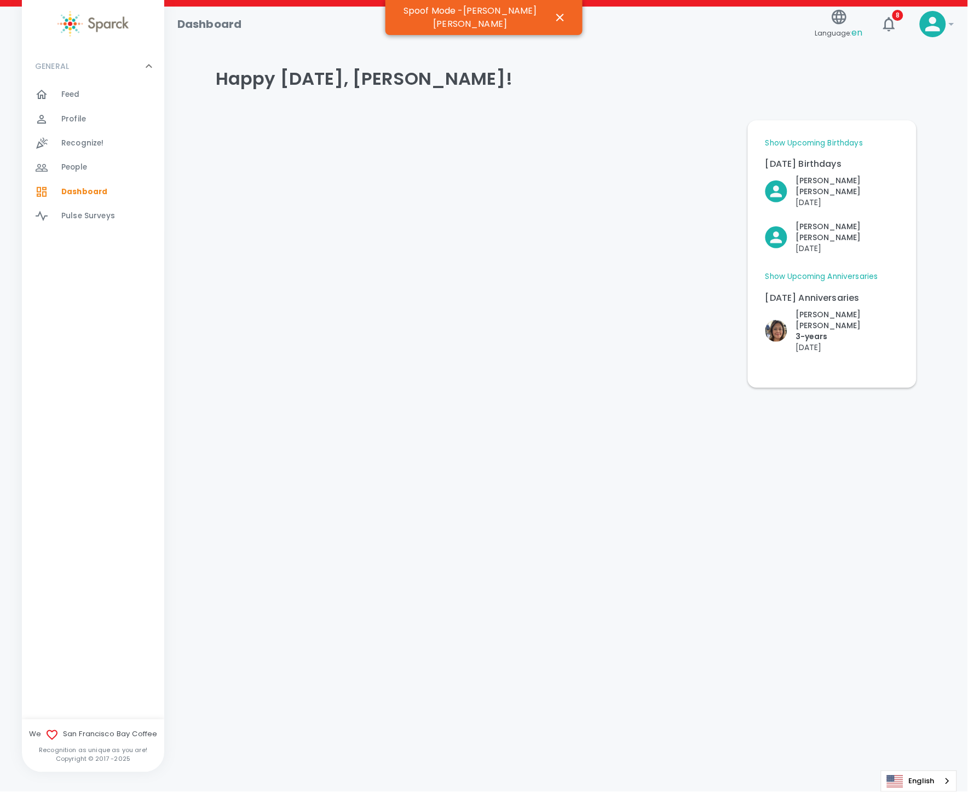
click at [849, 271] on link "Show Upcoming Anniversaries" at bounding box center [821, 276] width 113 height 11
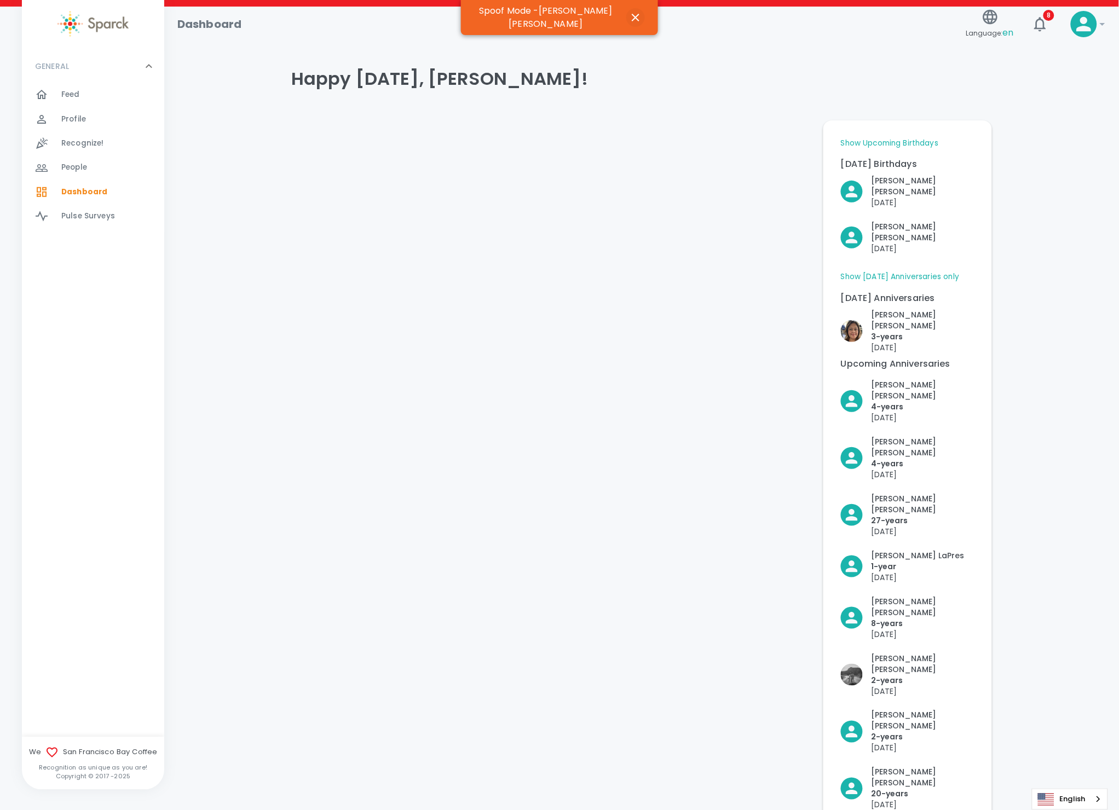
click at [632, 14] on icon "button" at bounding box center [636, 18] width 8 height 8
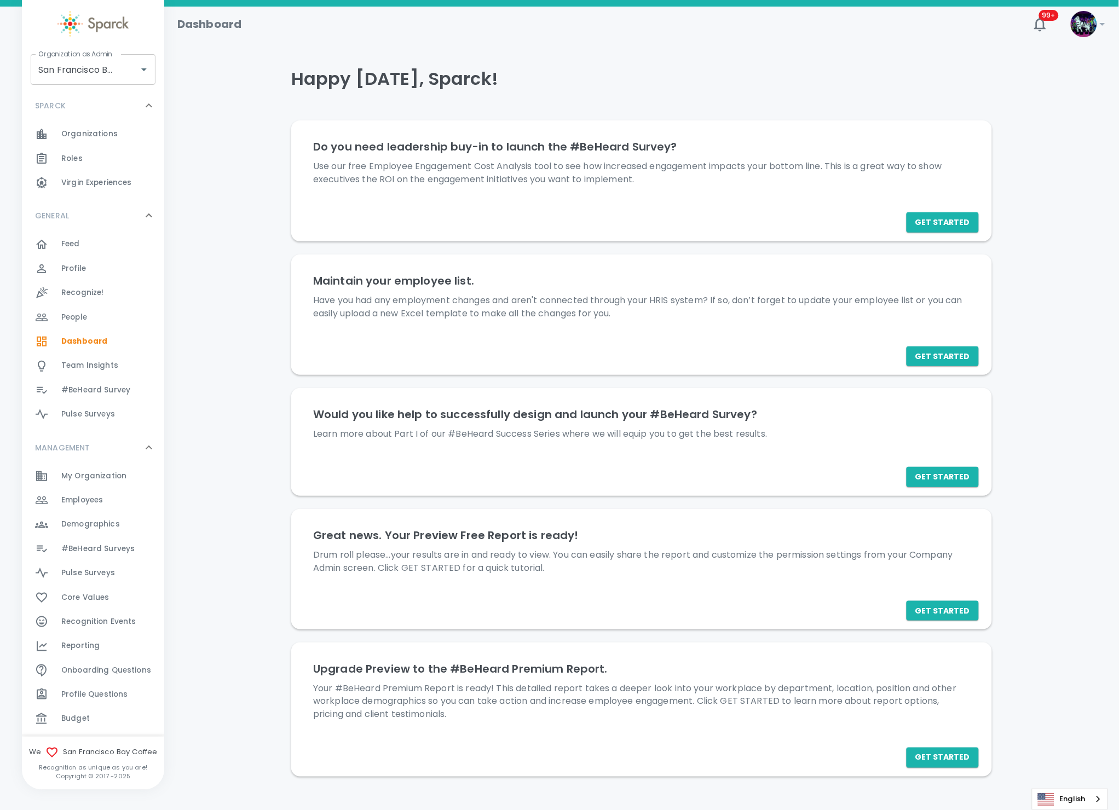
click at [64, 501] on span "Employees" at bounding box center [82, 500] width 42 height 11
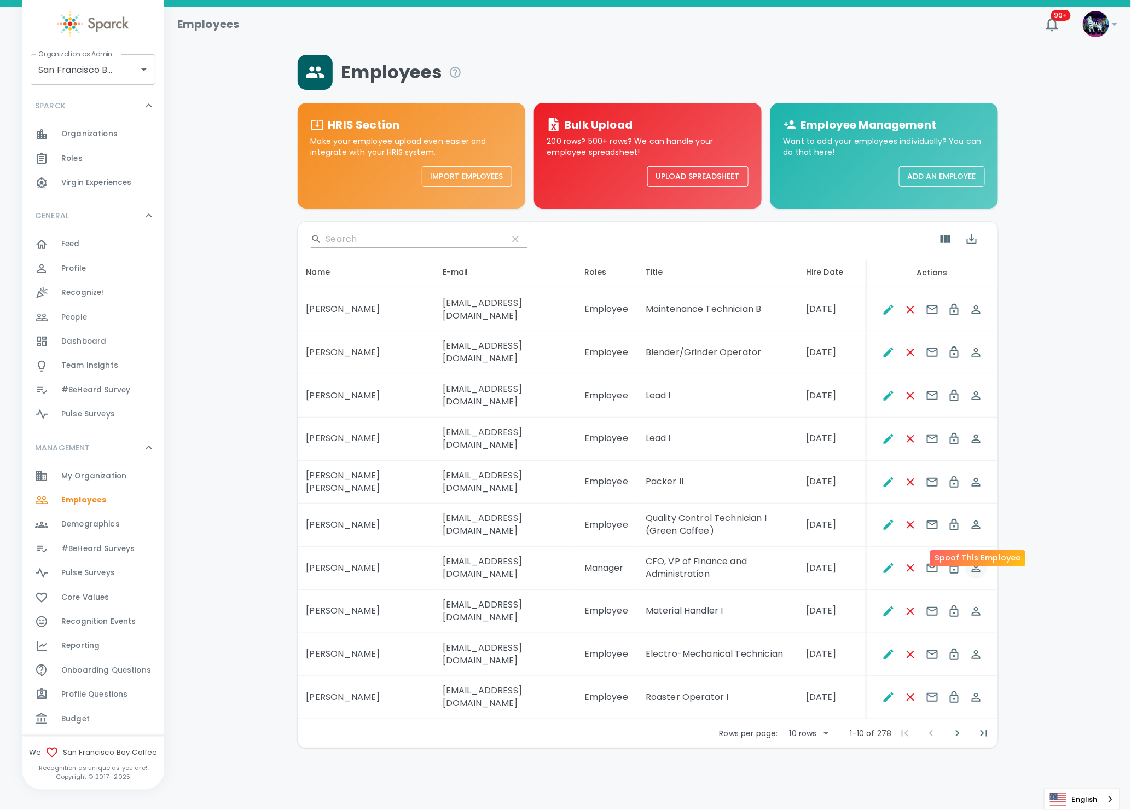
click at [967, 561] on icon "Spoof This Employee" at bounding box center [976, 567] width 13 height 13
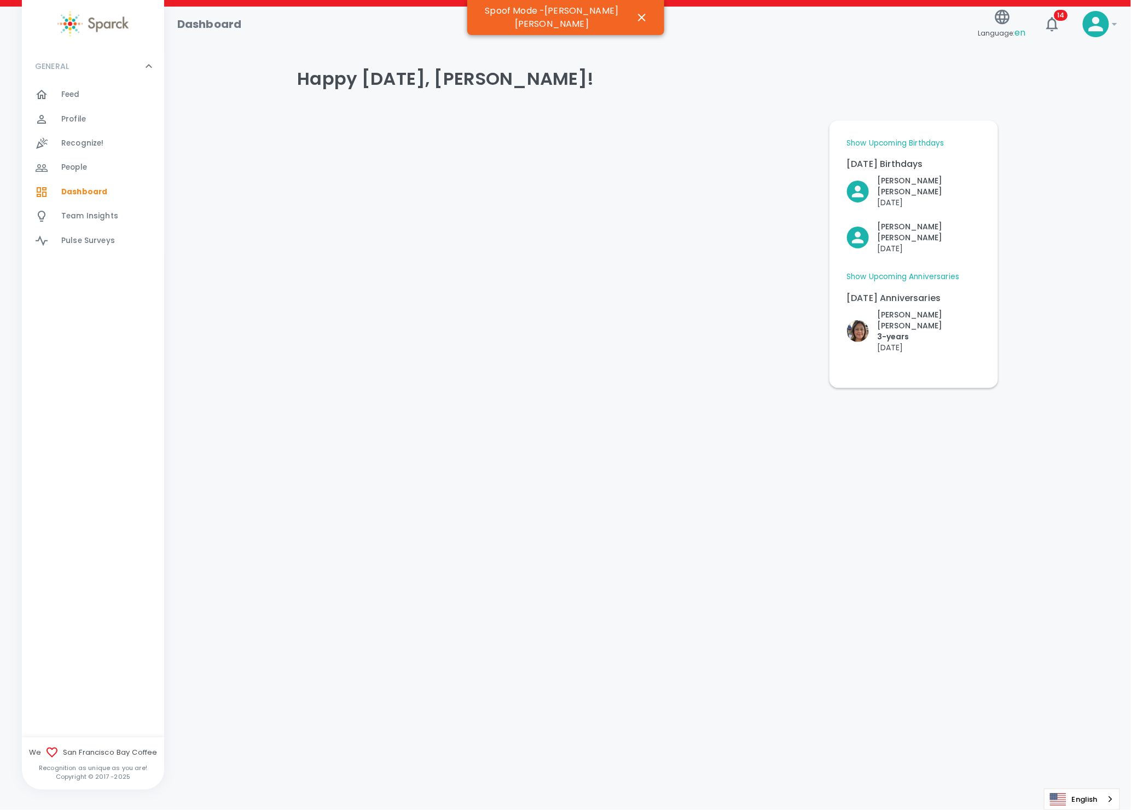
click at [919, 271] on link "Show Upcoming Anniversaries" at bounding box center [903, 276] width 113 height 11
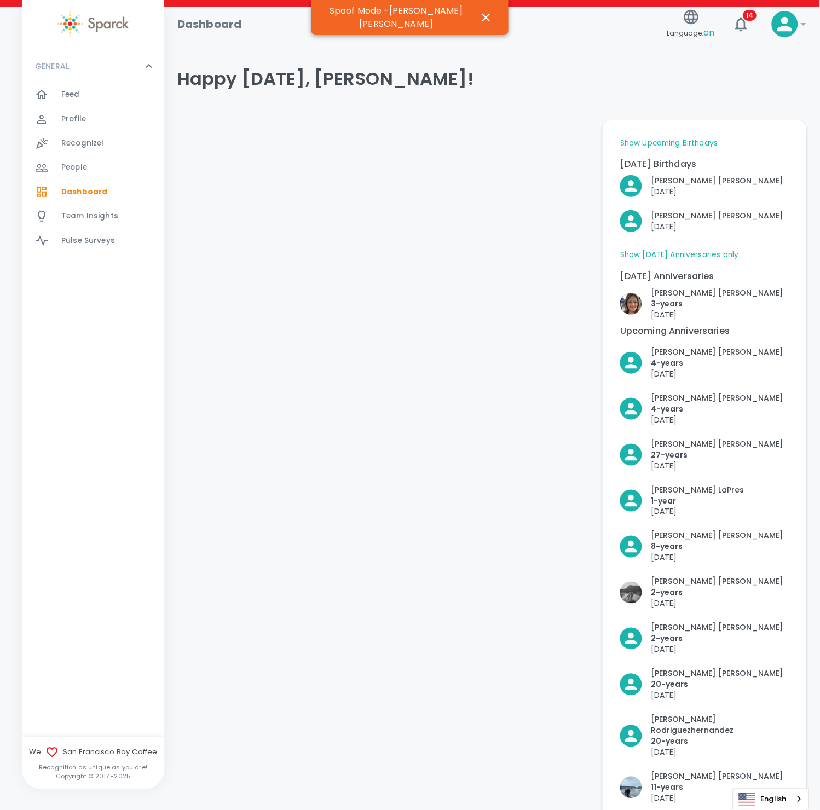
click at [153, 334] on div "GENERAL 0 Feed 0 Profile 0 Recognize! 0 People 0 Dashboard 0 Team Insights 0 Pu…" at bounding box center [93, 393] width 142 height 687
click at [480, 11] on icon "button" at bounding box center [485, 17] width 13 height 13
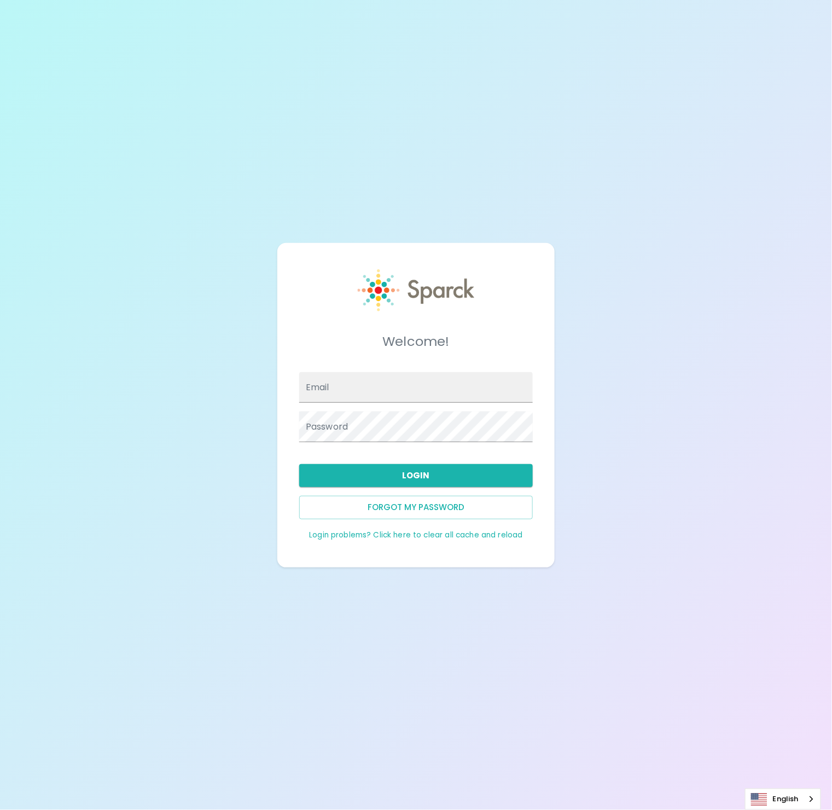
type input "admin@sparckco.com"
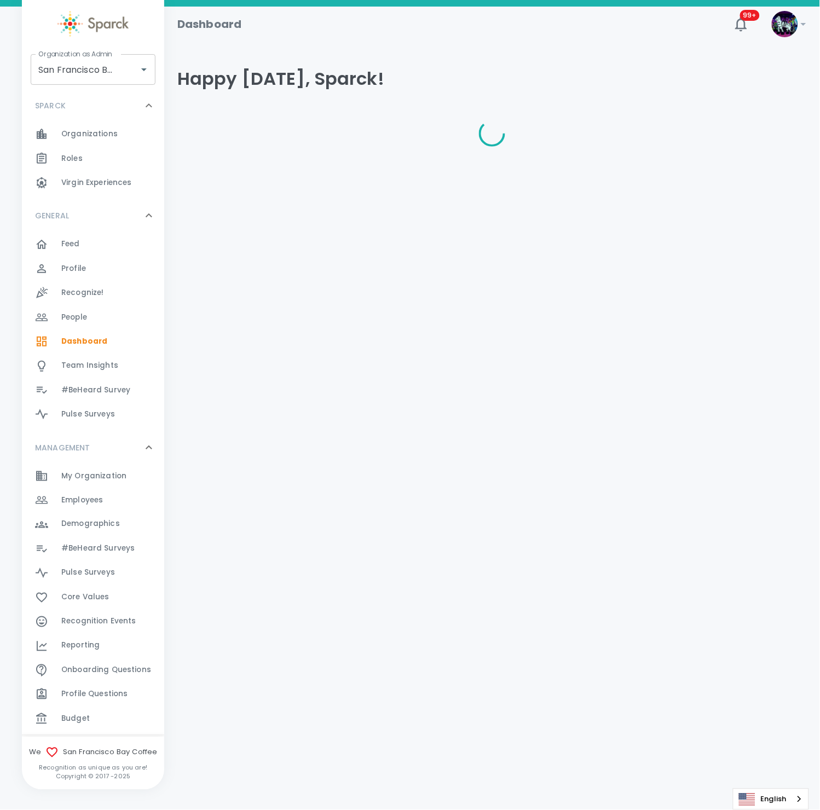
click at [139, 623] on div "Recognition Events 0" at bounding box center [112, 621] width 103 height 15
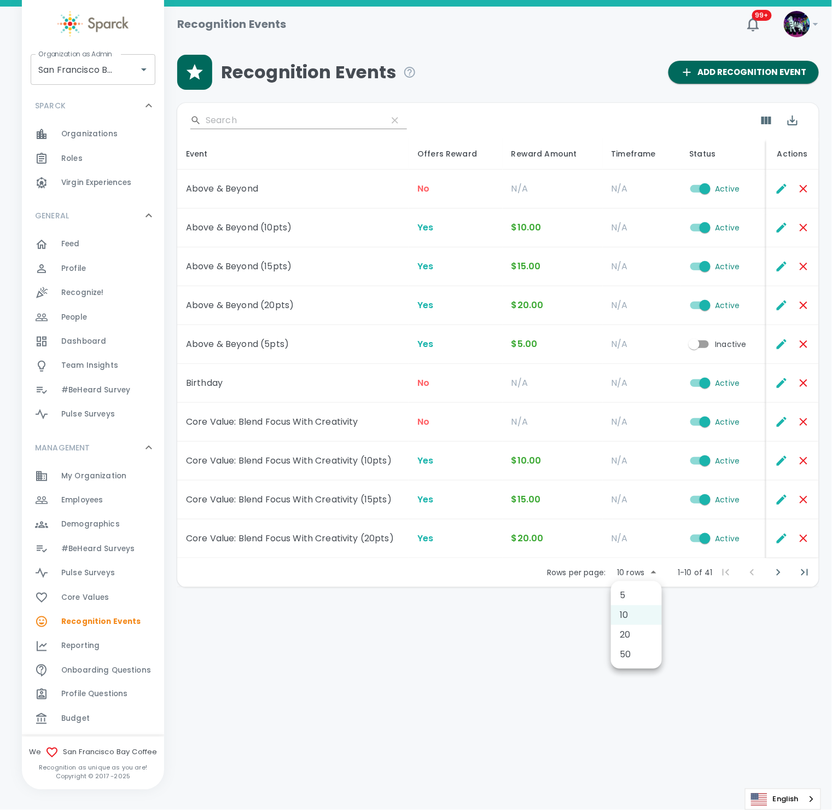
click at [649, 577] on body "Skip Navigation Recognition Events 99+ ! Organization as Admin San Francisco Ba…" at bounding box center [416, 322] width 832 height 644
click at [635, 650] on li "50" at bounding box center [636, 655] width 51 height 20
type input "50"
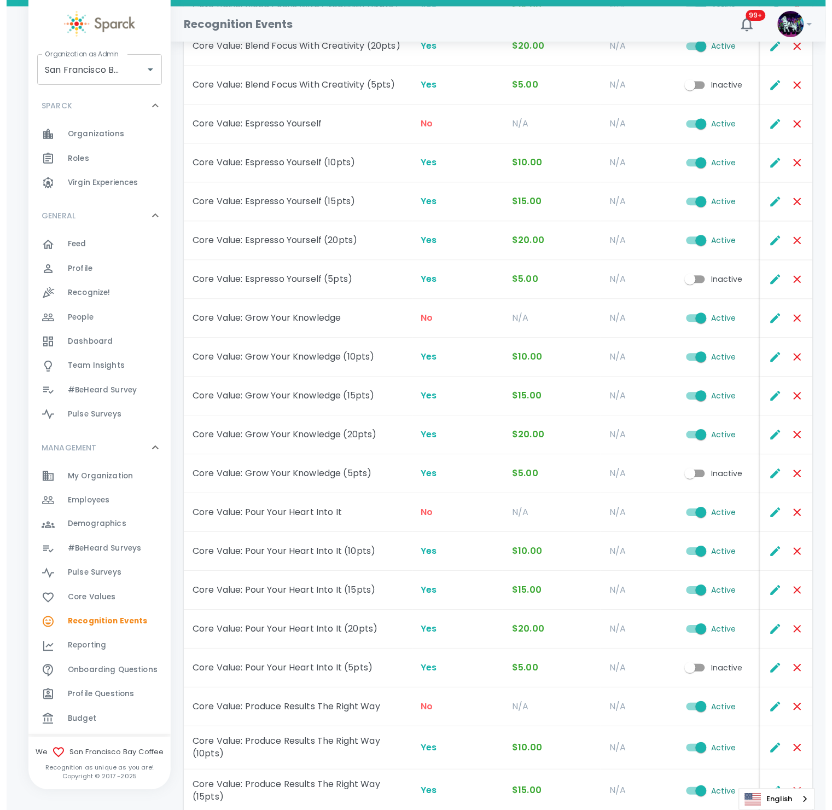
scroll to position [1055, 0]
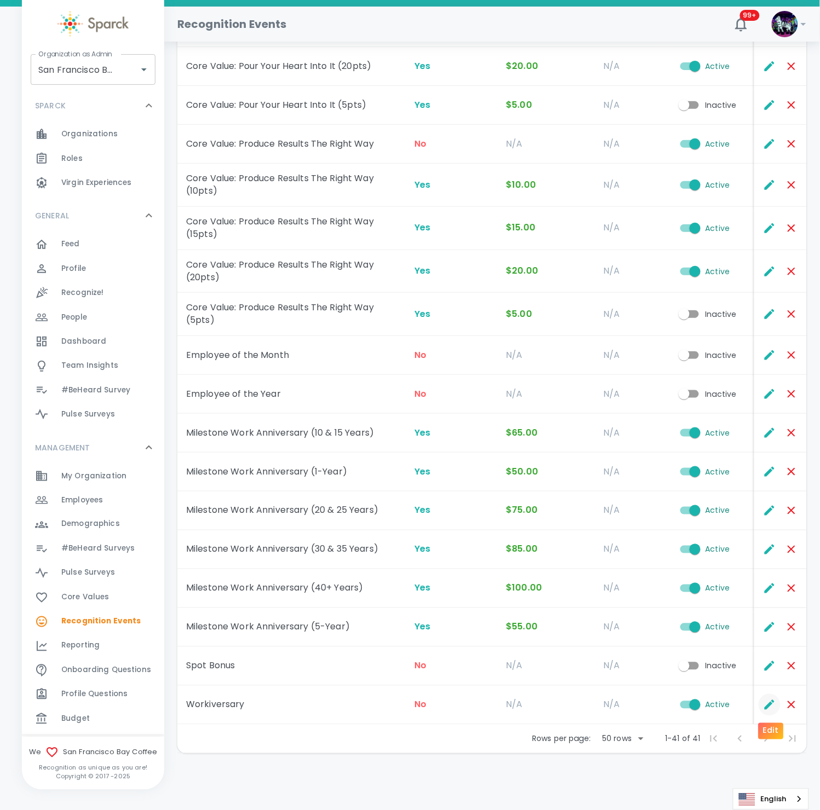
click at [767, 705] on icon "Edit" at bounding box center [769, 705] width 10 height 10
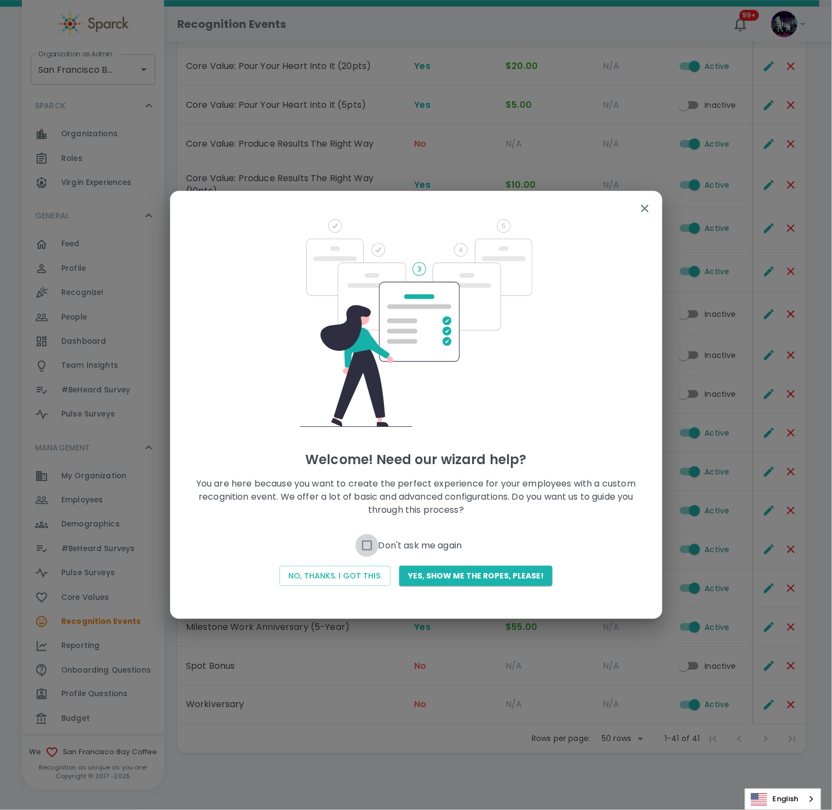
click at [372, 542] on input "Don't ask me again" at bounding box center [367, 545] width 23 height 23
checkbox input "true"
click at [360, 571] on button "No, thanks. I got this." at bounding box center [335, 576] width 111 height 20
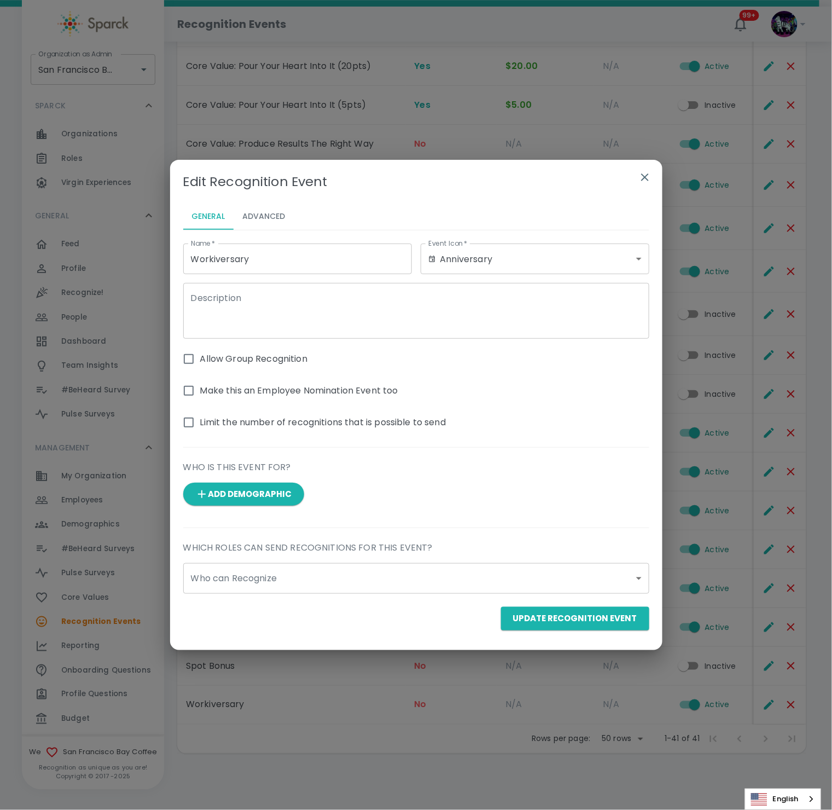
click at [644, 186] on button "button" at bounding box center [645, 177] width 26 height 26
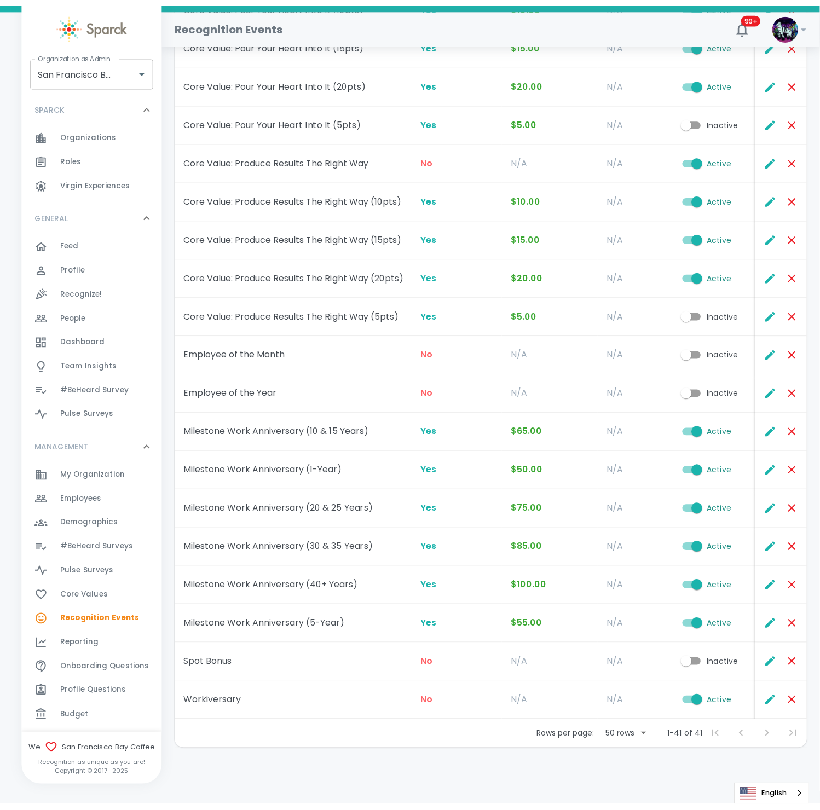
scroll to position [1042, 0]
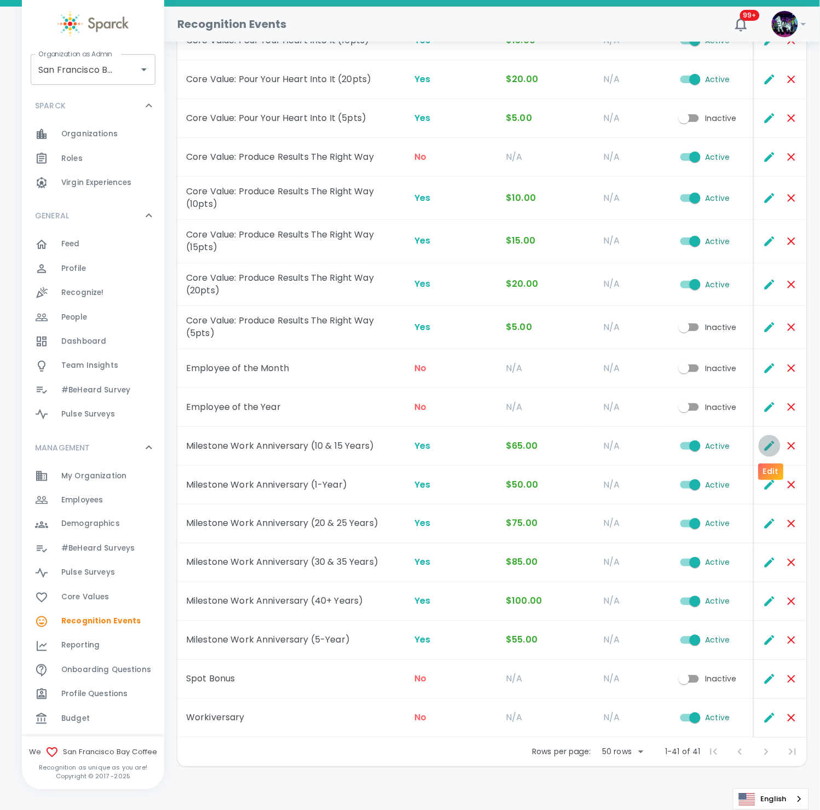
click at [766, 446] on icon "Edit" at bounding box center [769, 446] width 10 height 10
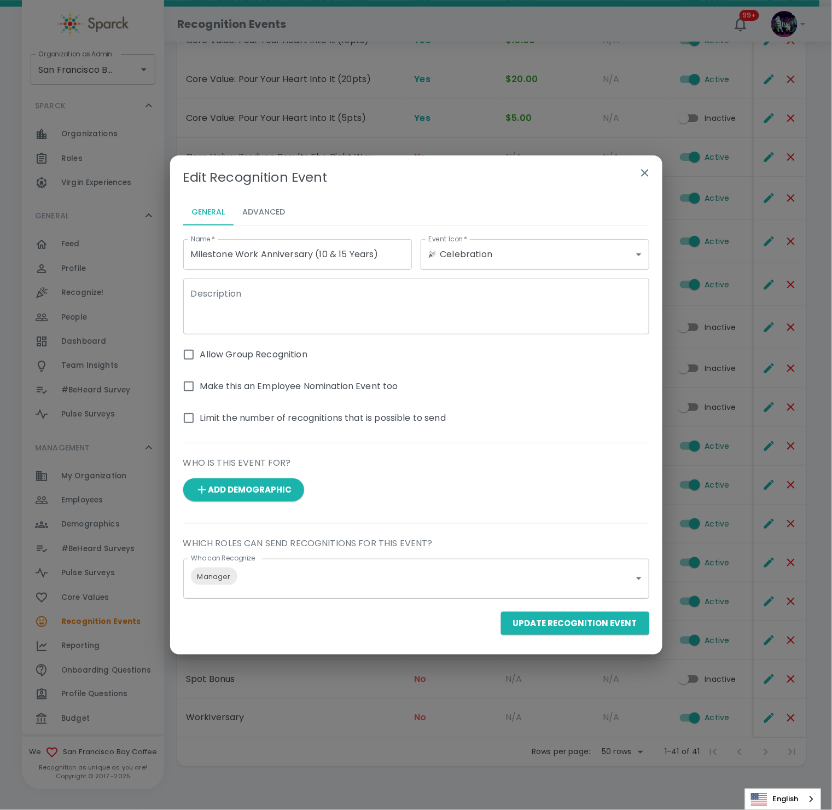
click at [375, 415] on span "Limit the number of recognitions that is possible to send" at bounding box center [323, 418] width 246 height 13
click at [200, 415] on input "Limit the number of recognitions that is possible to send" at bounding box center [188, 418] width 23 height 23
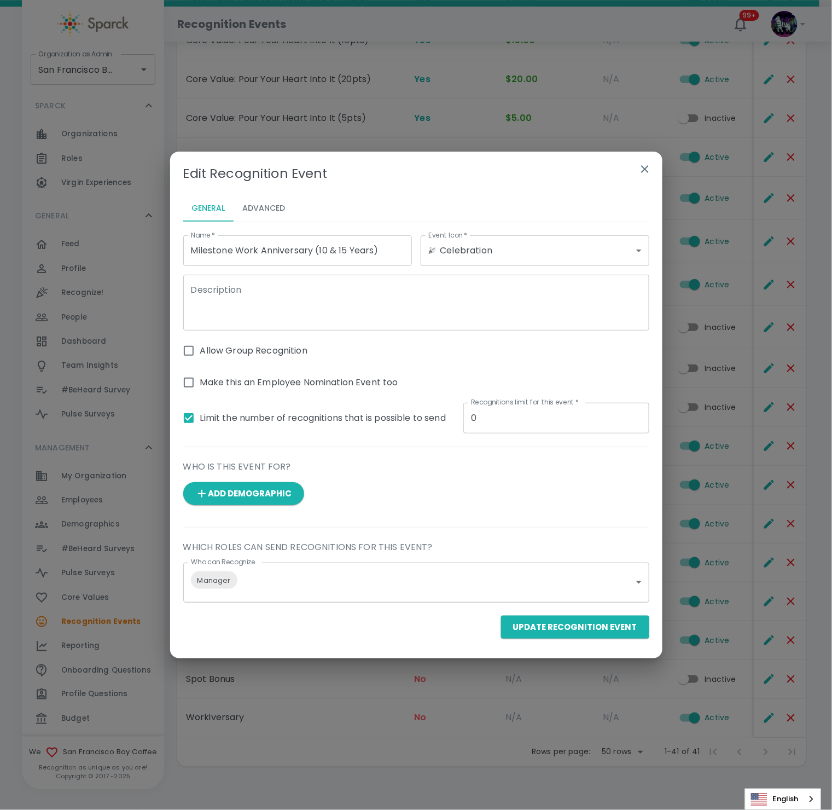
click at [375, 415] on span "Limit the number of recognitions that is possible to send" at bounding box center [323, 418] width 246 height 13
click at [200, 415] on input "Limit the number of recognitions that is possible to send" at bounding box center [188, 418] width 23 height 23
checkbox input "false"
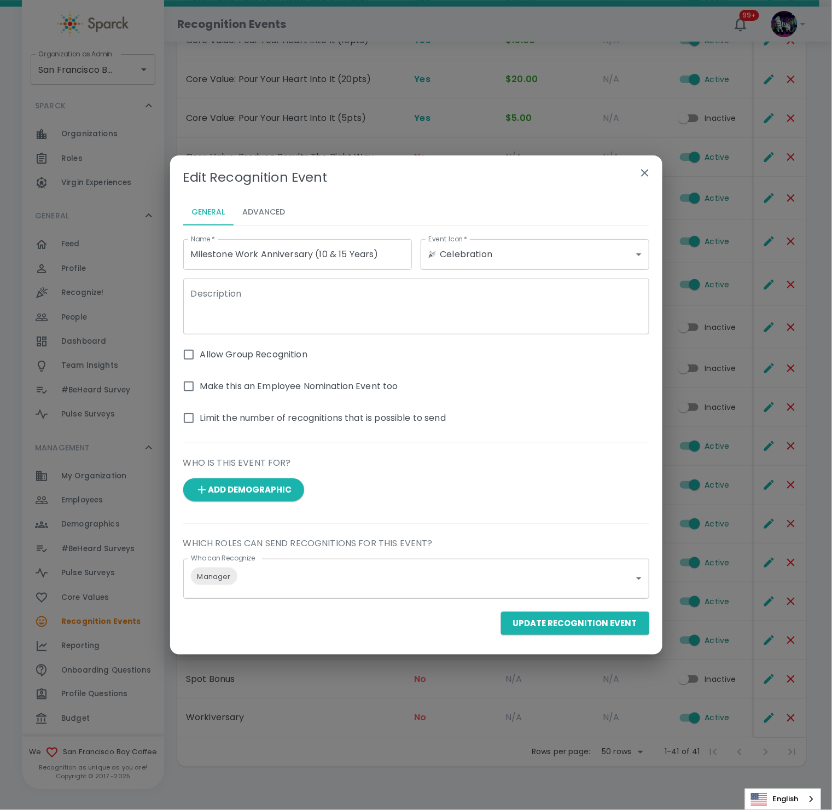
click at [267, 209] on button "Advanced" at bounding box center [264, 212] width 60 height 26
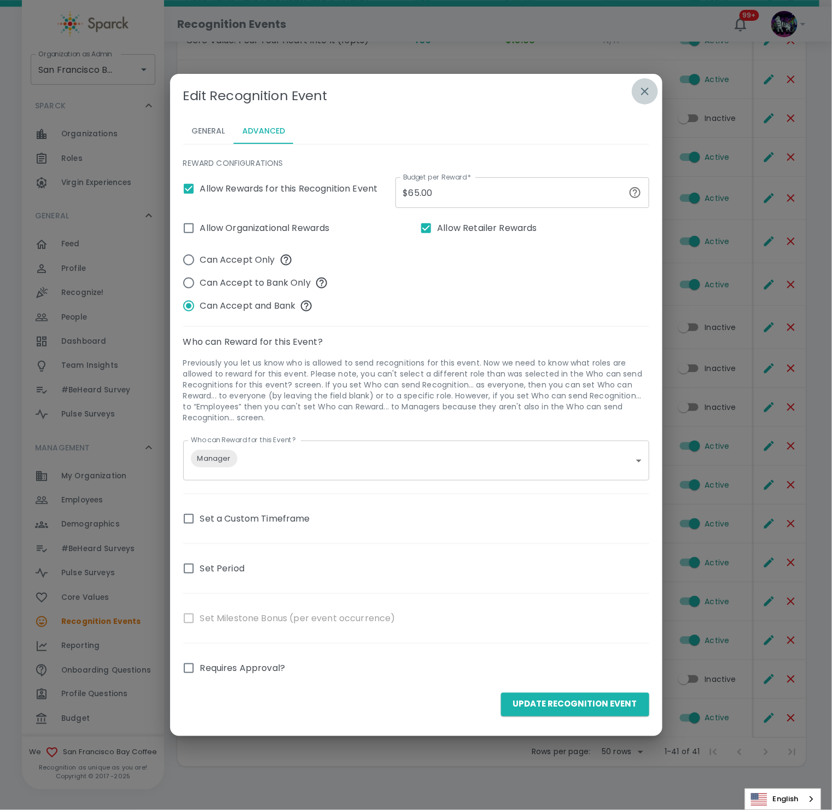
click at [643, 88] on icon "button" at bounding box center [645, 91] width 13 height 13
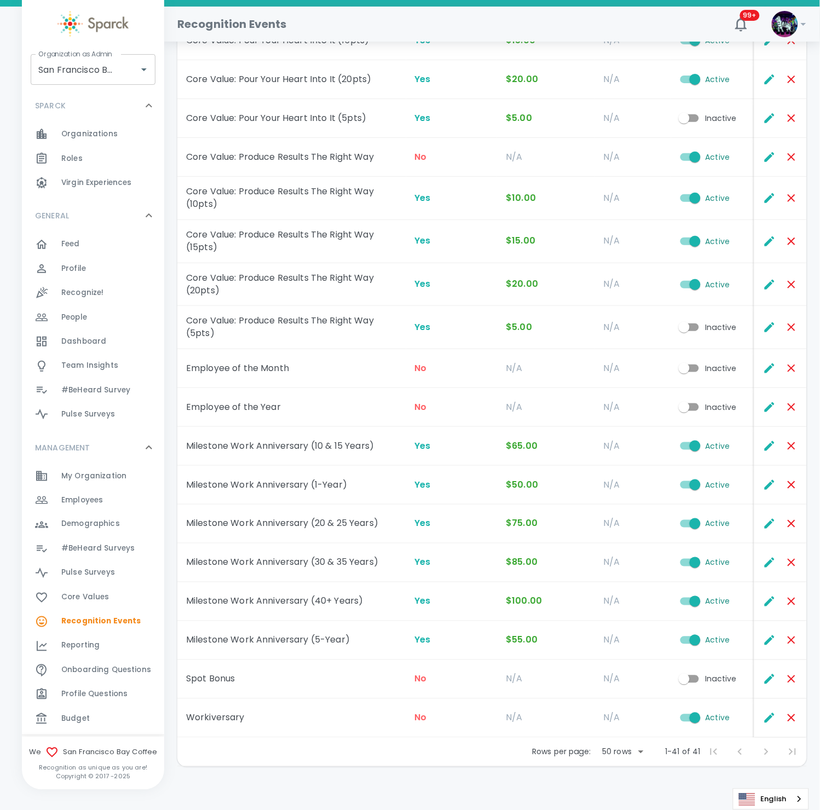
click at [99, 291] on span "Recognize!" at bounding box center [82, 292] width 43 height 11
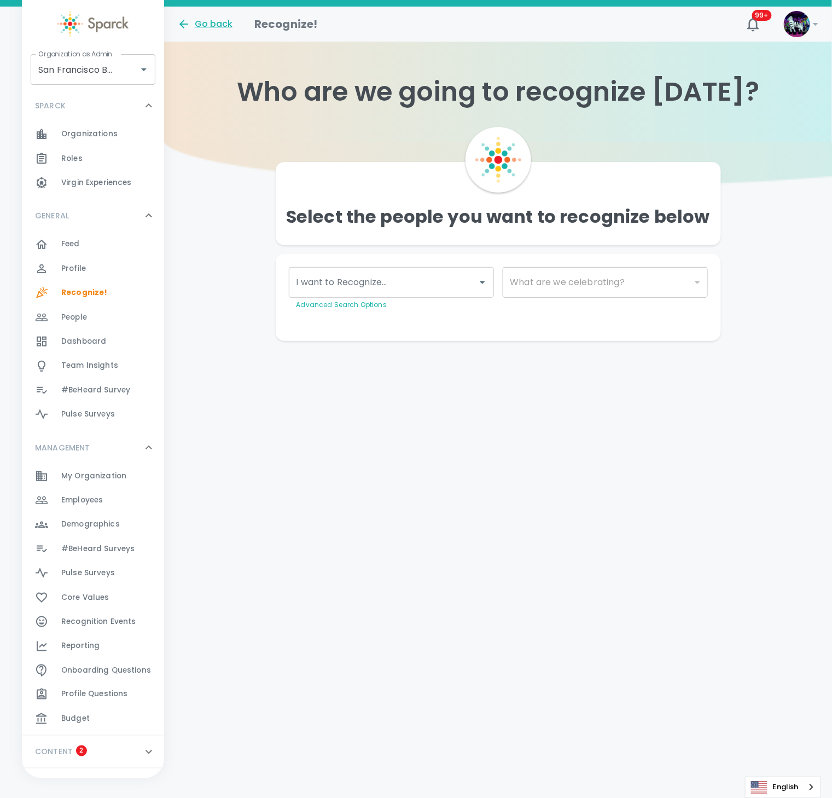
click at [114, 338] on div "Dashboard 0" at bounding box center [112, 341] width 103 height 15
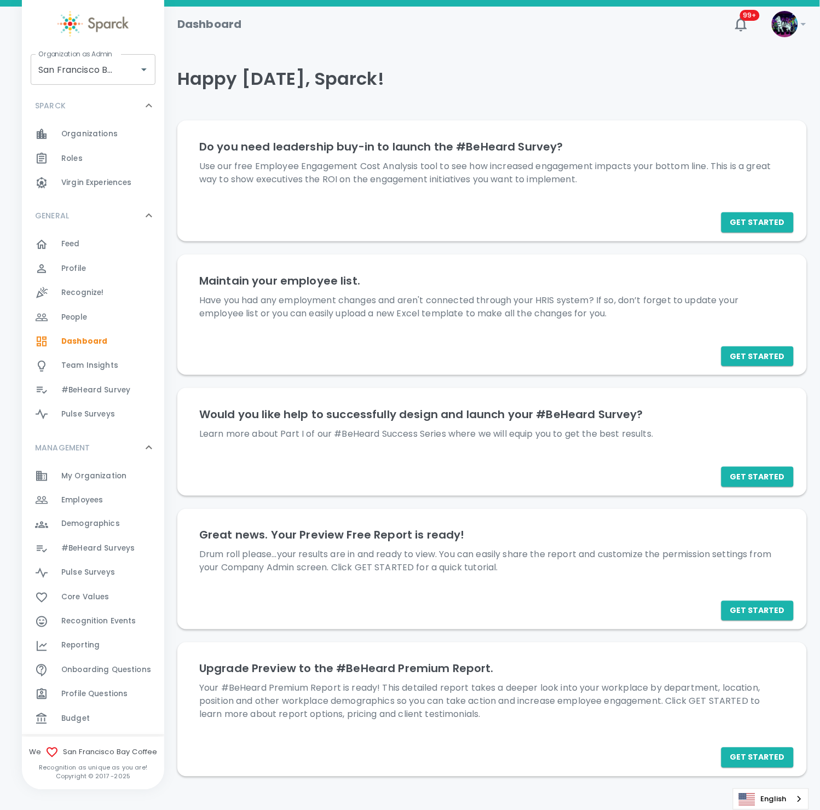
click at [108, 499] on div "Employees 0" at bounding box center [112, 500] width 103 height 15
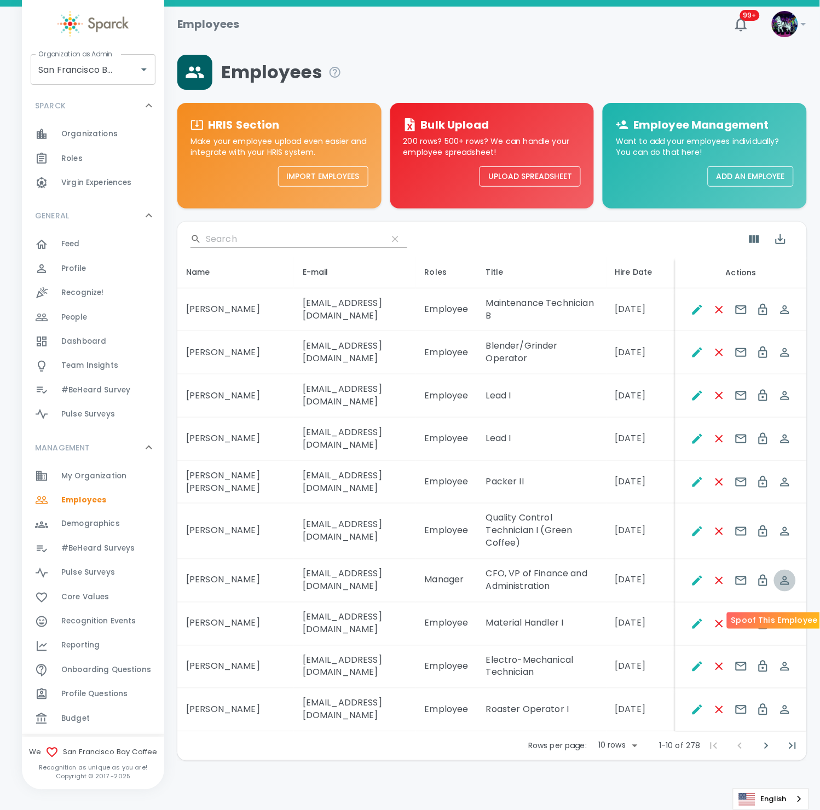
click at [785, 587] on icon "Spoof This Employee" at bounding box center [784, 580] width 13 height 13
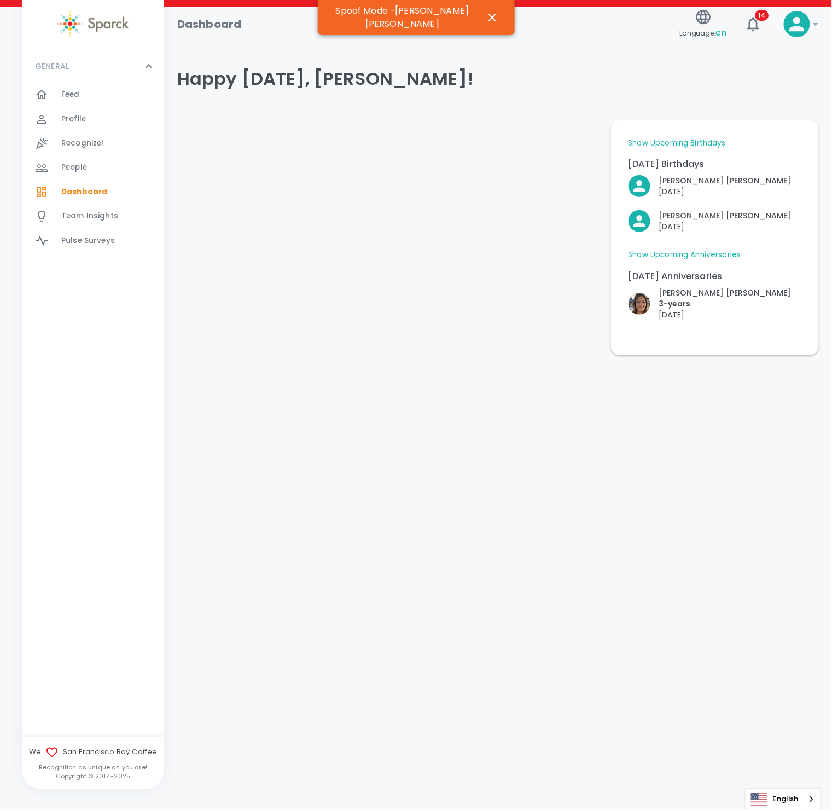
click at [681, 259] on link "Show Upcoming Anniversaries" at bounding box center [685, 255] width 113 height 11
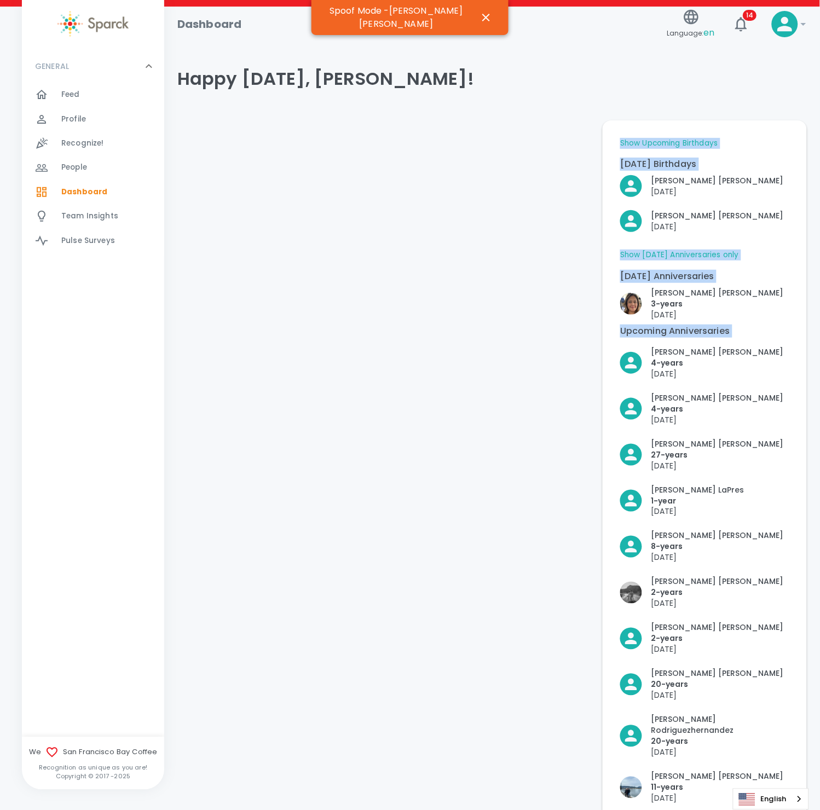
drag, startPoint x: 589, startPoint y: 383, endPoint x: 826, endPoint y: 463, distance: 250.6
click at [794, 502] on div "Happy [DATE], [PERSON_NAME]! Show Upcoming Birthdays [DATE] Birthdays [PERSON_N…" at bounding box center [488, 580] width 638 height 1069
click at [77, 97] on span "Feed" at bounding box center [70, 94] width 19 height 11
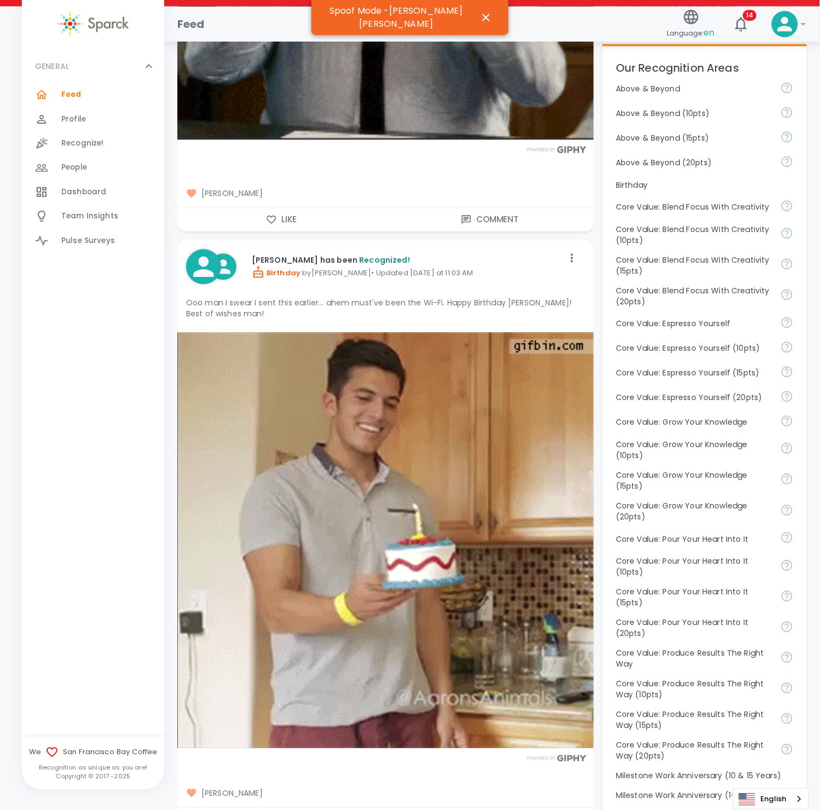
scroll to position [738, 0]
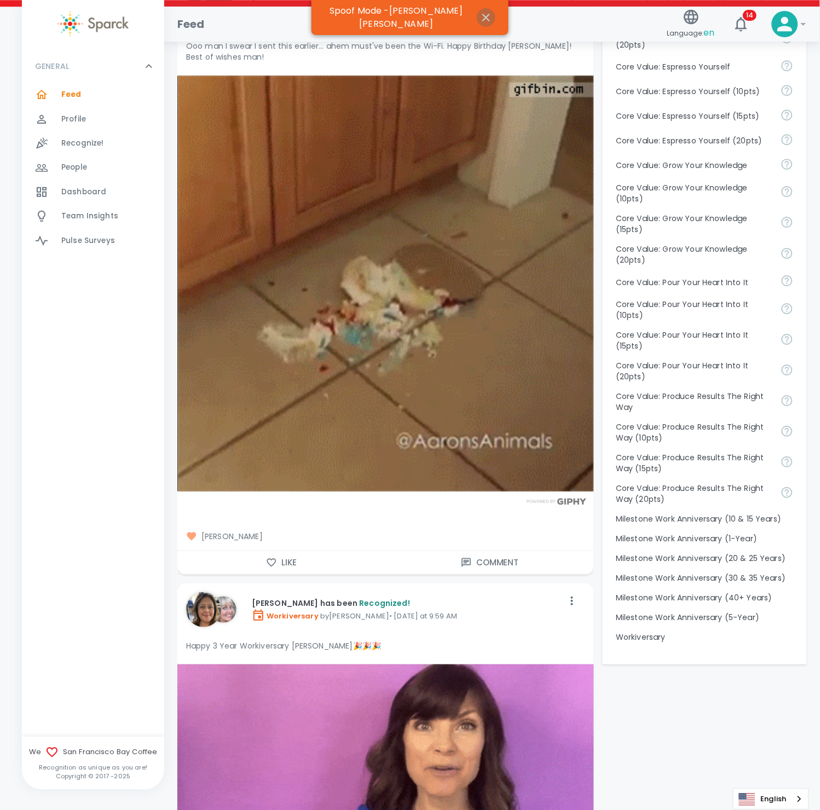
click at [480, 11] on icon "button" at bounding box center [485, 17] width 13 height 13
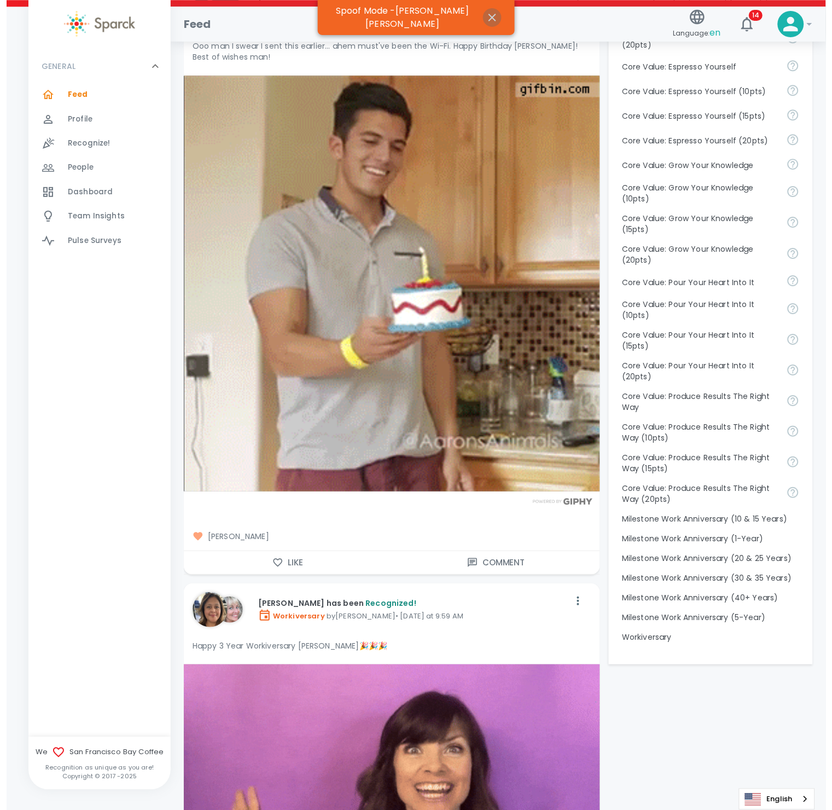
scroll to position [0, 0]
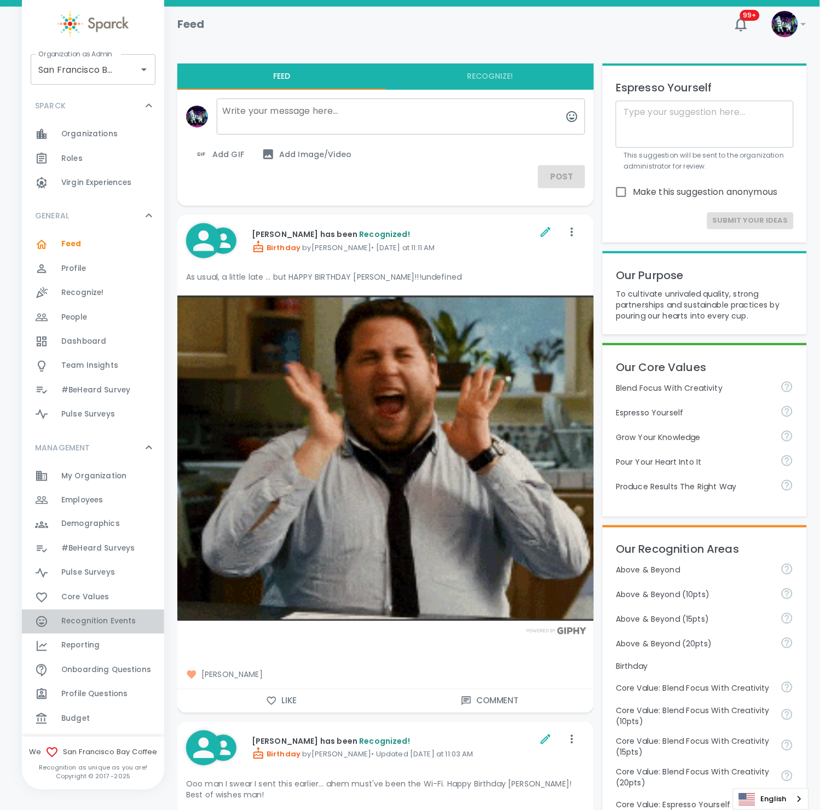
click at [101, 619] on span "Recognition Events" at bounding box center [98, 621] width 75 height 11
